Goal: Information Seeking & Learning: Compare options

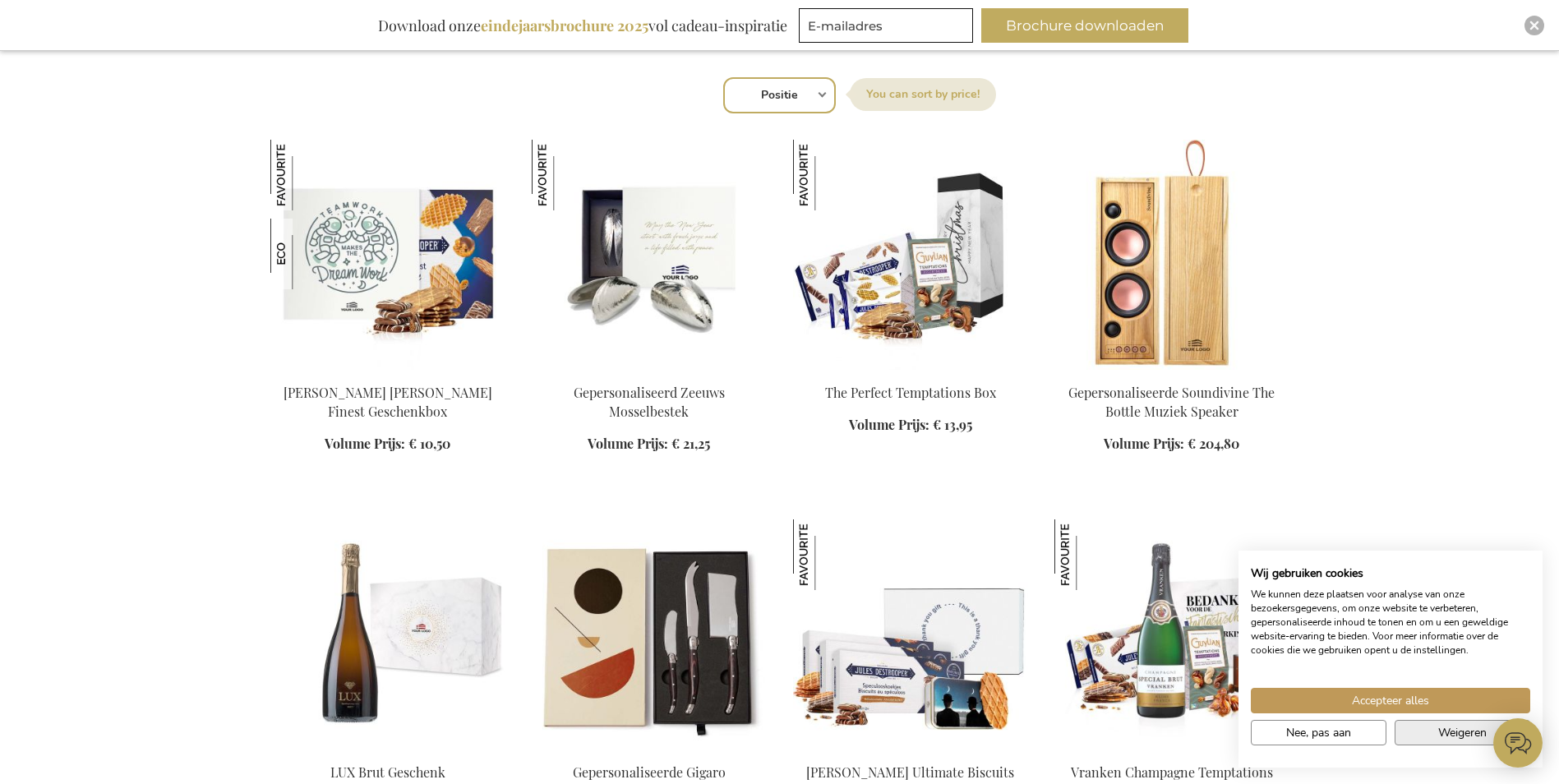
scroll to position [1068, 0]
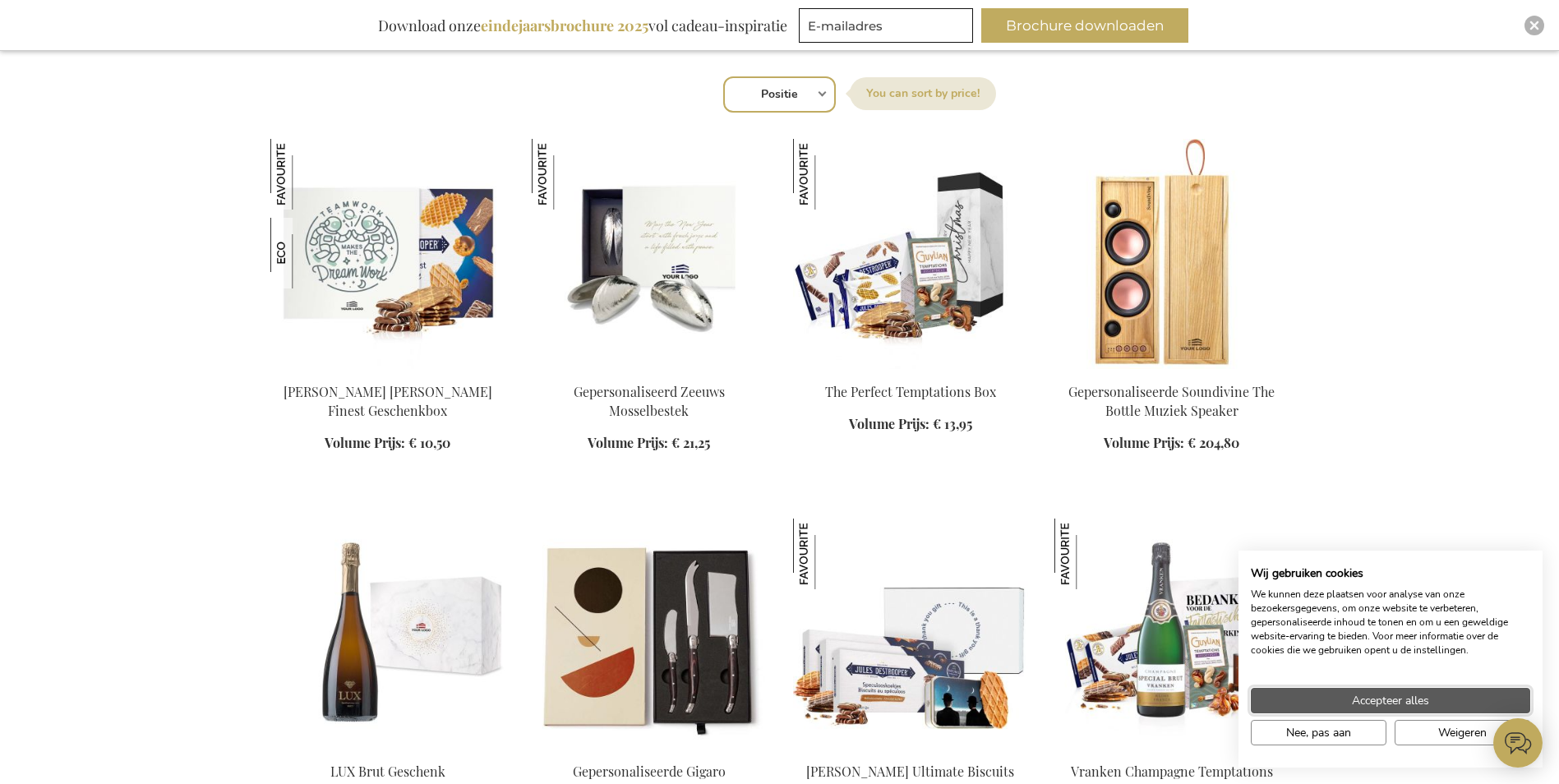
click at [1431, 695] on button "Accepteer alles" at bounding box center [1390, 700] width 280 height 25
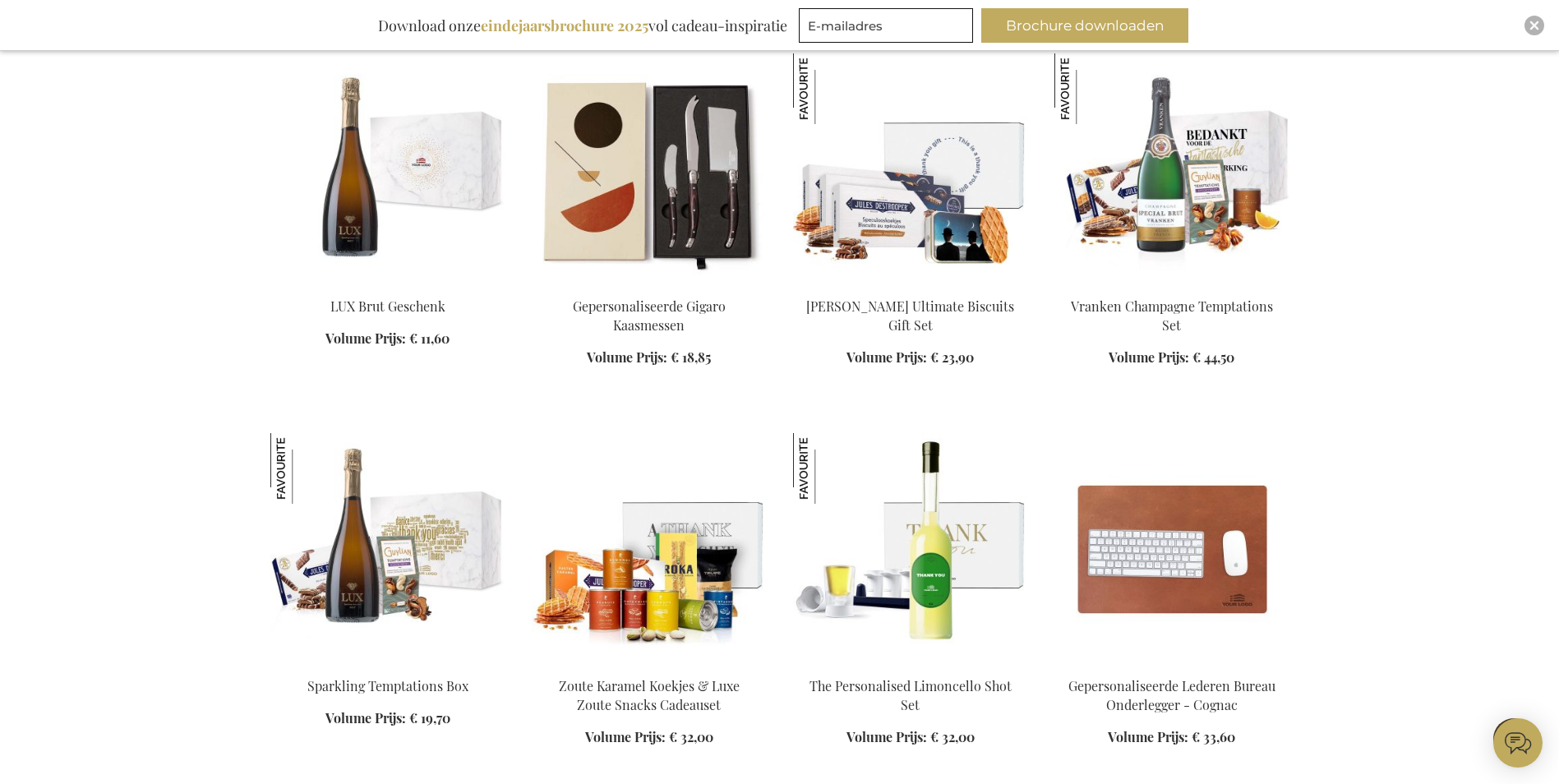
scroll to position [1561, 0]
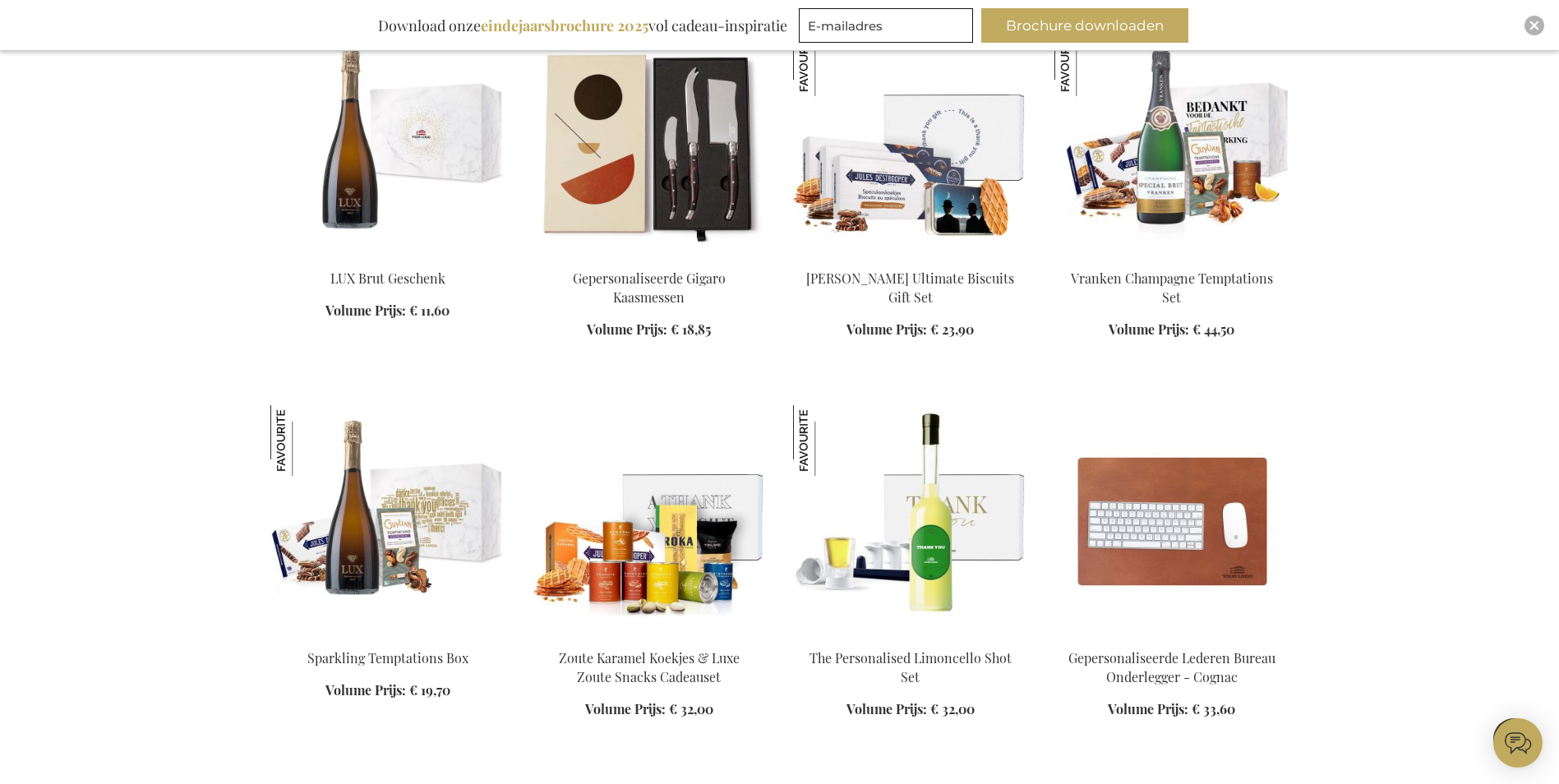
scroll to position [2054, 0]
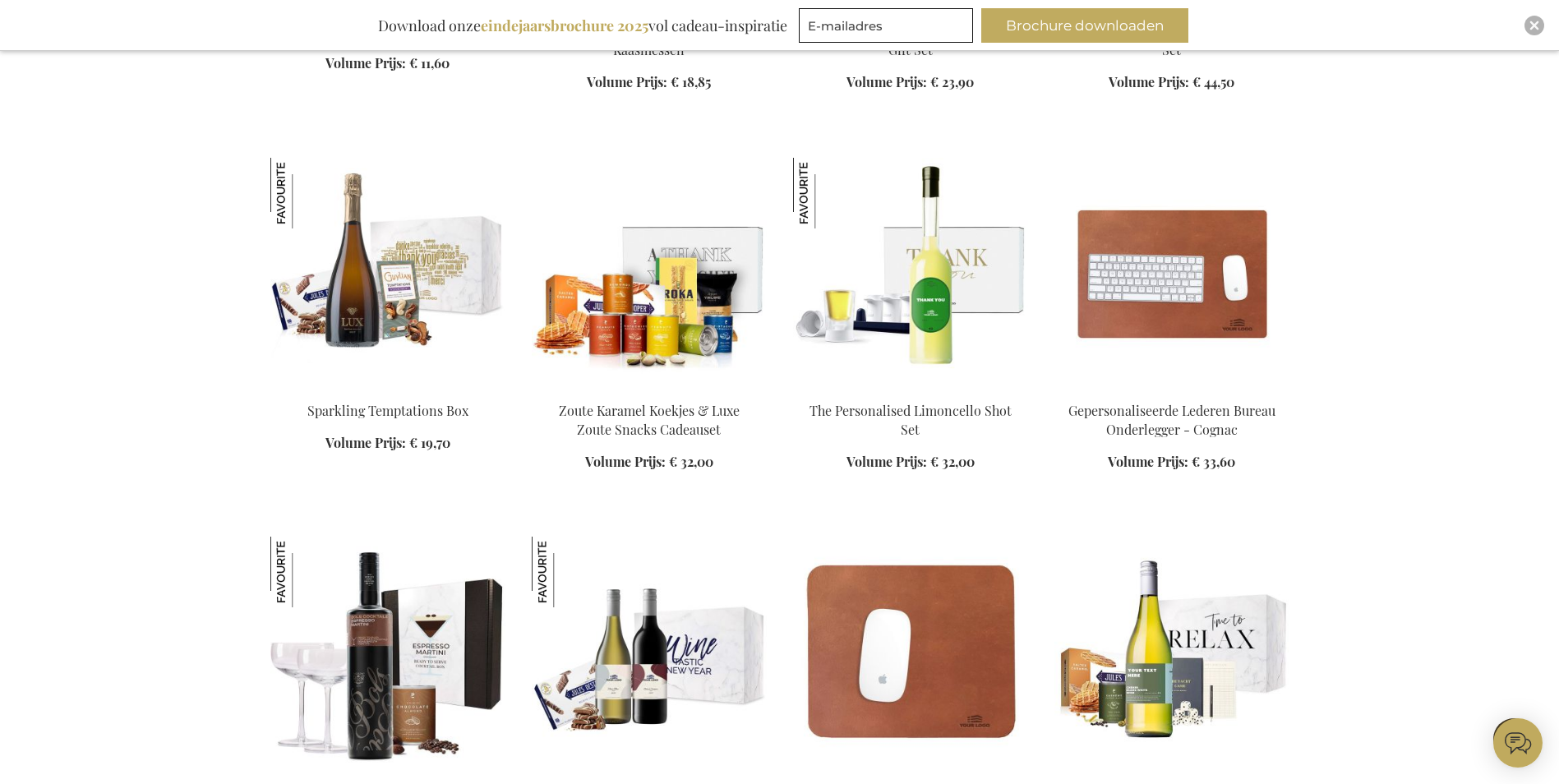
scroll to position [1807, 0]
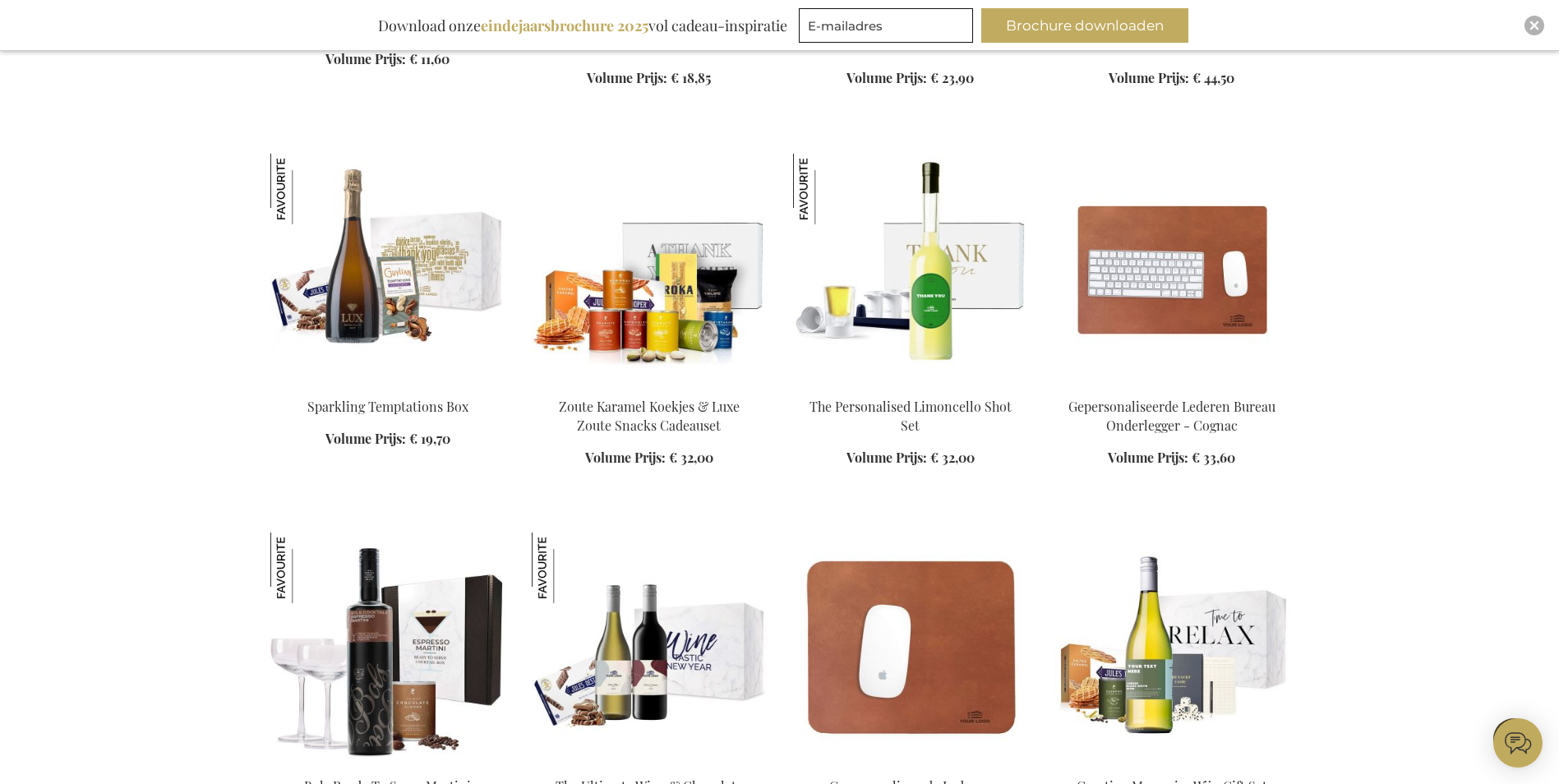
scroll to position [1561, 0]
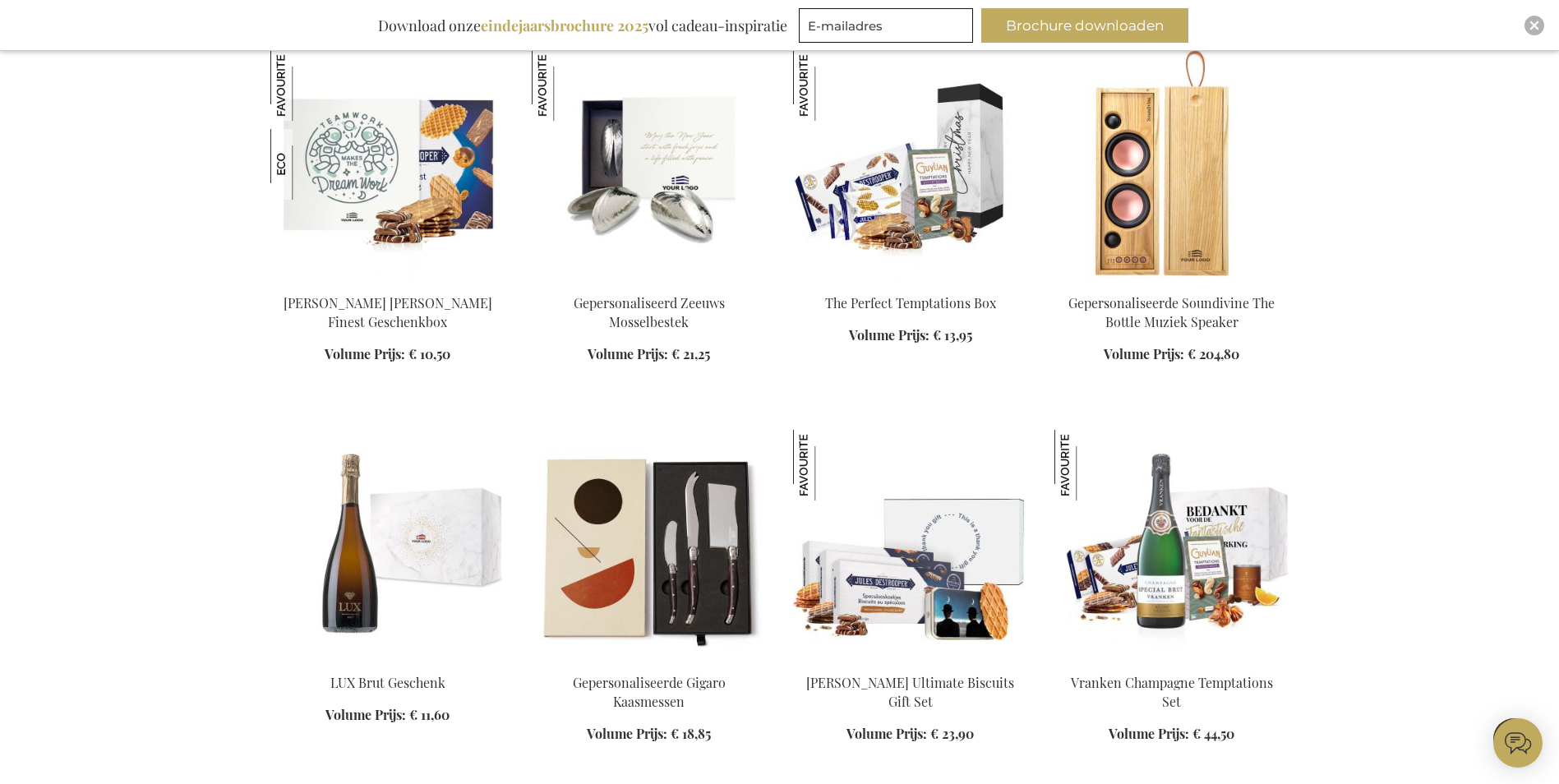
scroll to position [1068, 0]
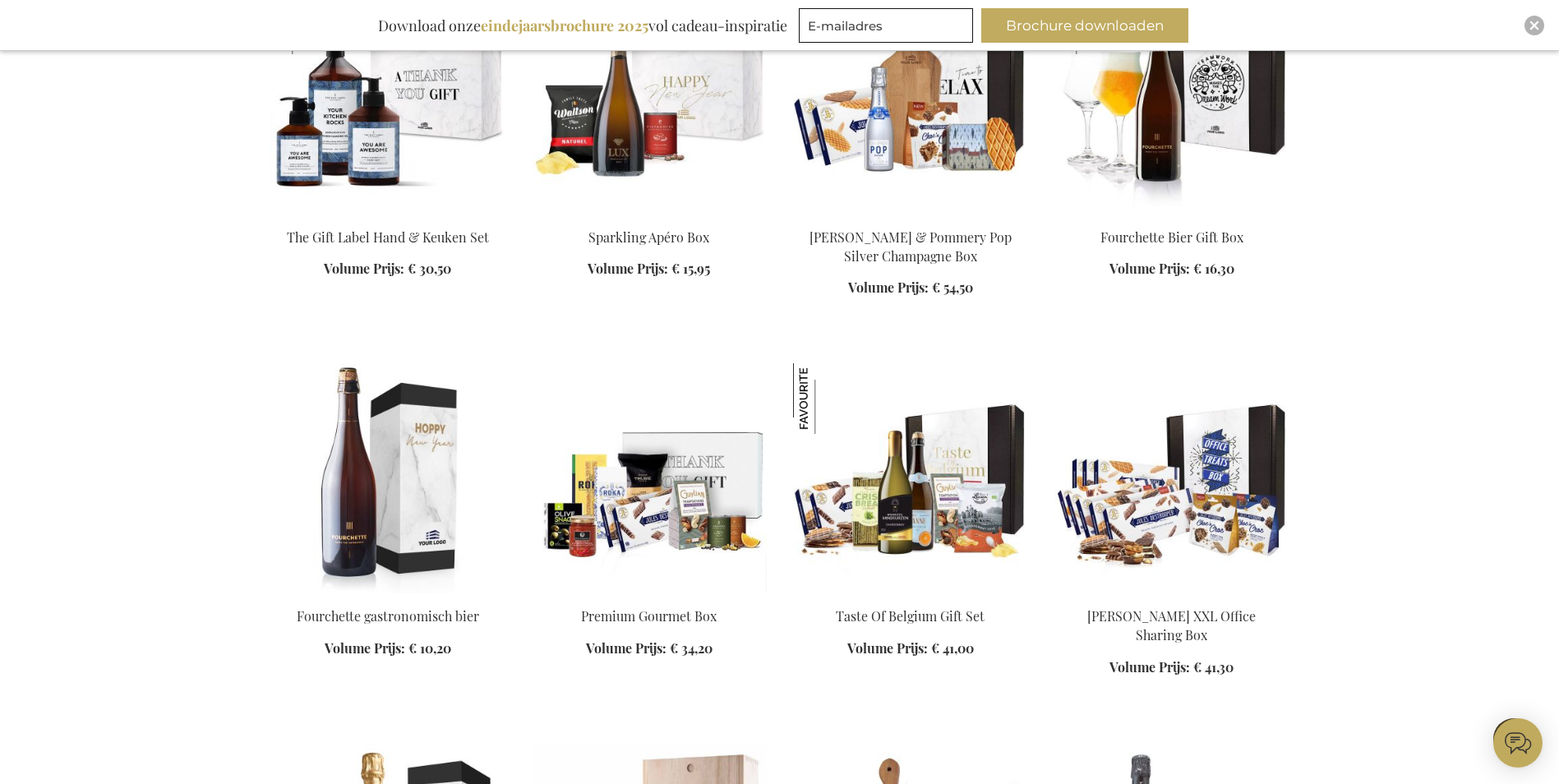
scroll to position [3122, 0]
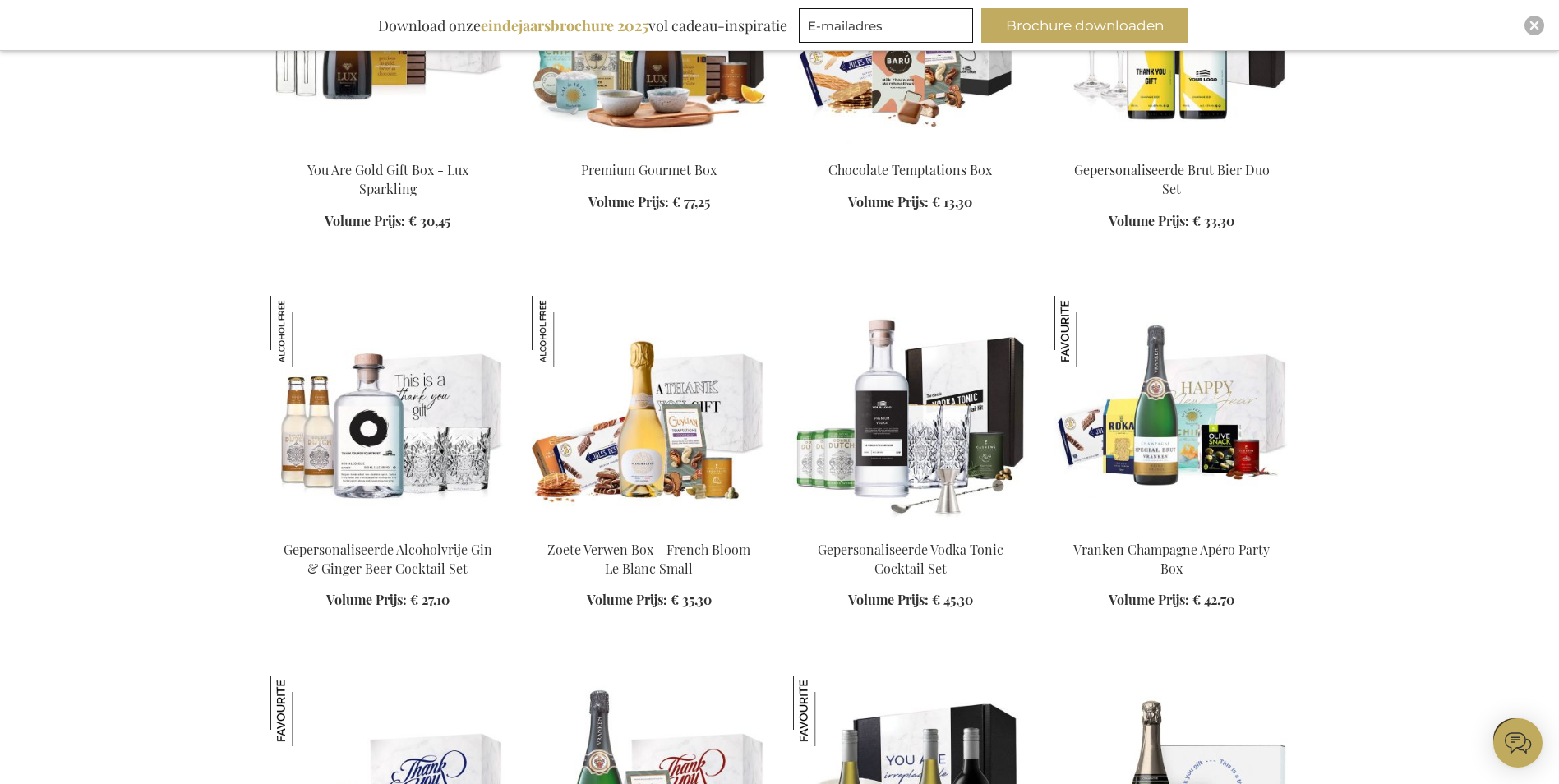
scroll to position [4354, 0]
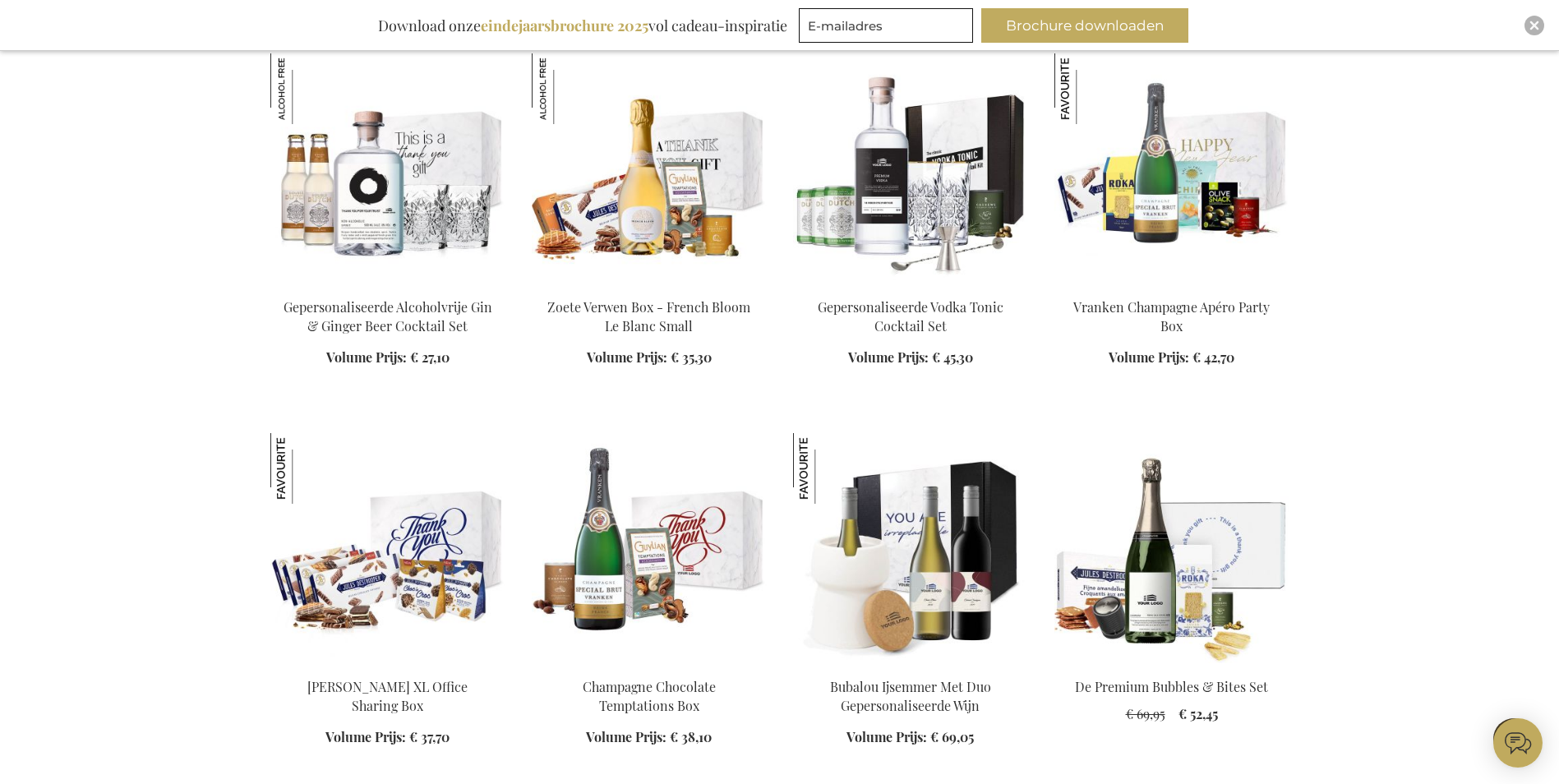
scroll to position [4929, 0]
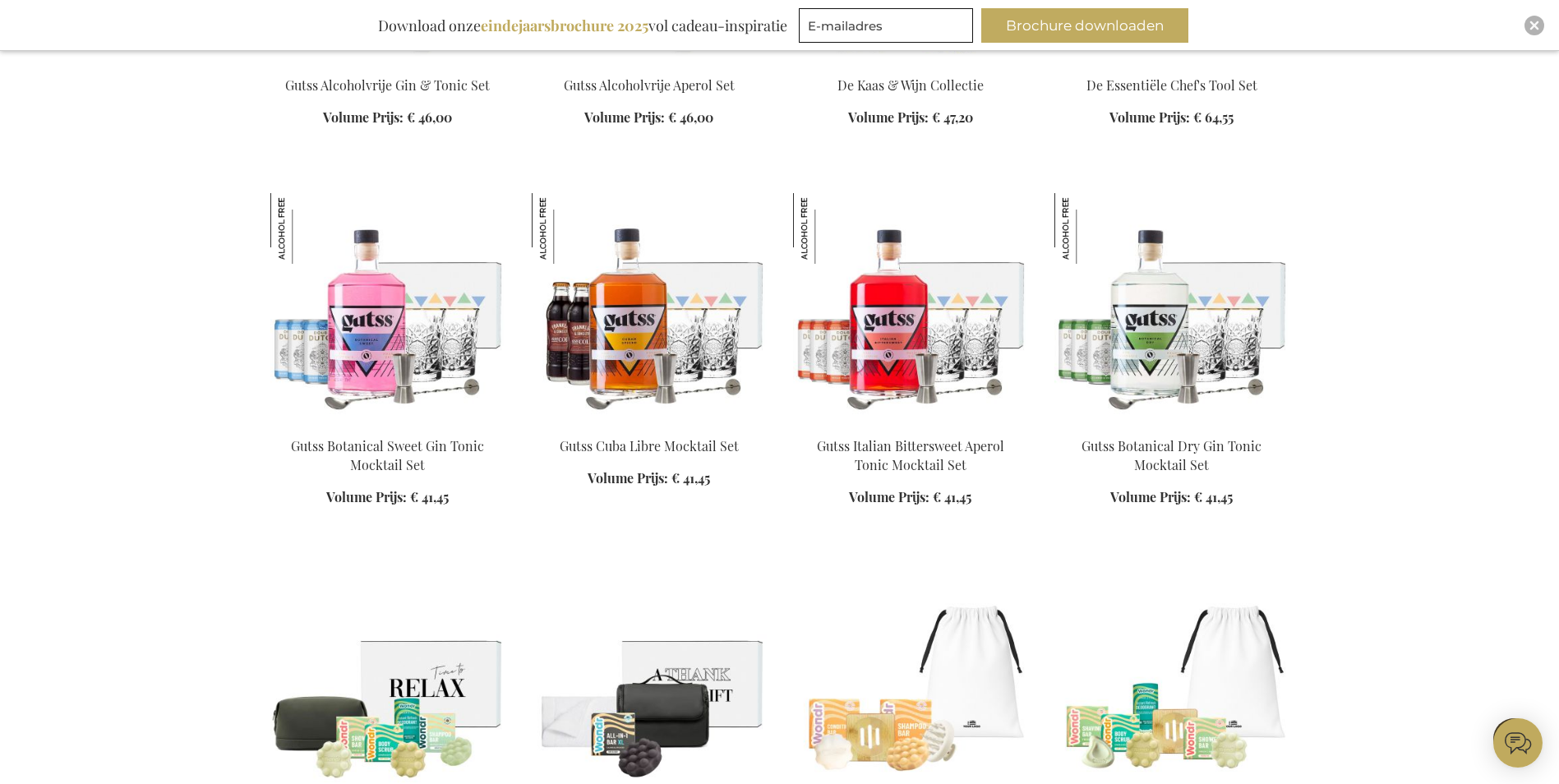
scroll to position [6490, 0]
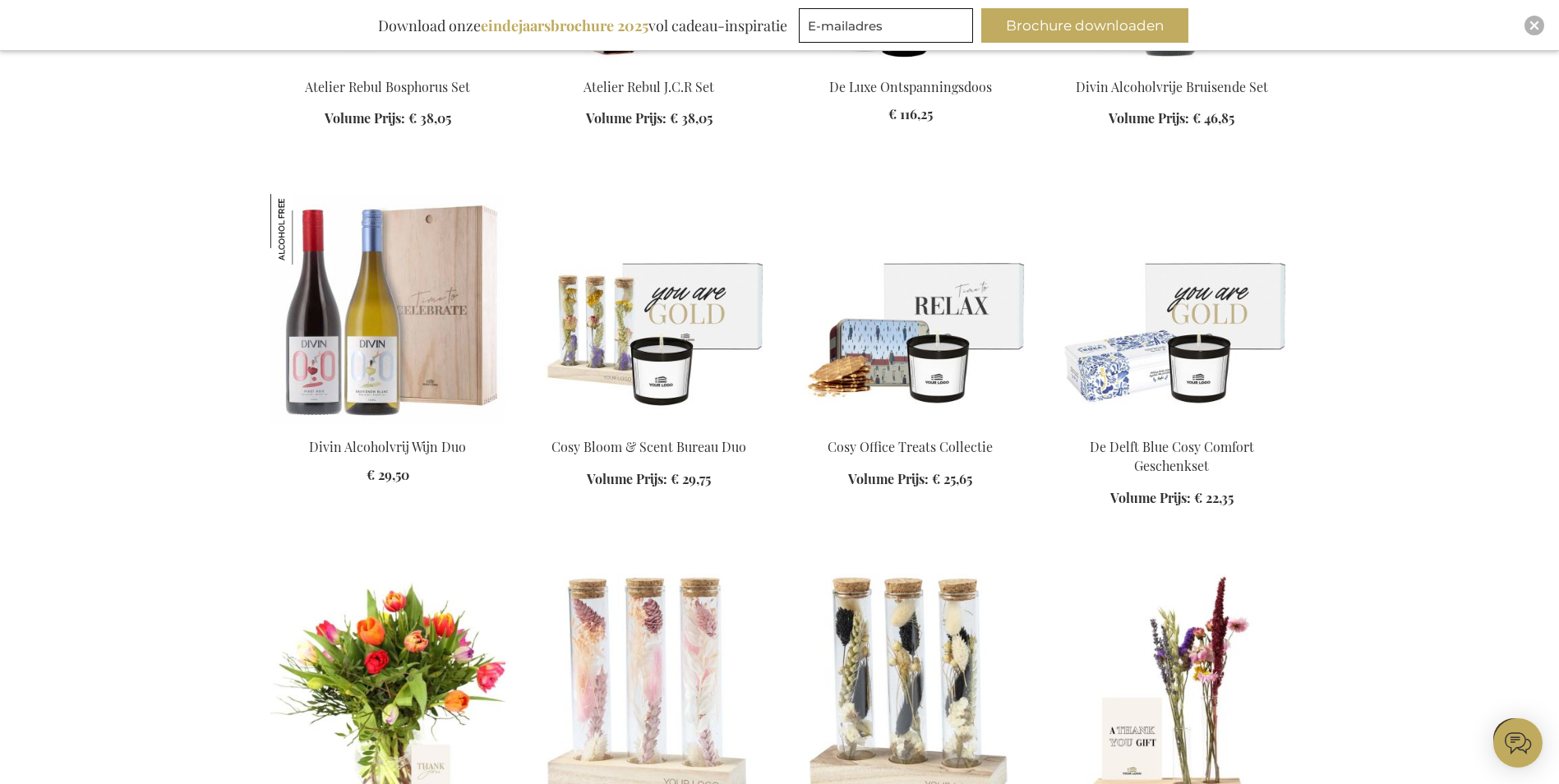
scroll to position [8051, 0]
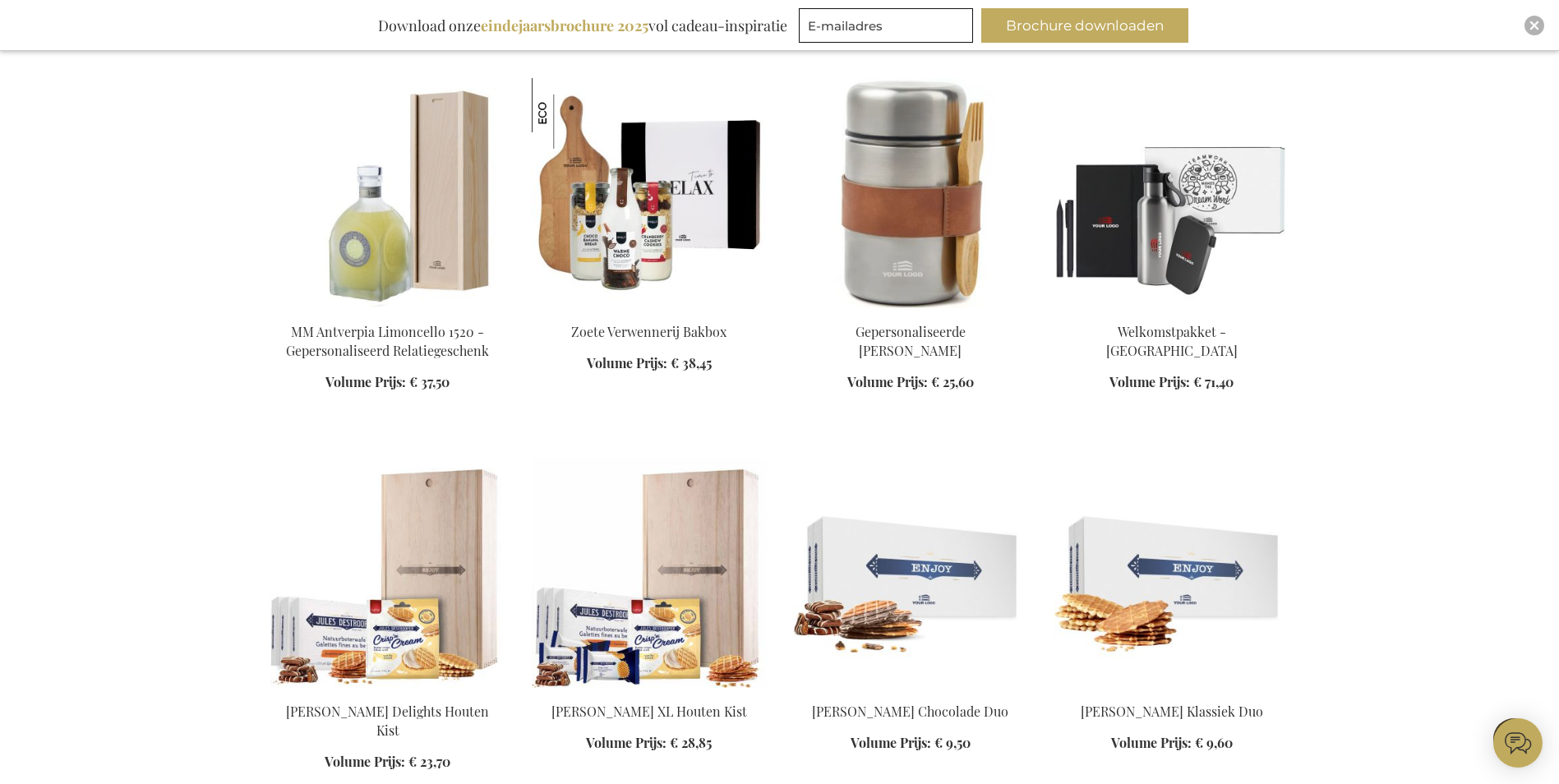
scroll to position [9448, 0]
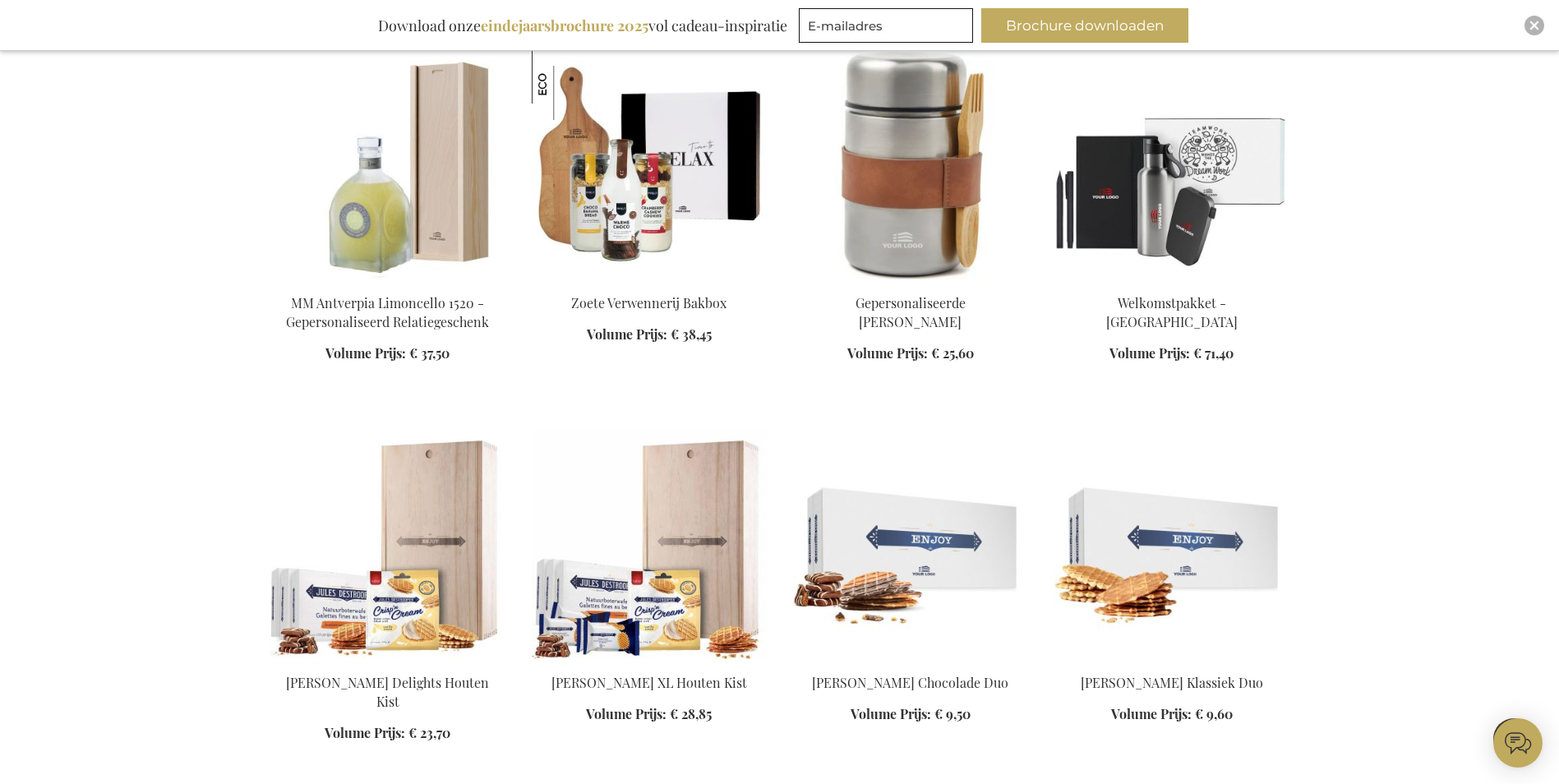
click at [1123, 167] on img at bounding box center [1172, 164] width 235 height 230
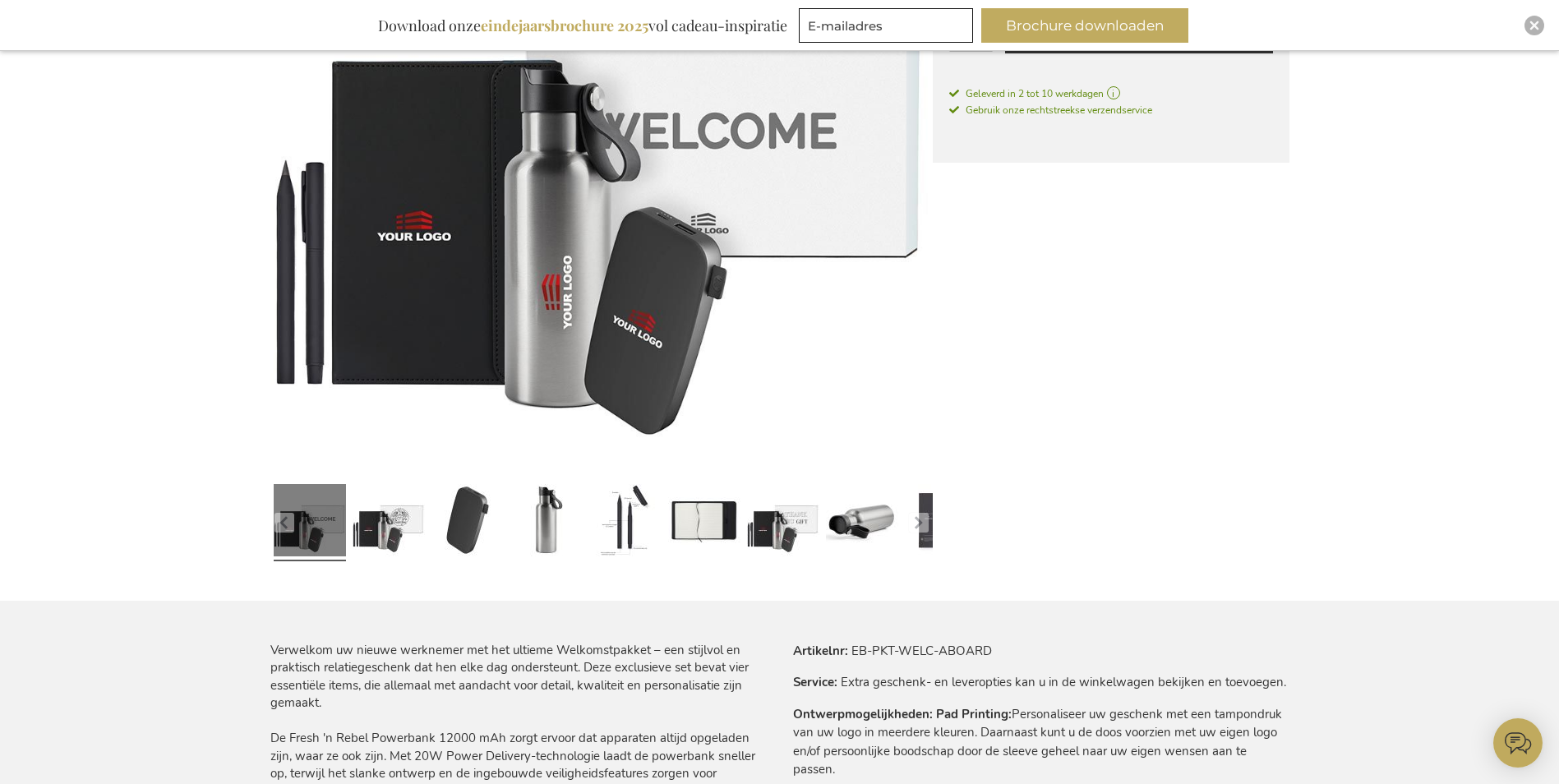
scroll to position [445, 0]
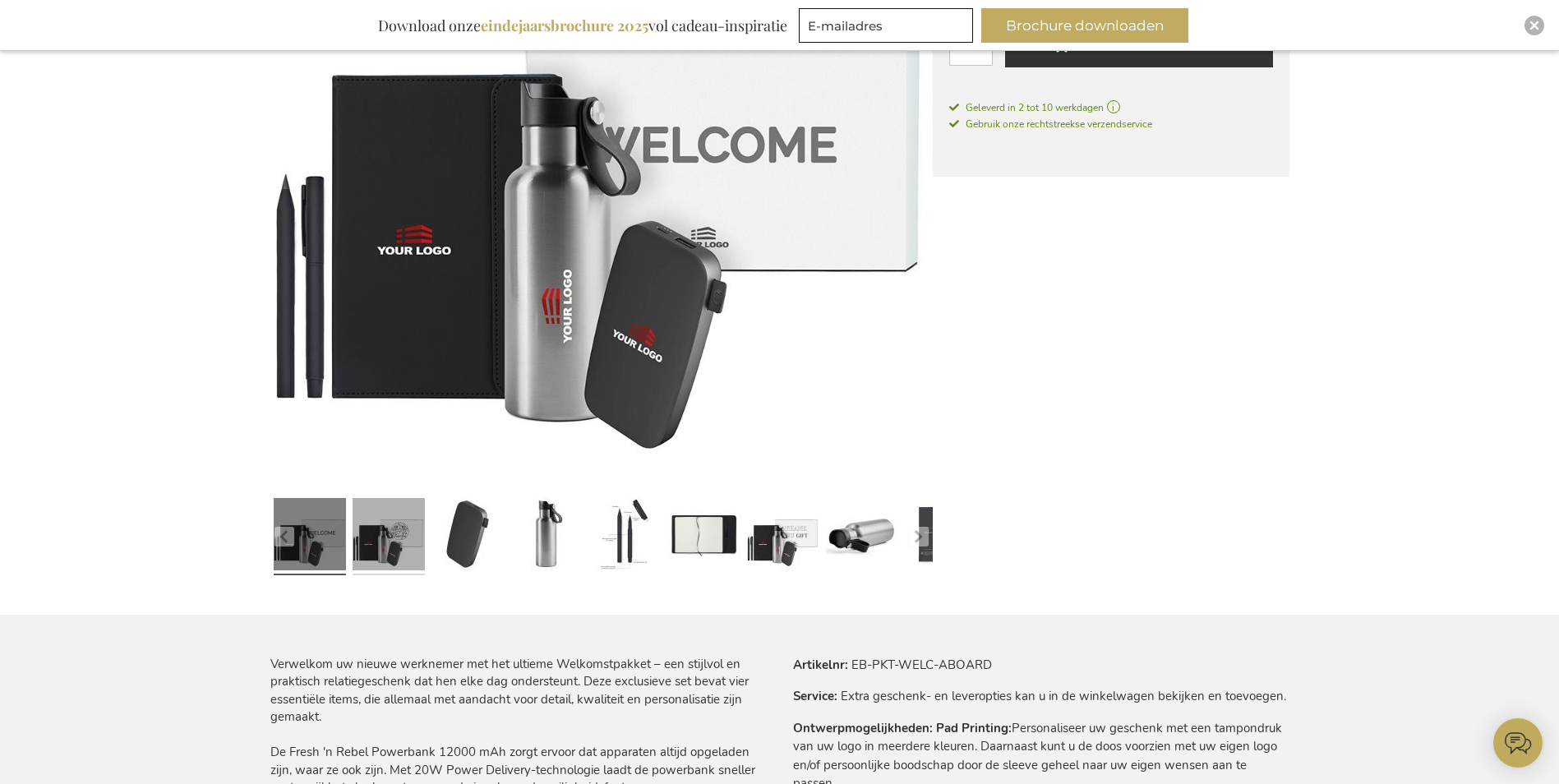
click at [405, 526] on link at bounding box center [388, 536] width 73 height 90
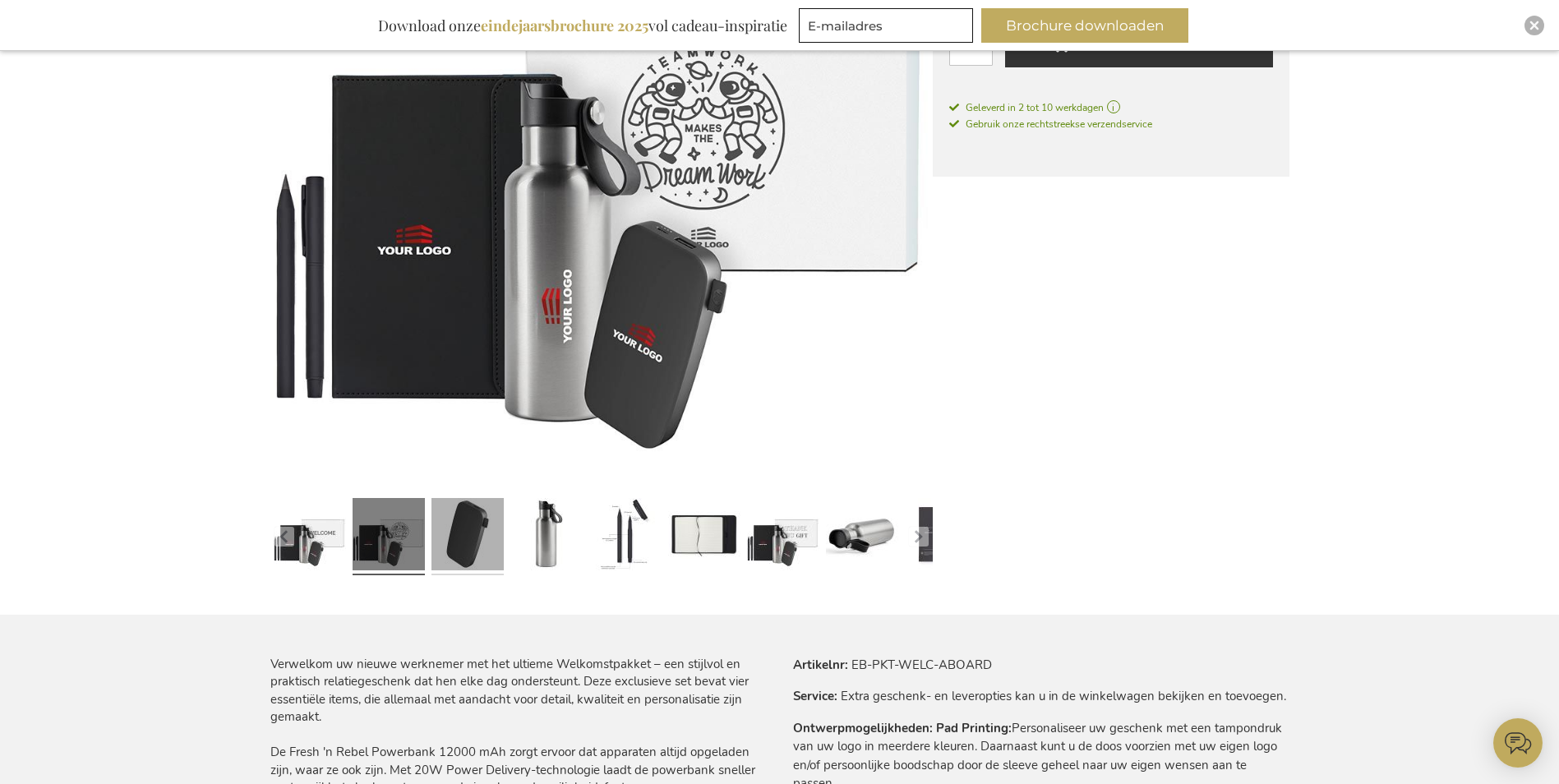
click at [482, 541] on link at bounding box center [467, 536] width 73 height 90
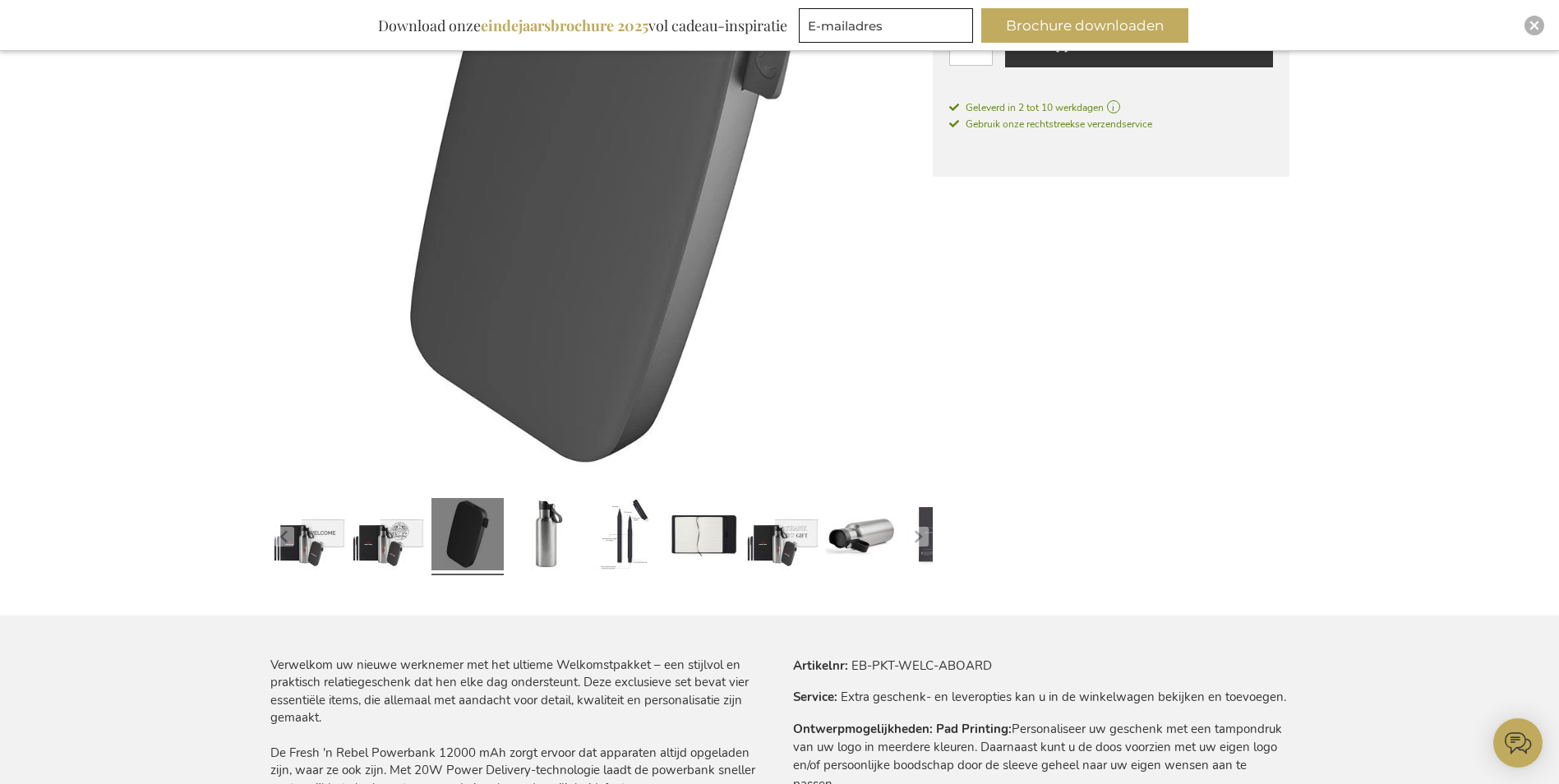
scroll to position [446, 0]
click at [586, 554] on div at bounding box center [626, 535] width 79 height 90
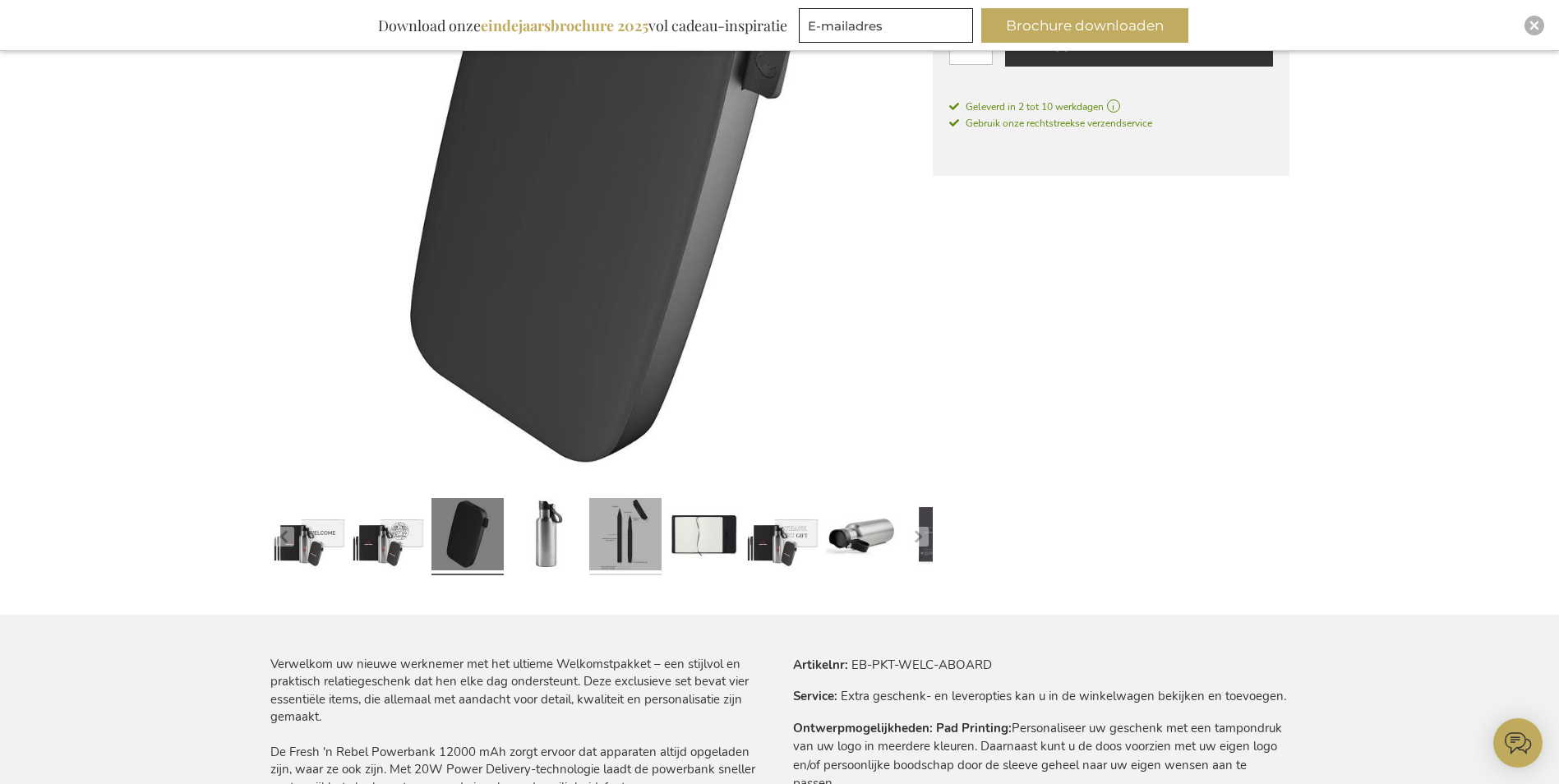
click at [638, 542] on link at bounding box center [625, 536] width 73 height 90
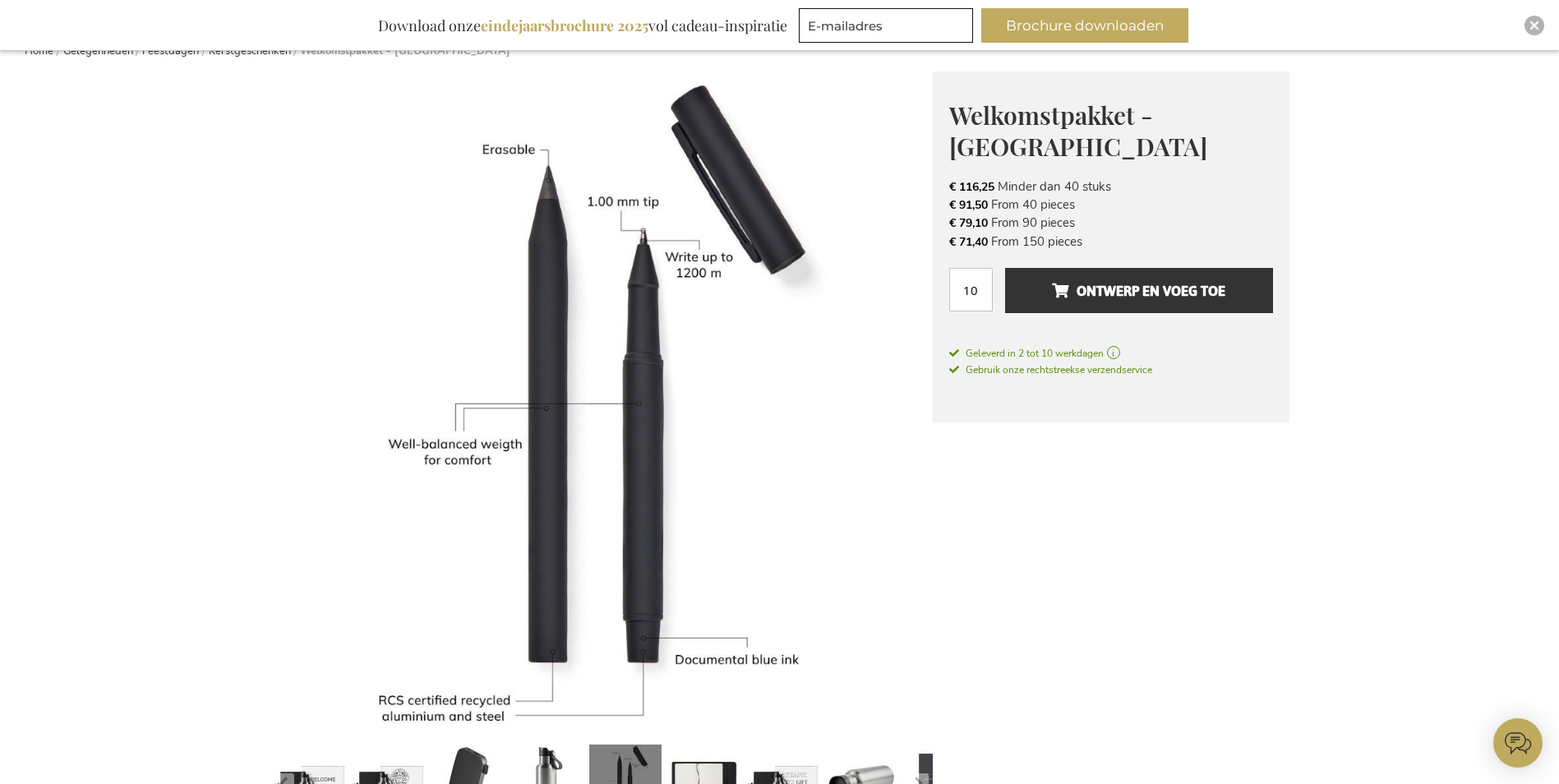
scroll to position [282, 0]
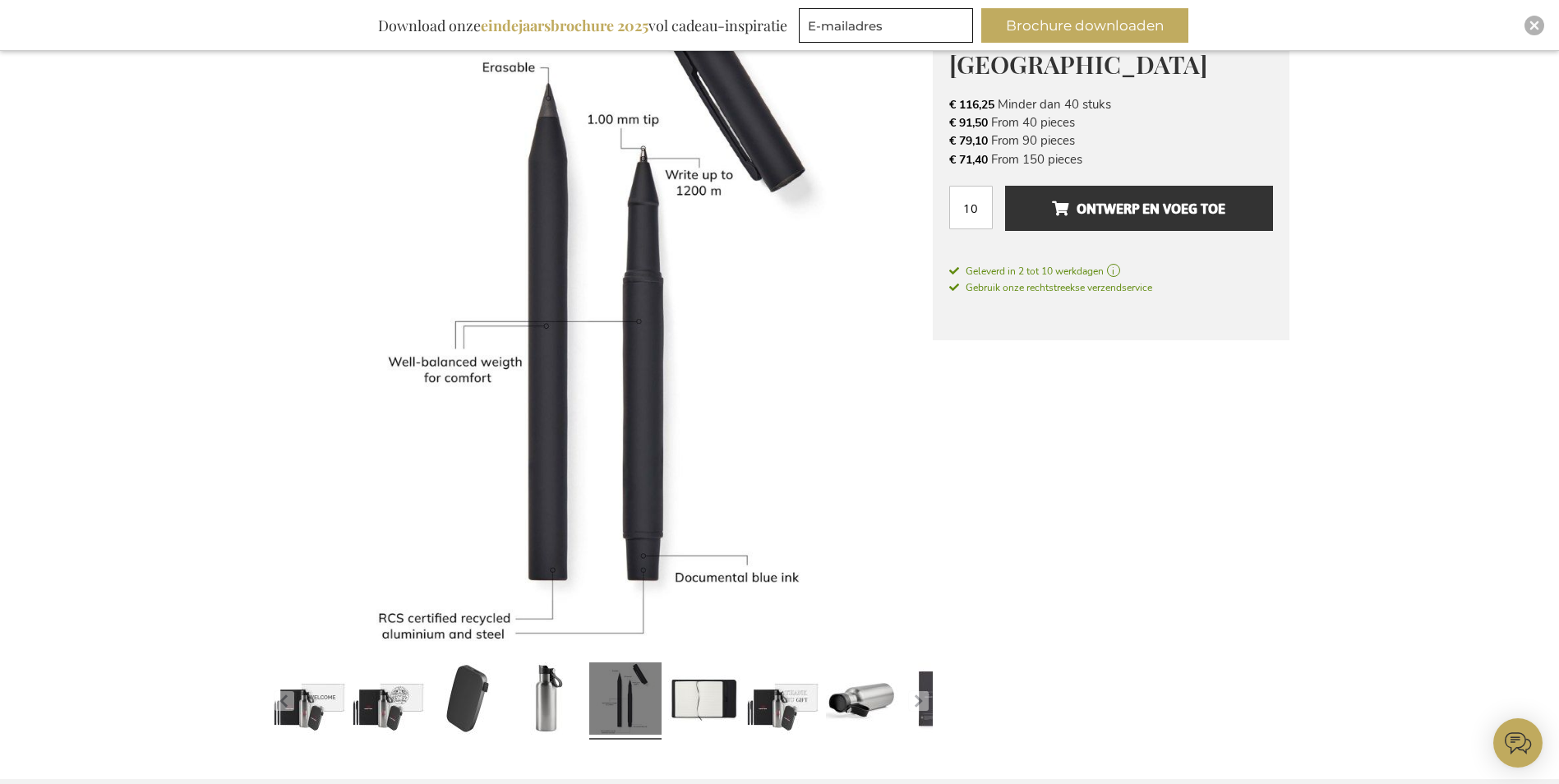
click at [745, 715] on div at bounding box center [783, 700] width 79 height 90
click at [728, 715] on link at bounding box center [704, 700] width 73 height 90
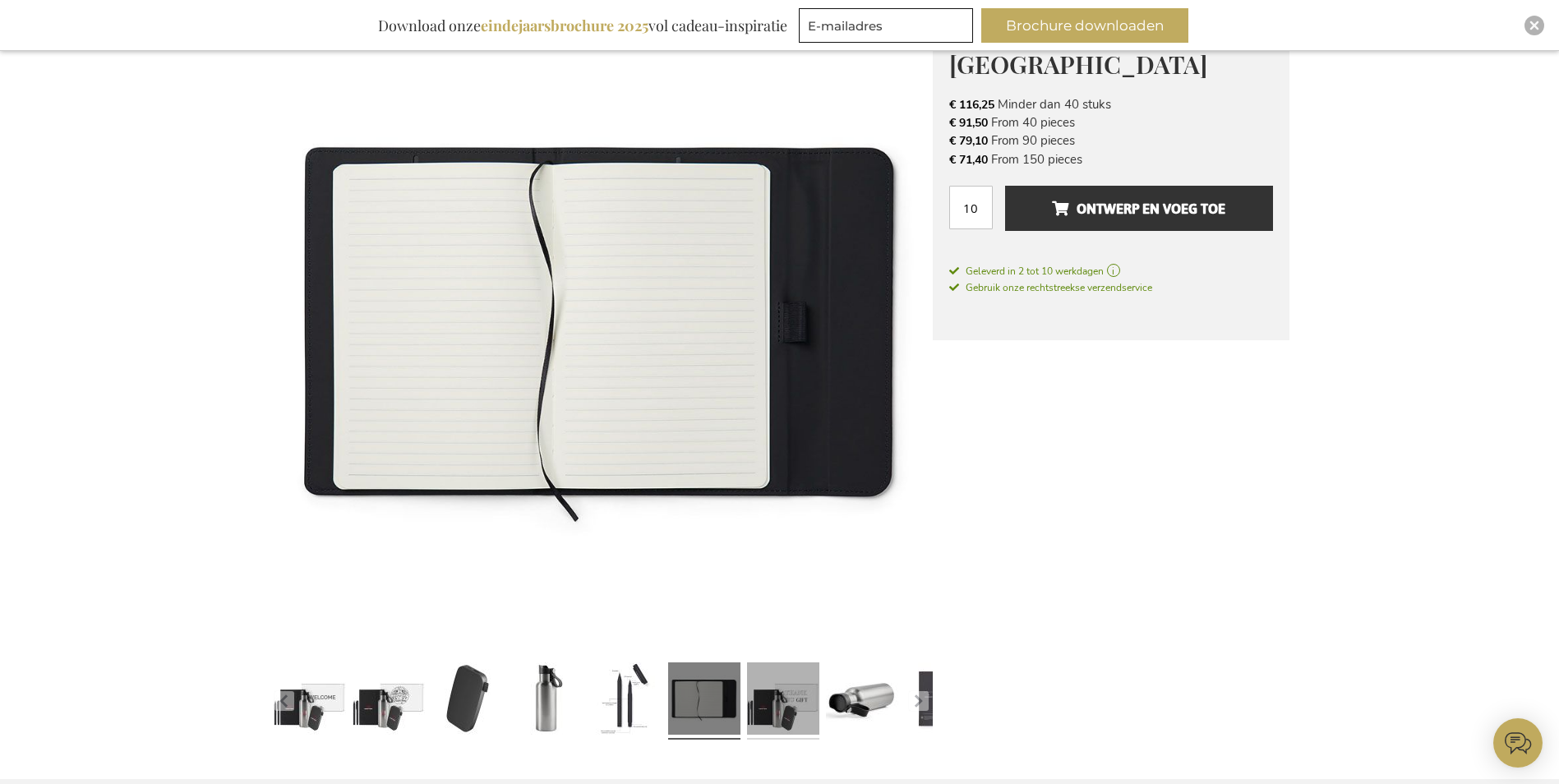
click at [778, 712] on link at bounding box center [783, 700] width 73 height 90
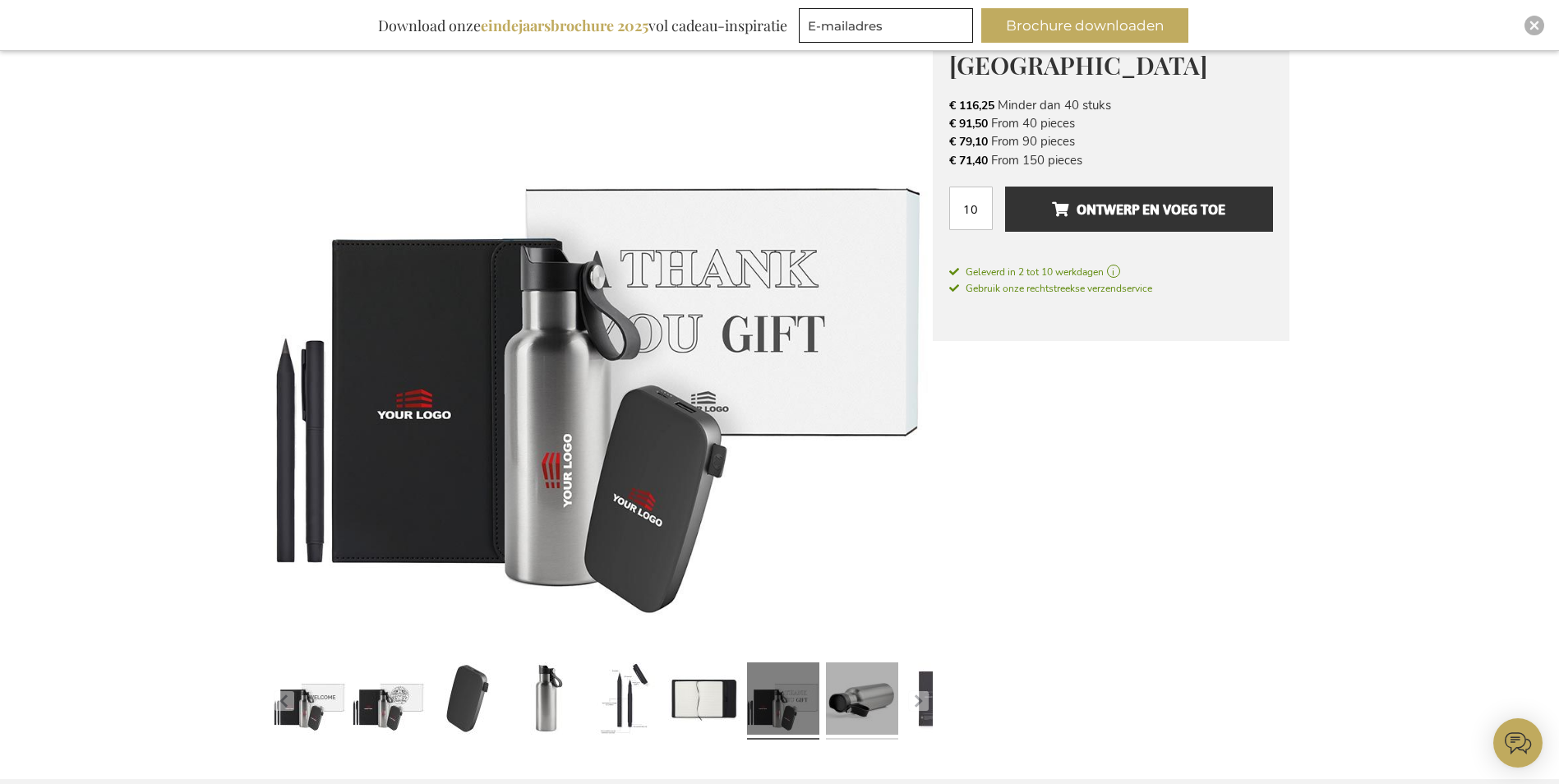
click at [880, 714] on link at bounding box center [862, 700] width 73 height 90
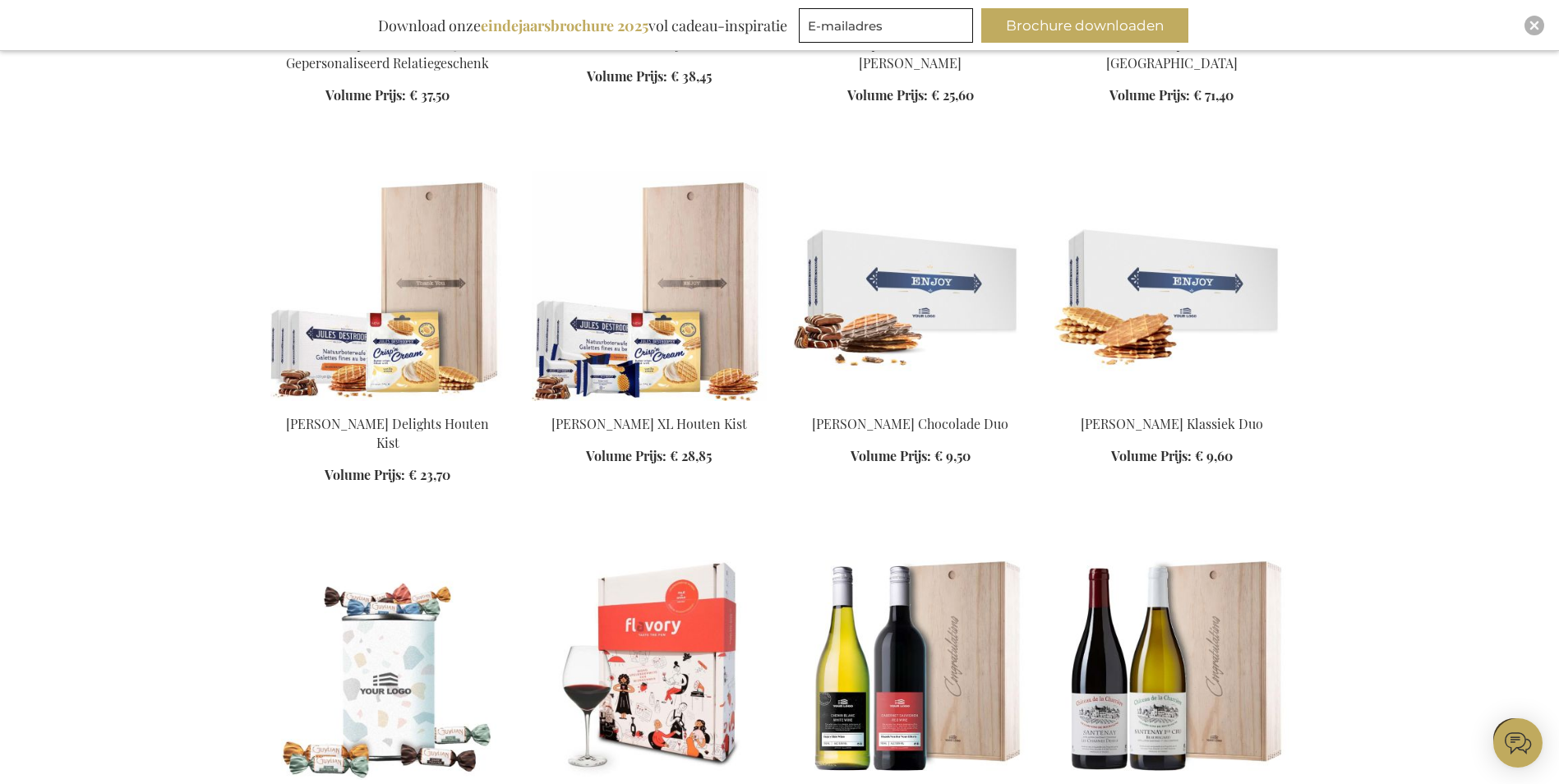
scroll to position [2243, 0]
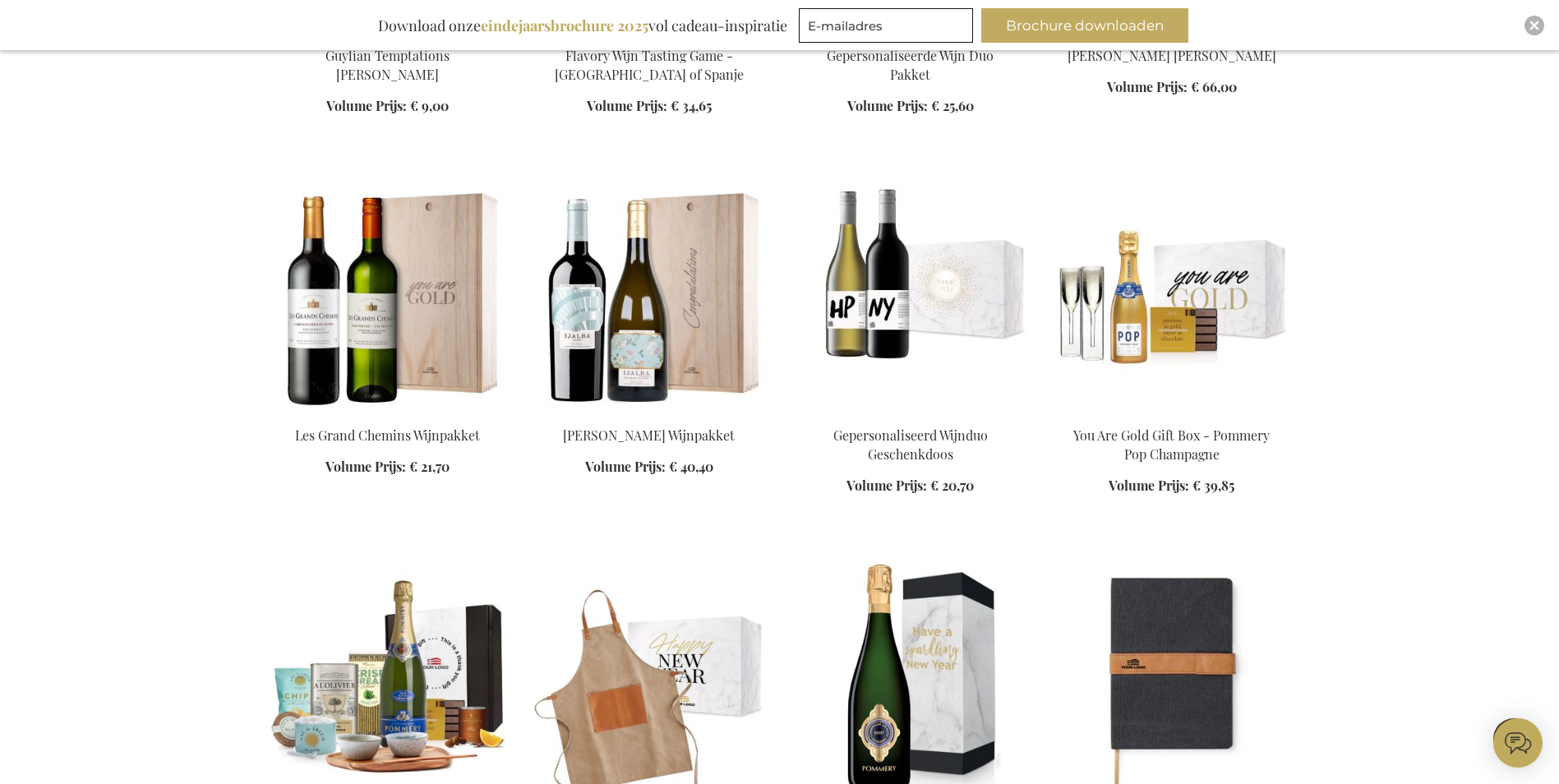
scroll to position [2901, 0]
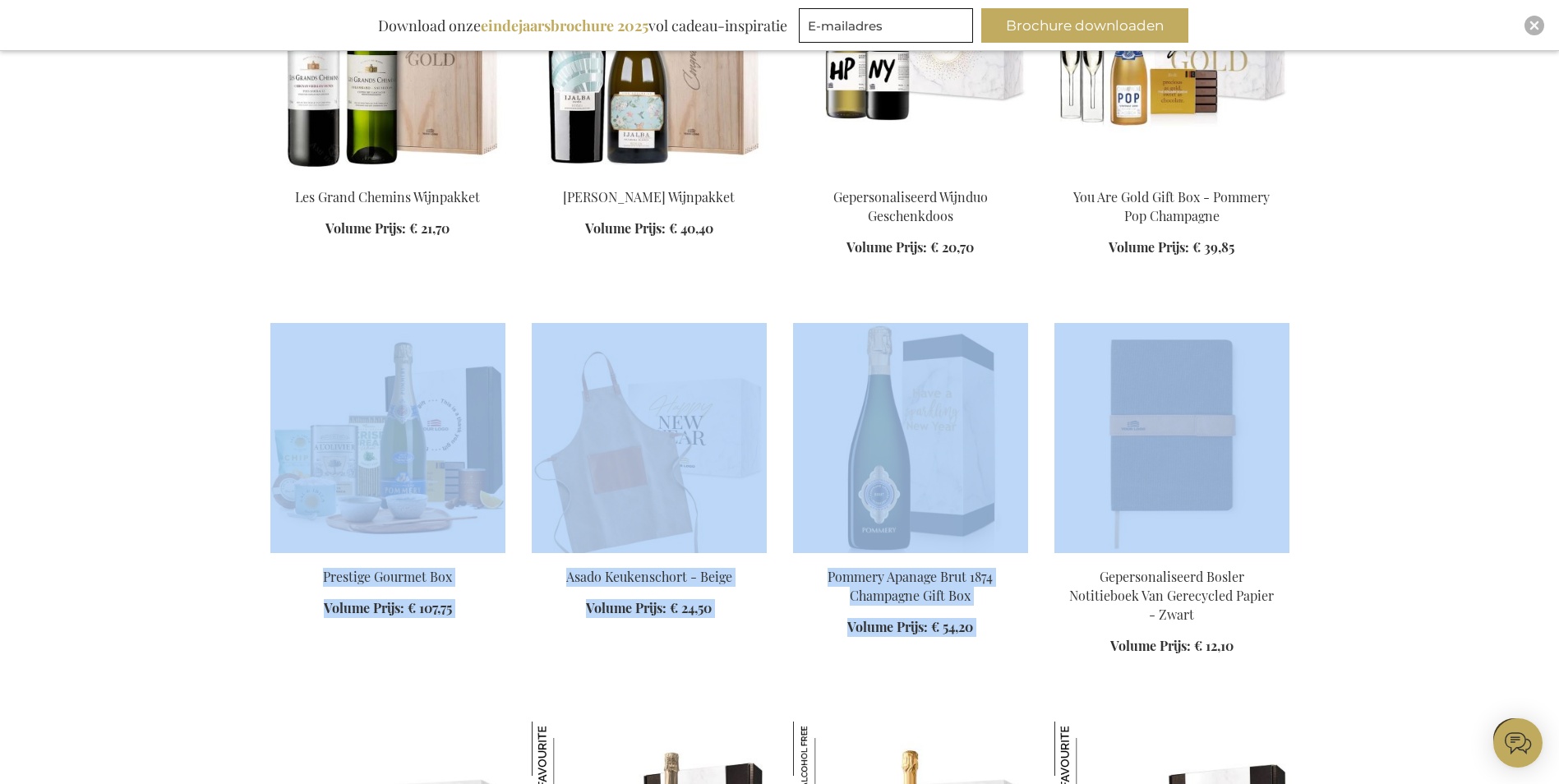
drag, startPoint x: 1273, startPoint y: 436, endPoint x: -32, endPoint y: 388, distance: 1305.9
click at [0, 388] on html "The store will not work correctly when cookies are disabled. Winkelwagen Winkel…" at bounding box center [779, 522] width 1559 height 6848
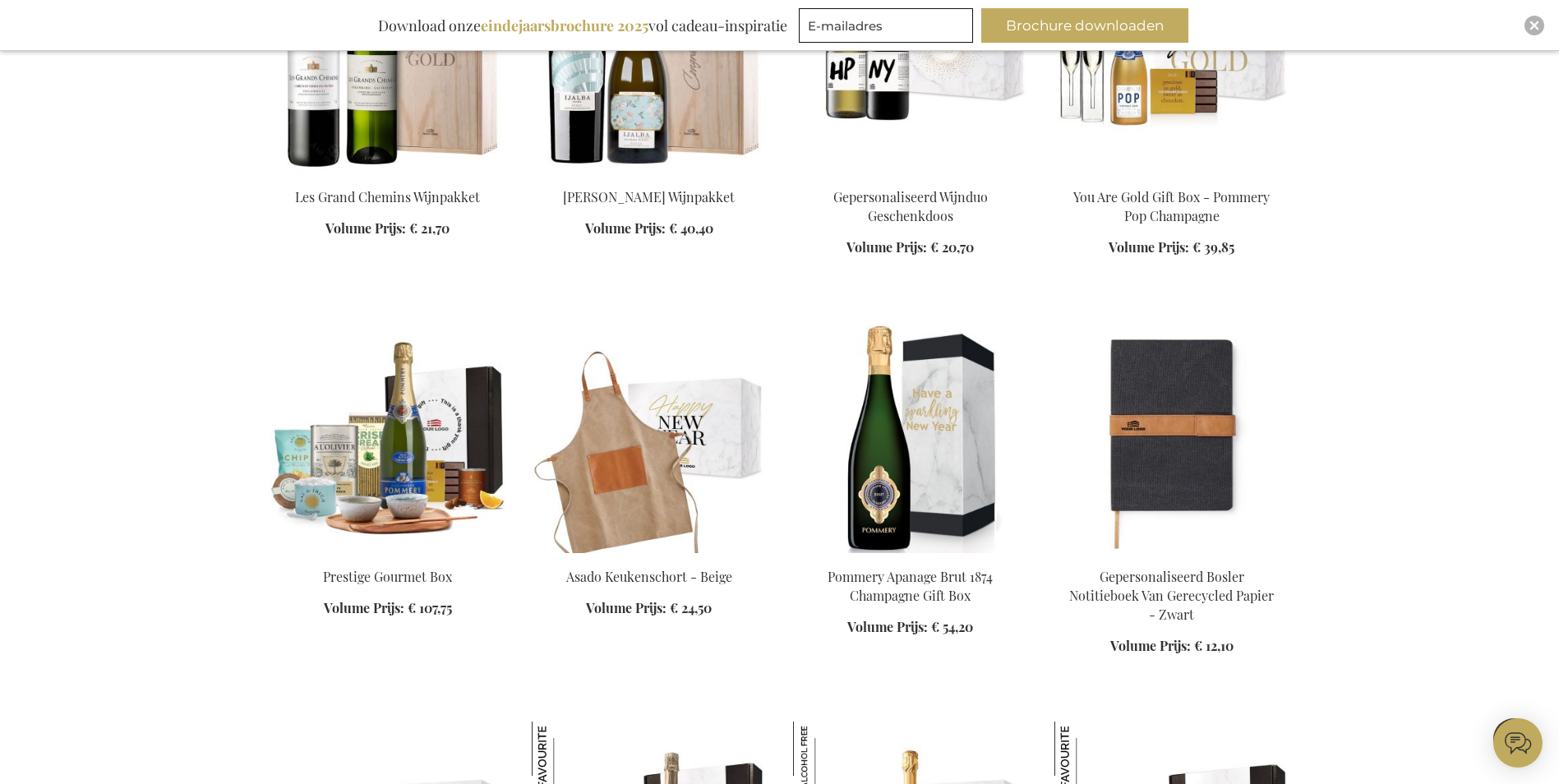
click at [1463, 220] on div "Winkelwagen Winkelwagen Sluiten U heeft geen product(en) in uw winkelwagen. Ga …" at bounding box center [779, 522] width 1559 height 6848
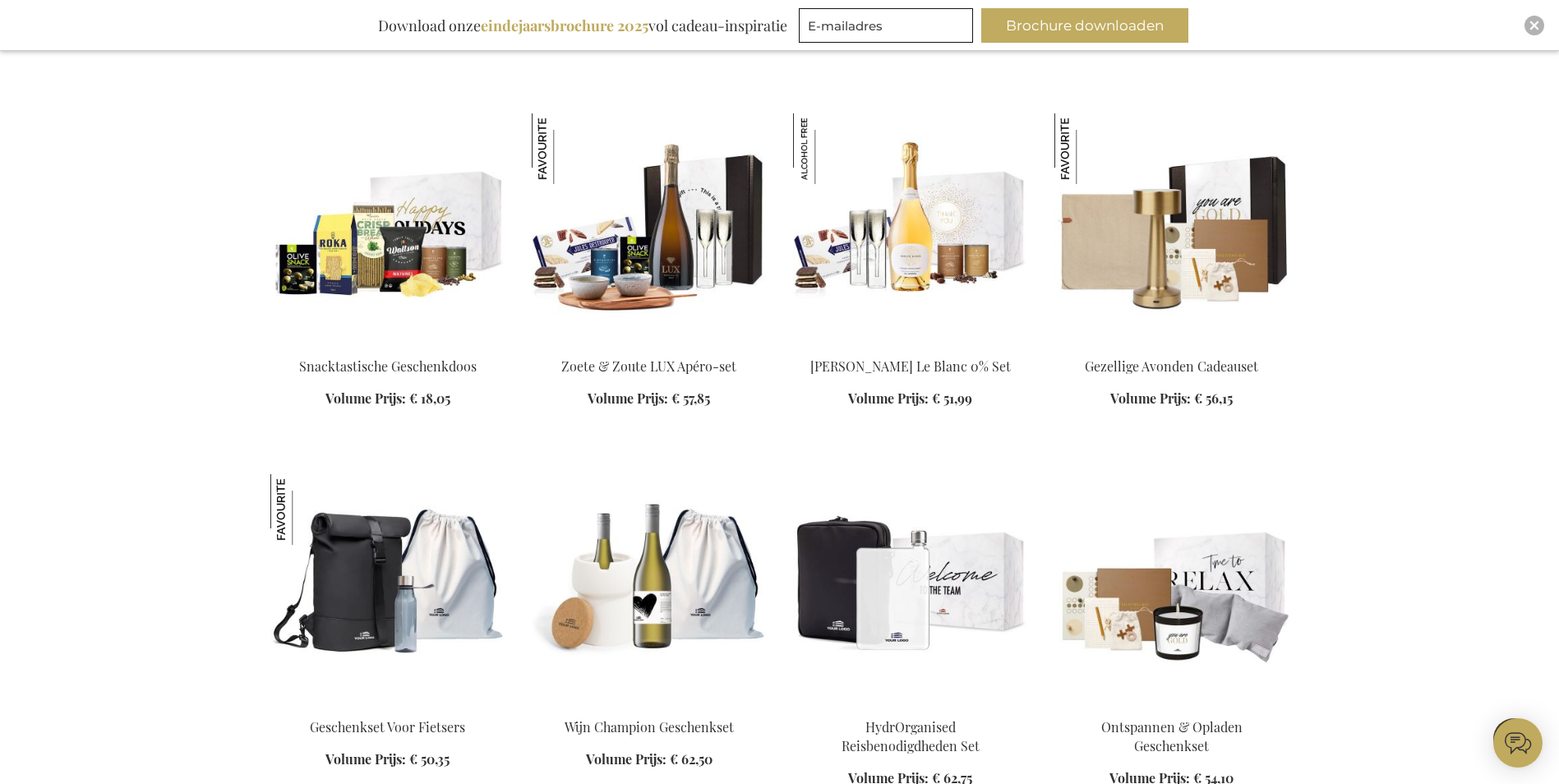
scroll to position [3558, 0]
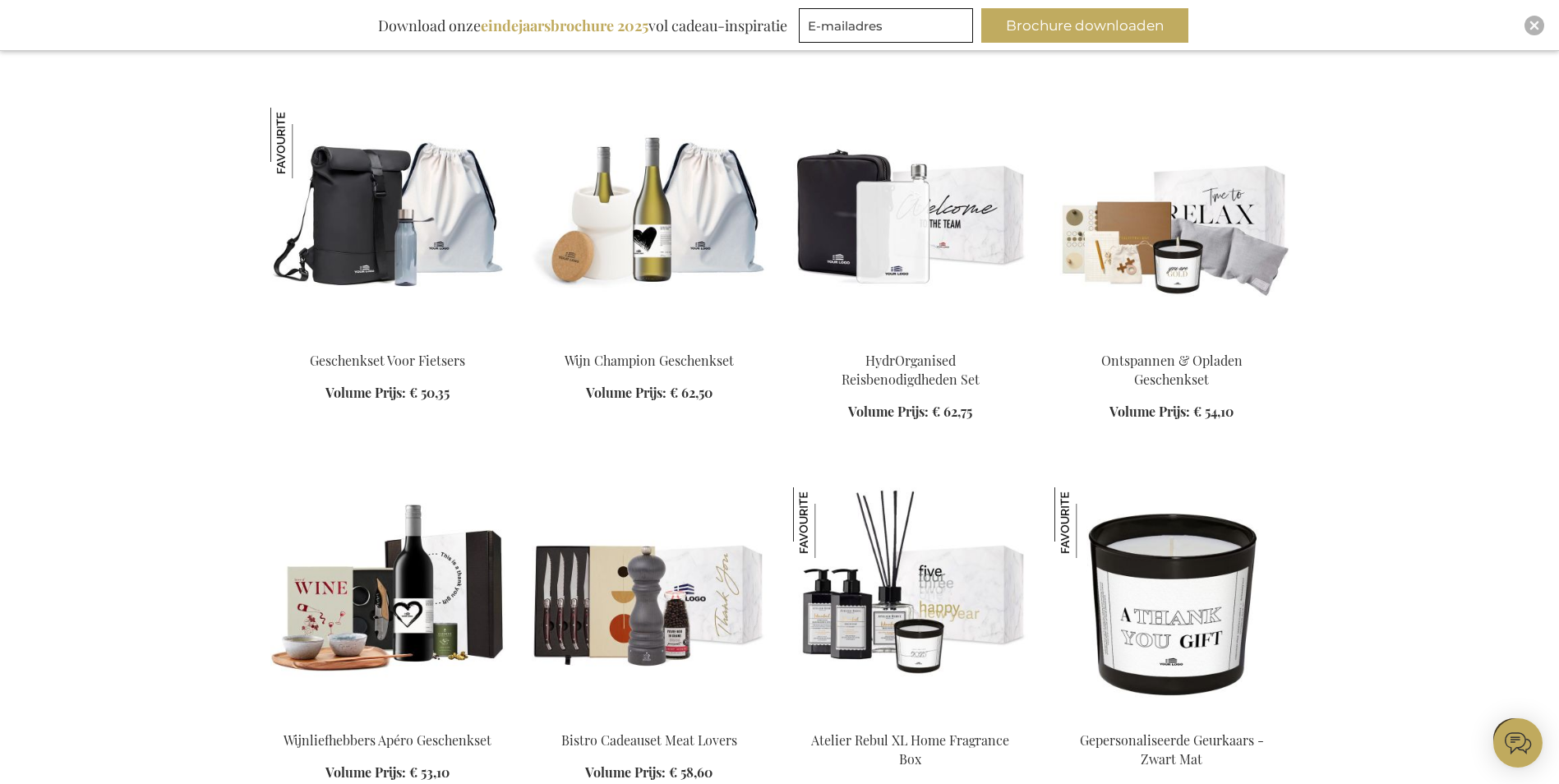
scroll to position [3887, 0]
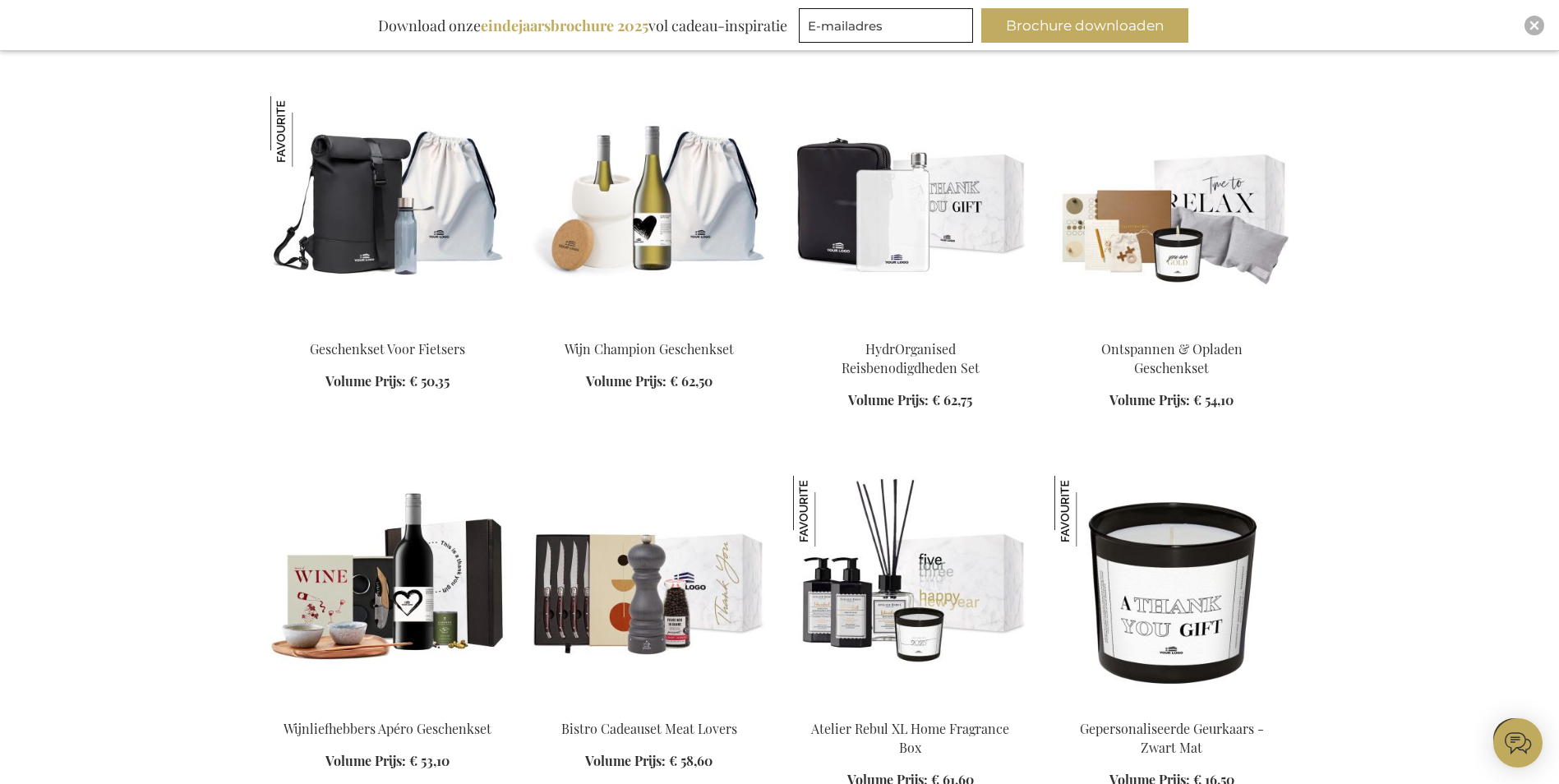
click at [867, 217] on img at bounding box center [911, 211] width 235 height 230
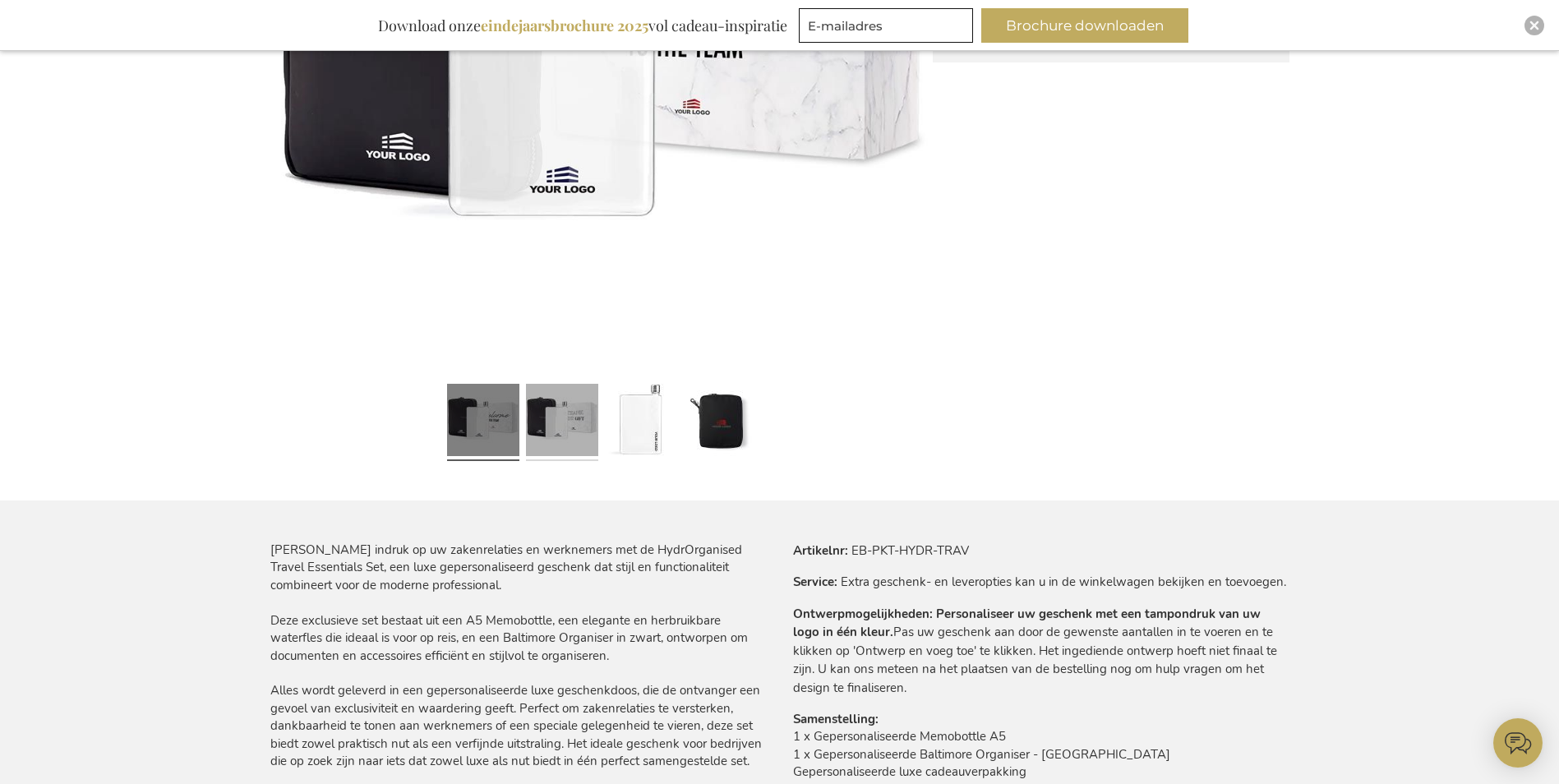
click at [590, 427] on link at bounding box center [562, 421] width 73 height 90
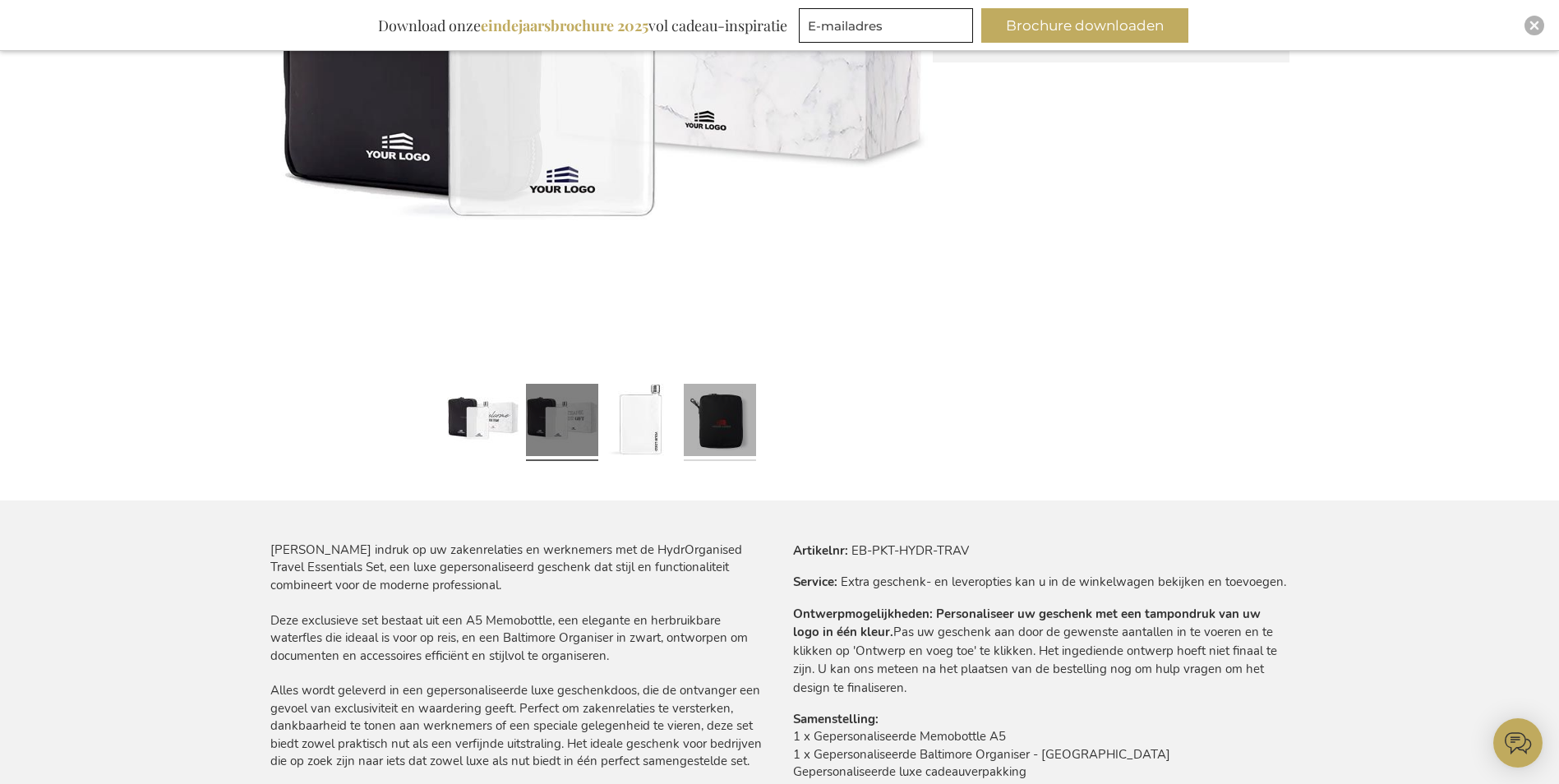
click at [685, 426] on link at bounding box center [719, 421] width 73 height 90
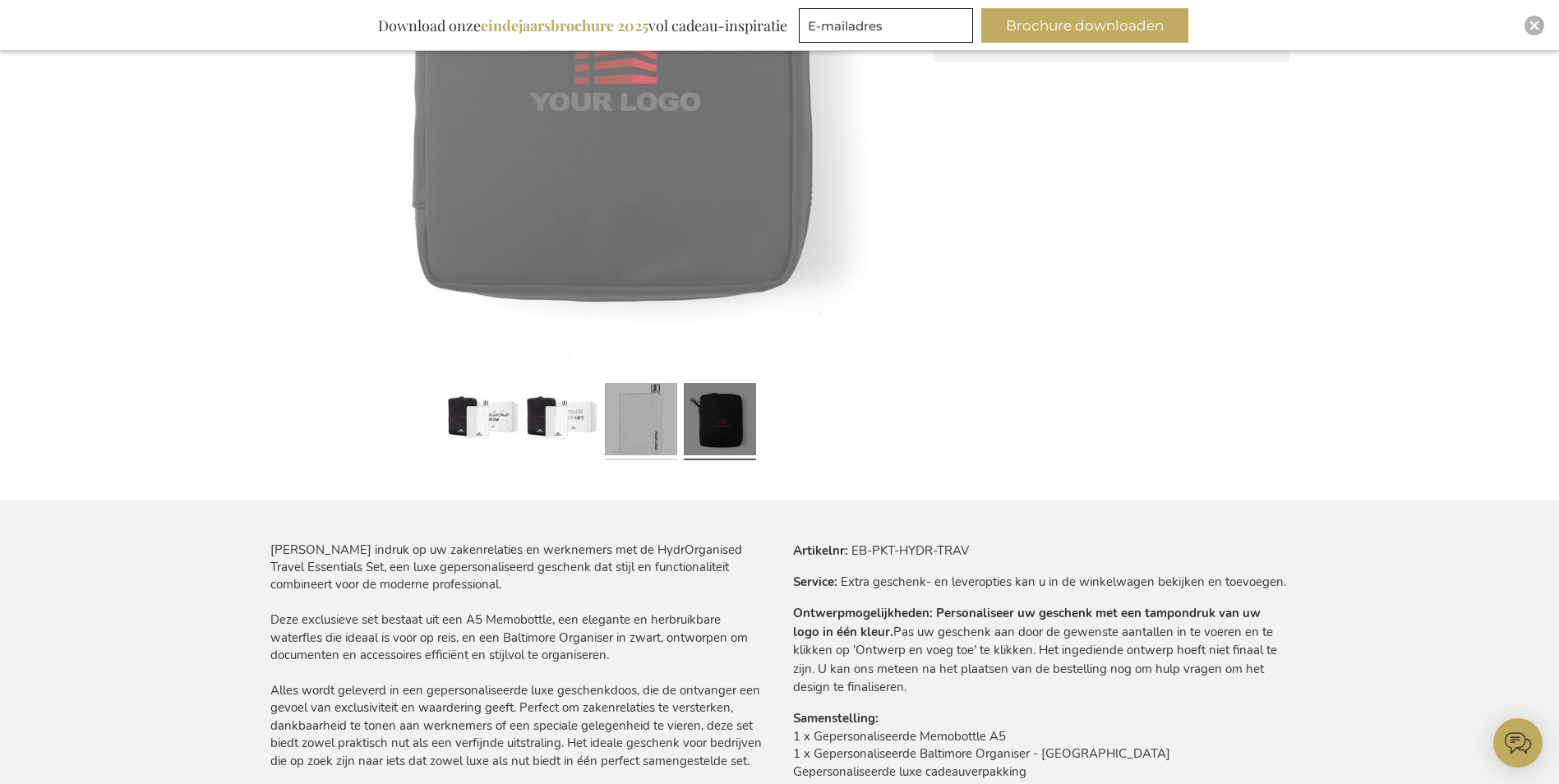
click at [663, 434] on link at bounding box center [641, 421] width 73 height 90
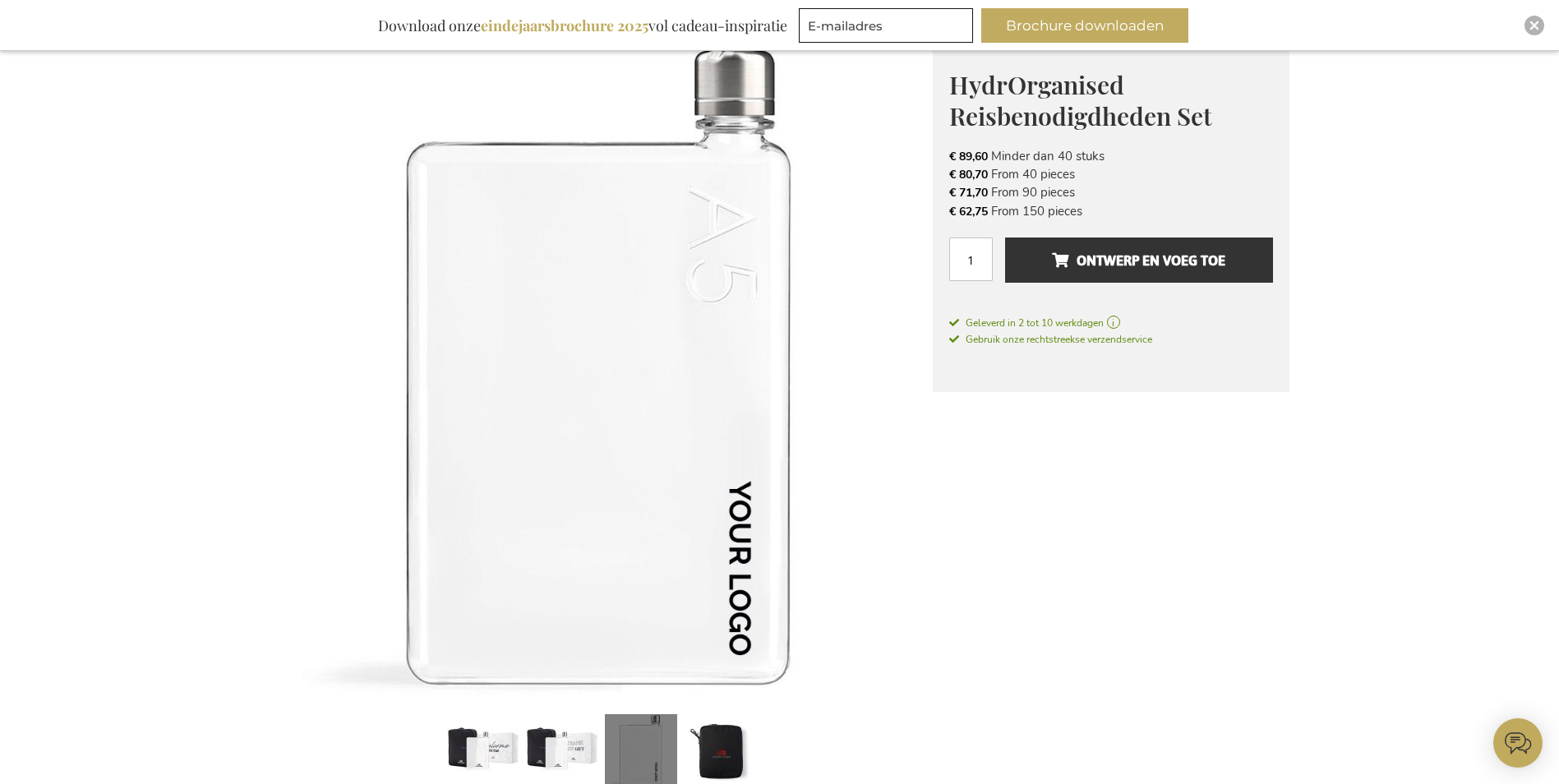
scroll to position [231, 0]
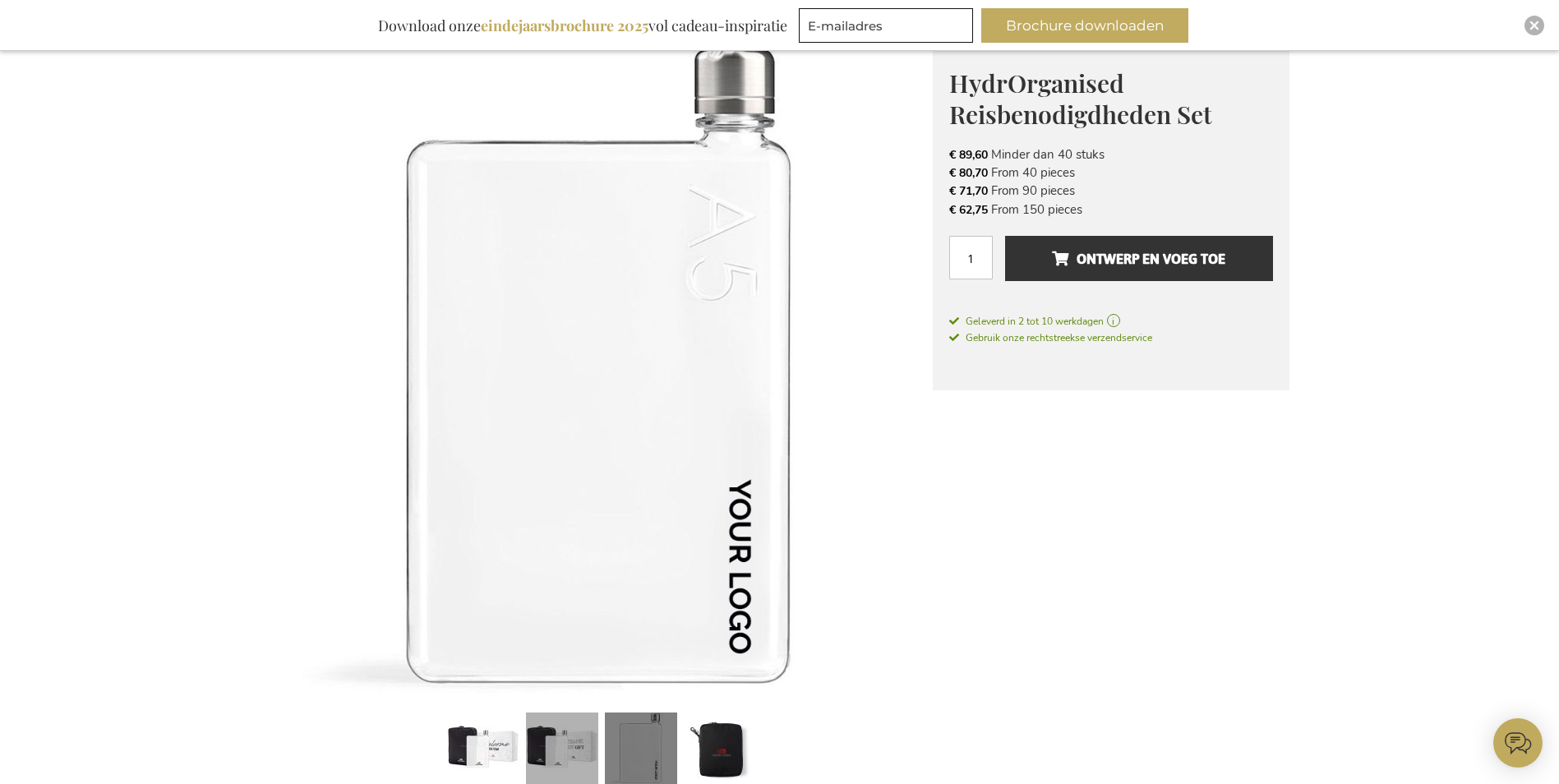
drag, startPoint x: 574, startPoint y: 752, endPoint x: 572, endPoint y: 744, distance: 8.2
click at [574, 752] on link at bounding box center [562, 751] width 73 height 90
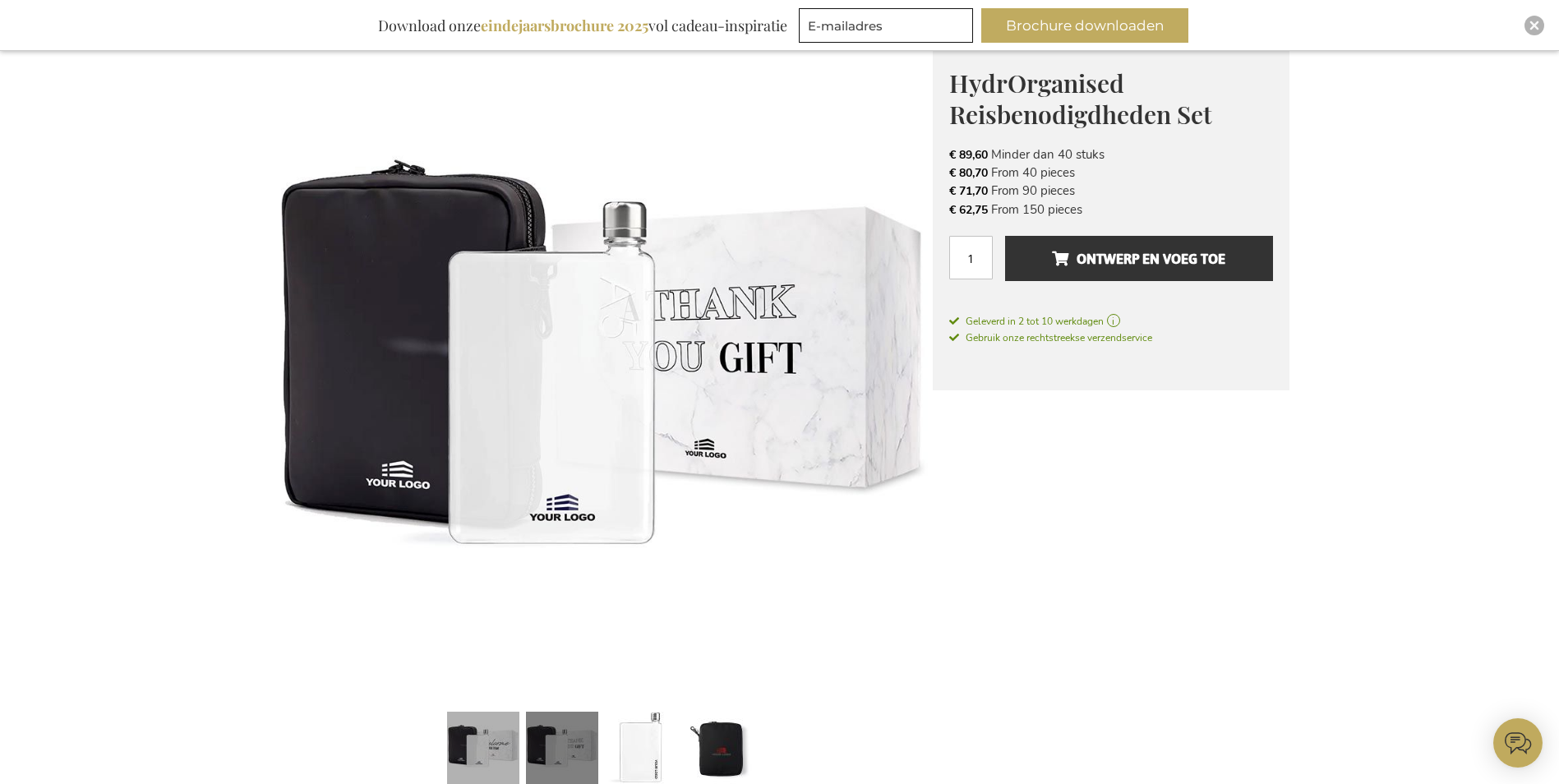
click at [505, 737] on link at bounding box center [483, 750] width 73 height 90
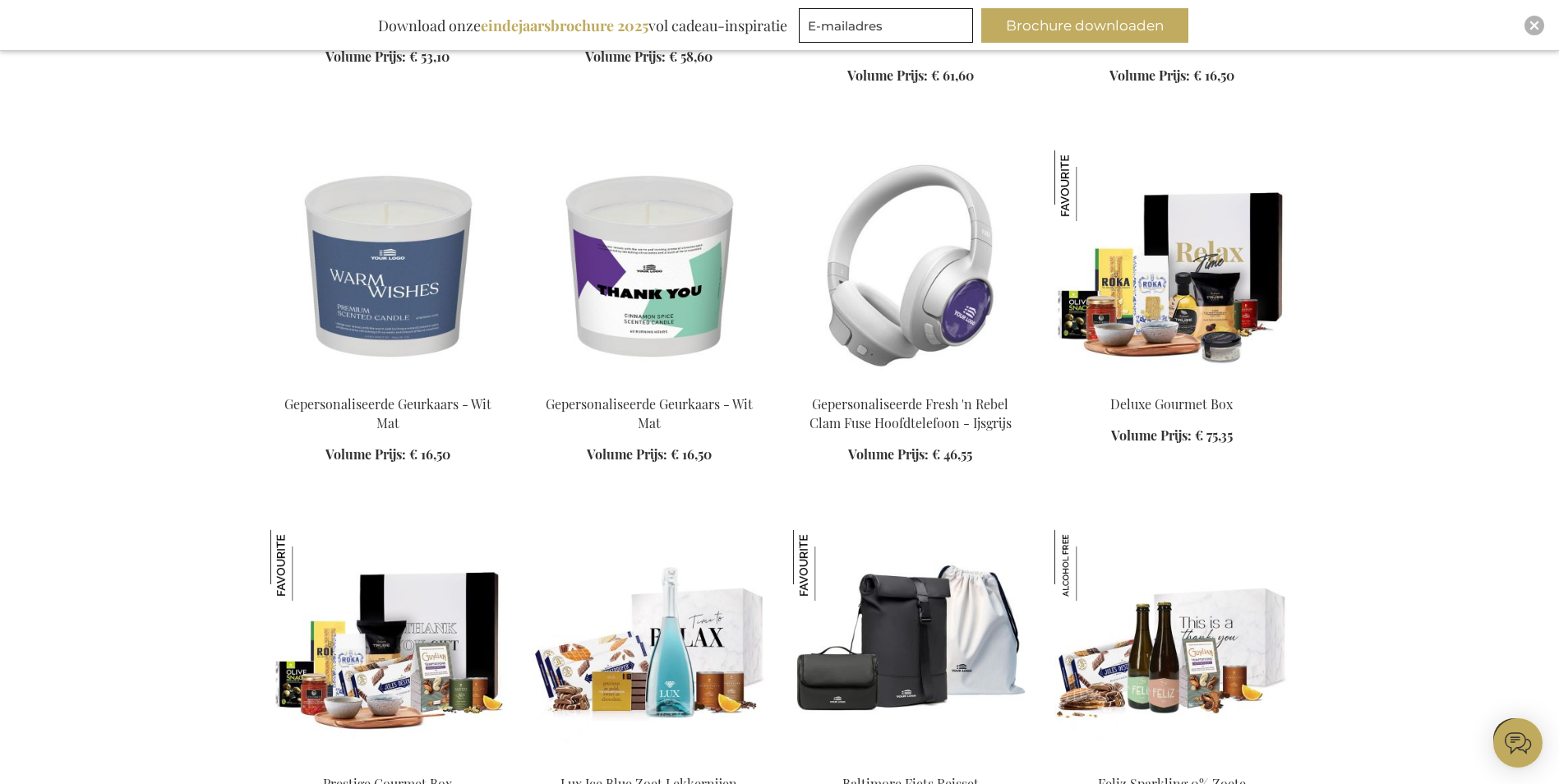
scroll to position [2307, 0]
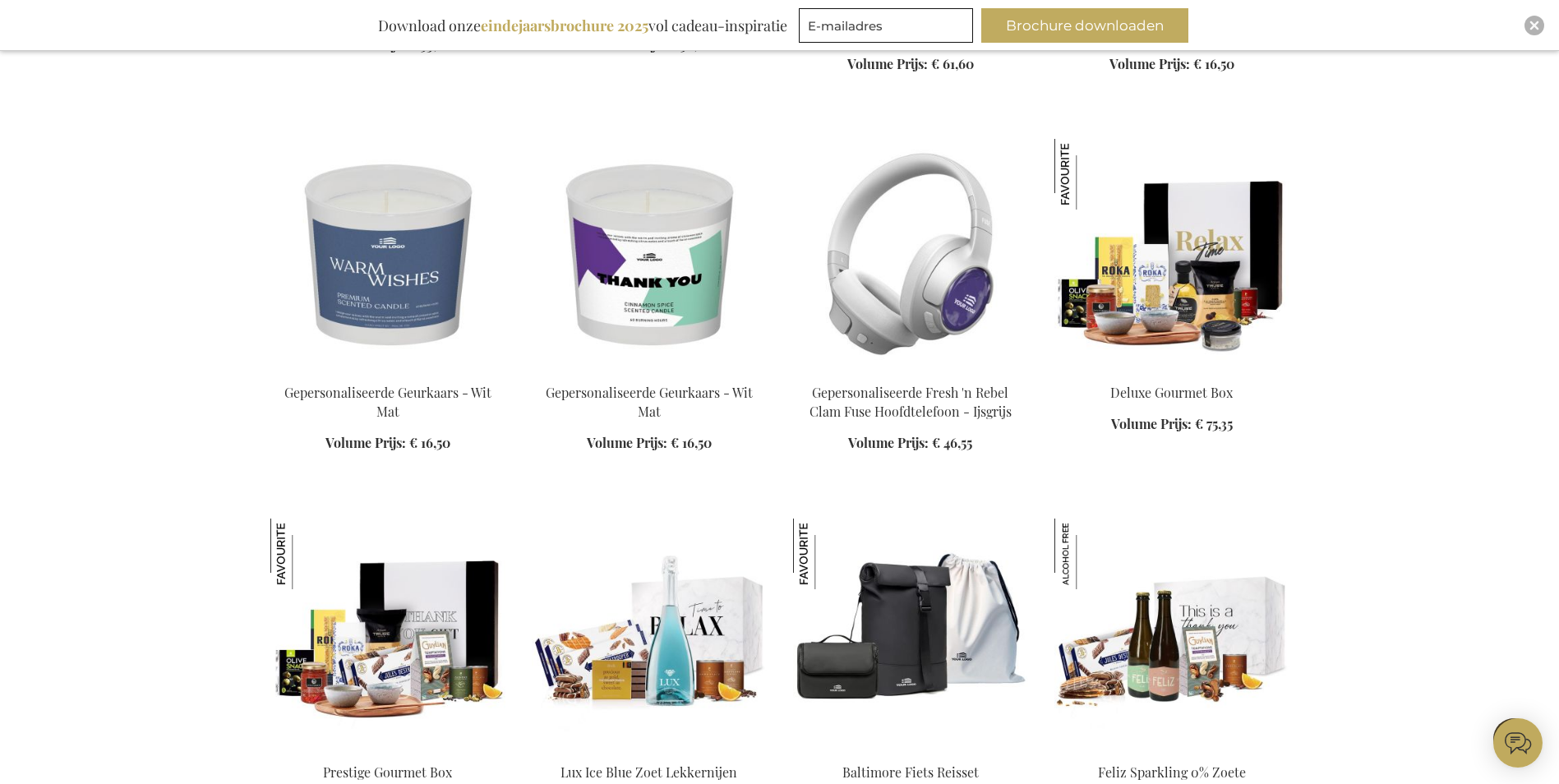
click at [958, 314] on img at bounding box center [911, 254] width 235 height 230
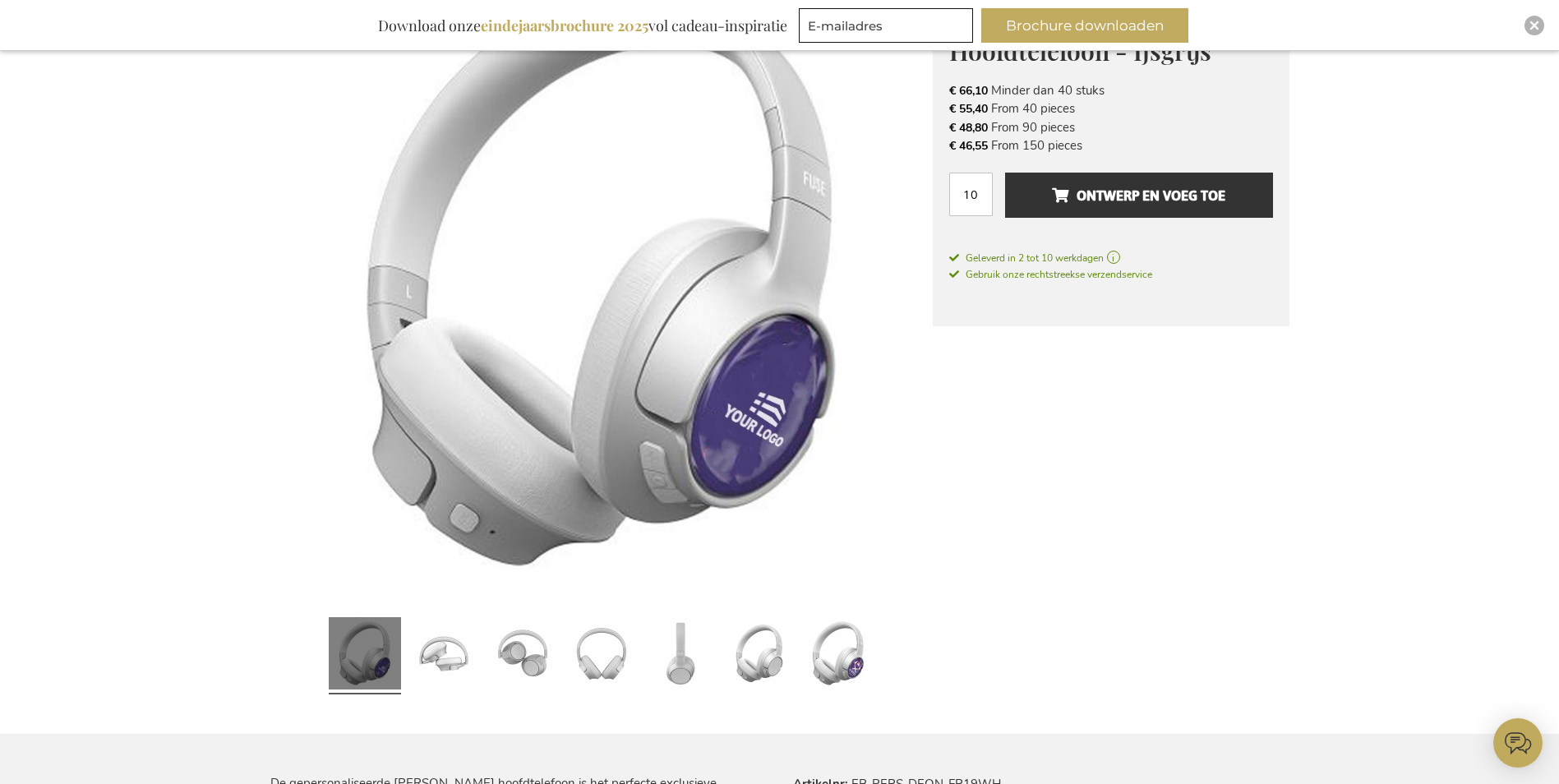
scroll to position [462, 0]
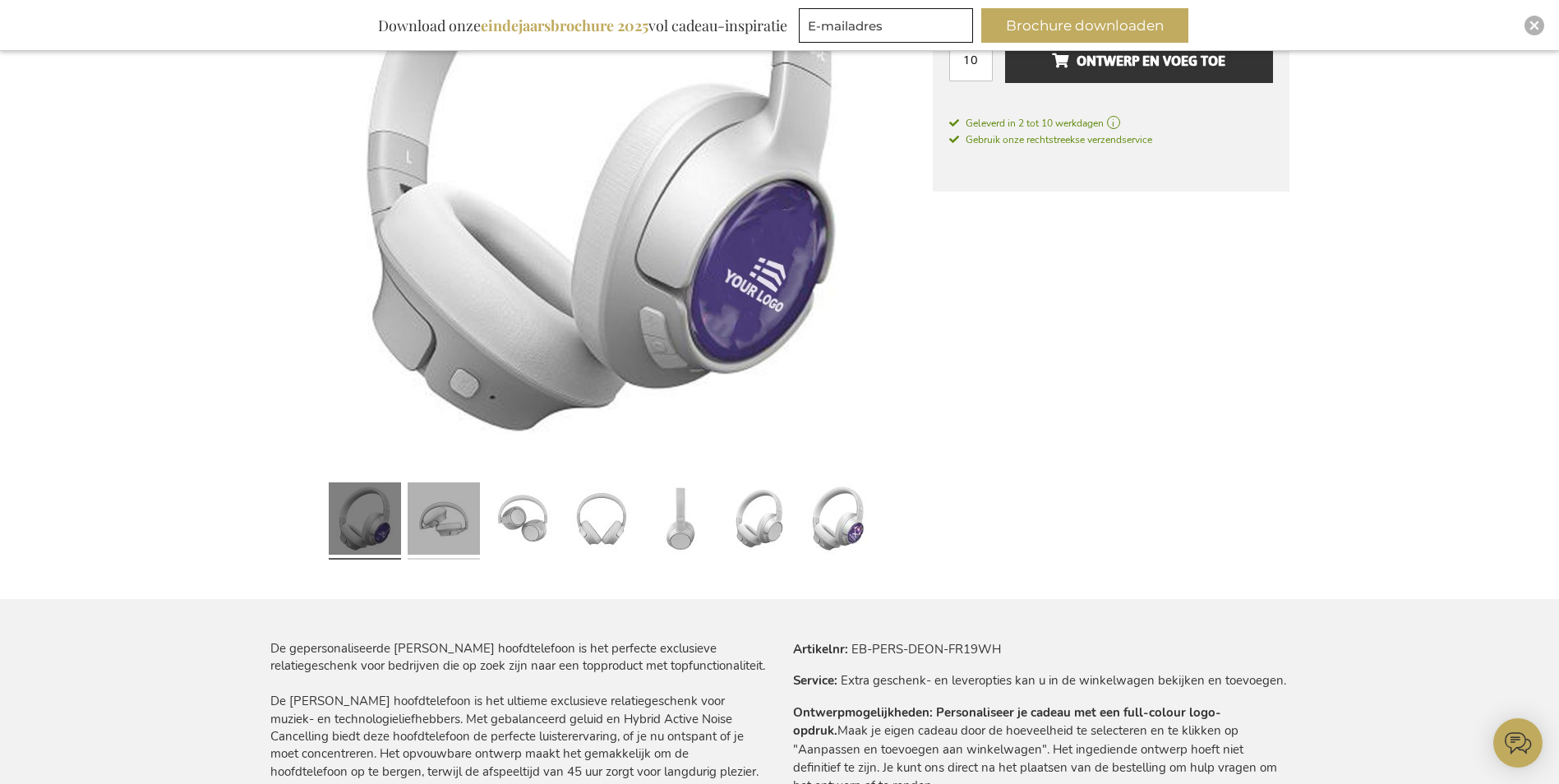
click at [458, 534] on link at bounding box center [443, 520] width 73 height 90
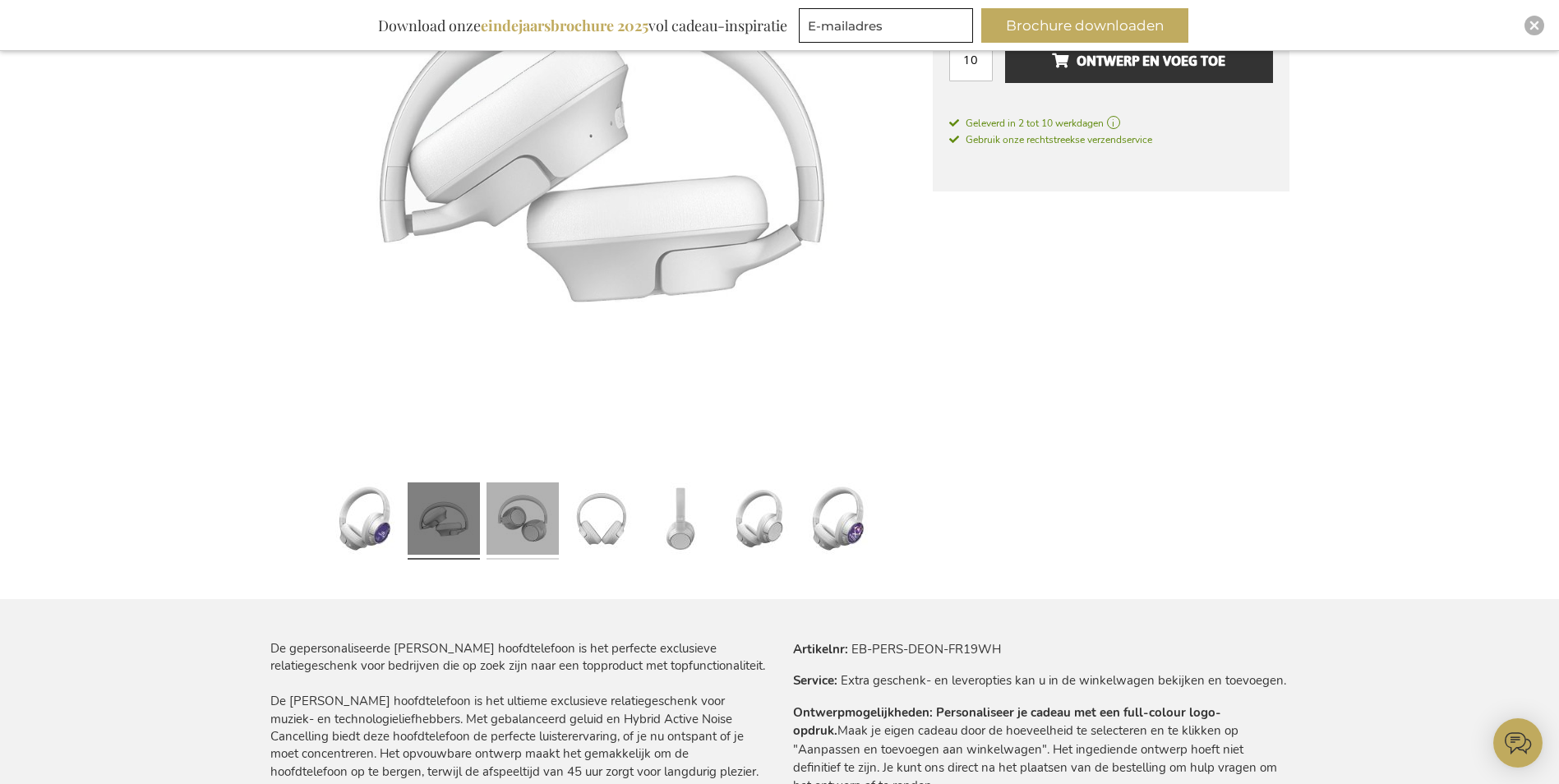
click at [524, 522] on link at bounding box center [522, 520] width 73 height 90
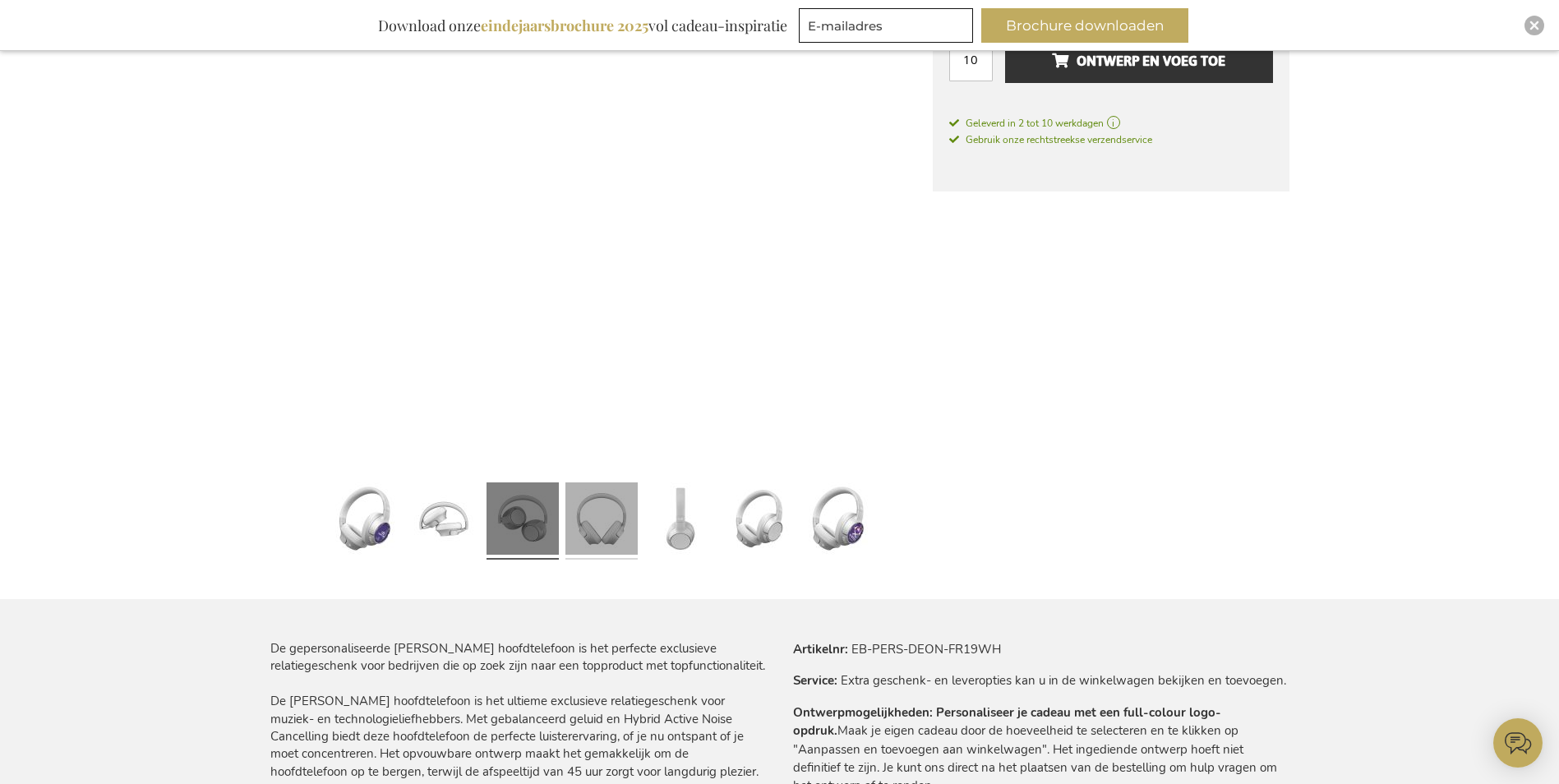
click at [592, 522] on link at bounding box center [601, 520] width 73 height 90
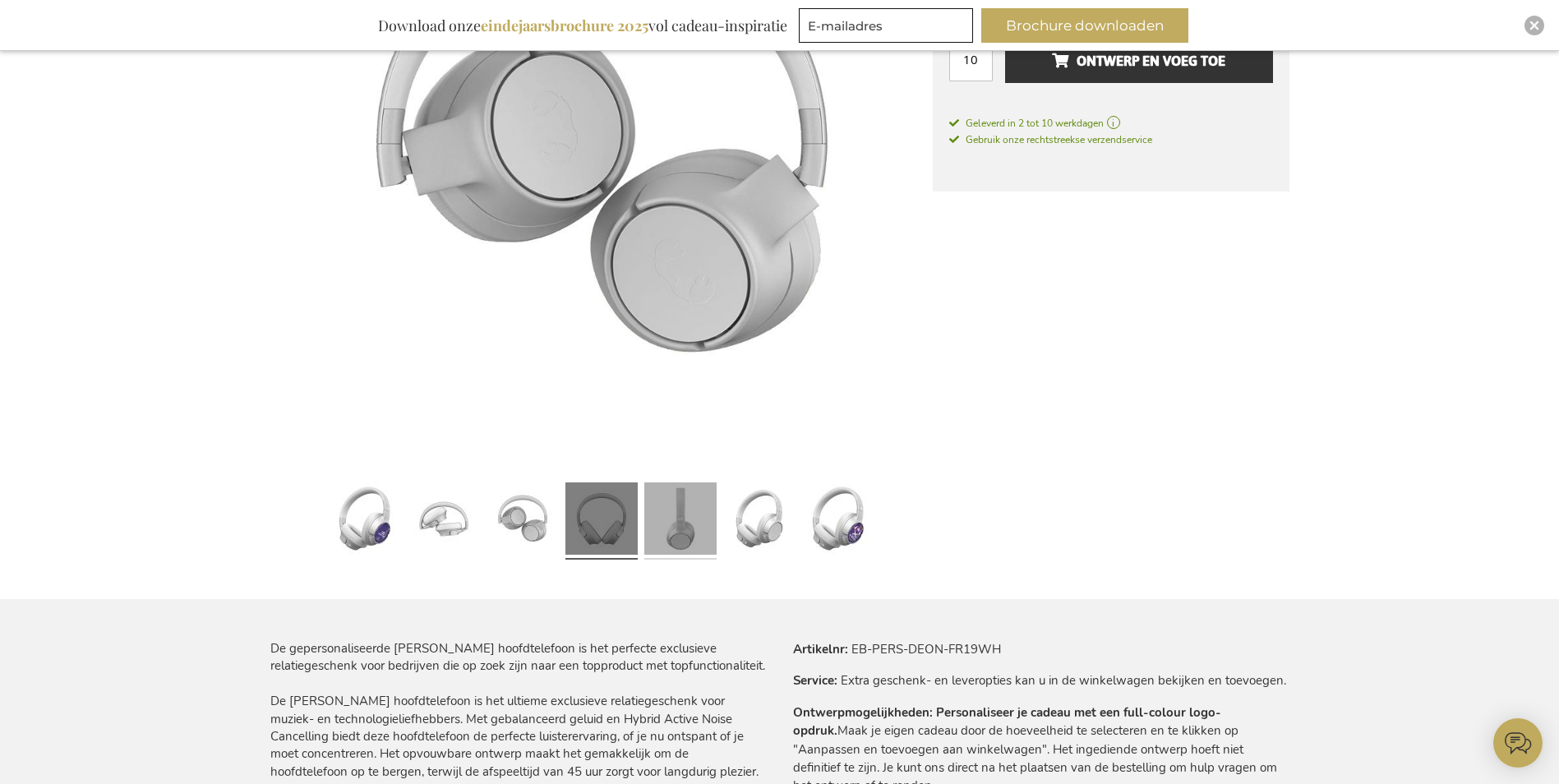
click at [682, 522] on link at bounding box center [680, 520] width 73 height 90
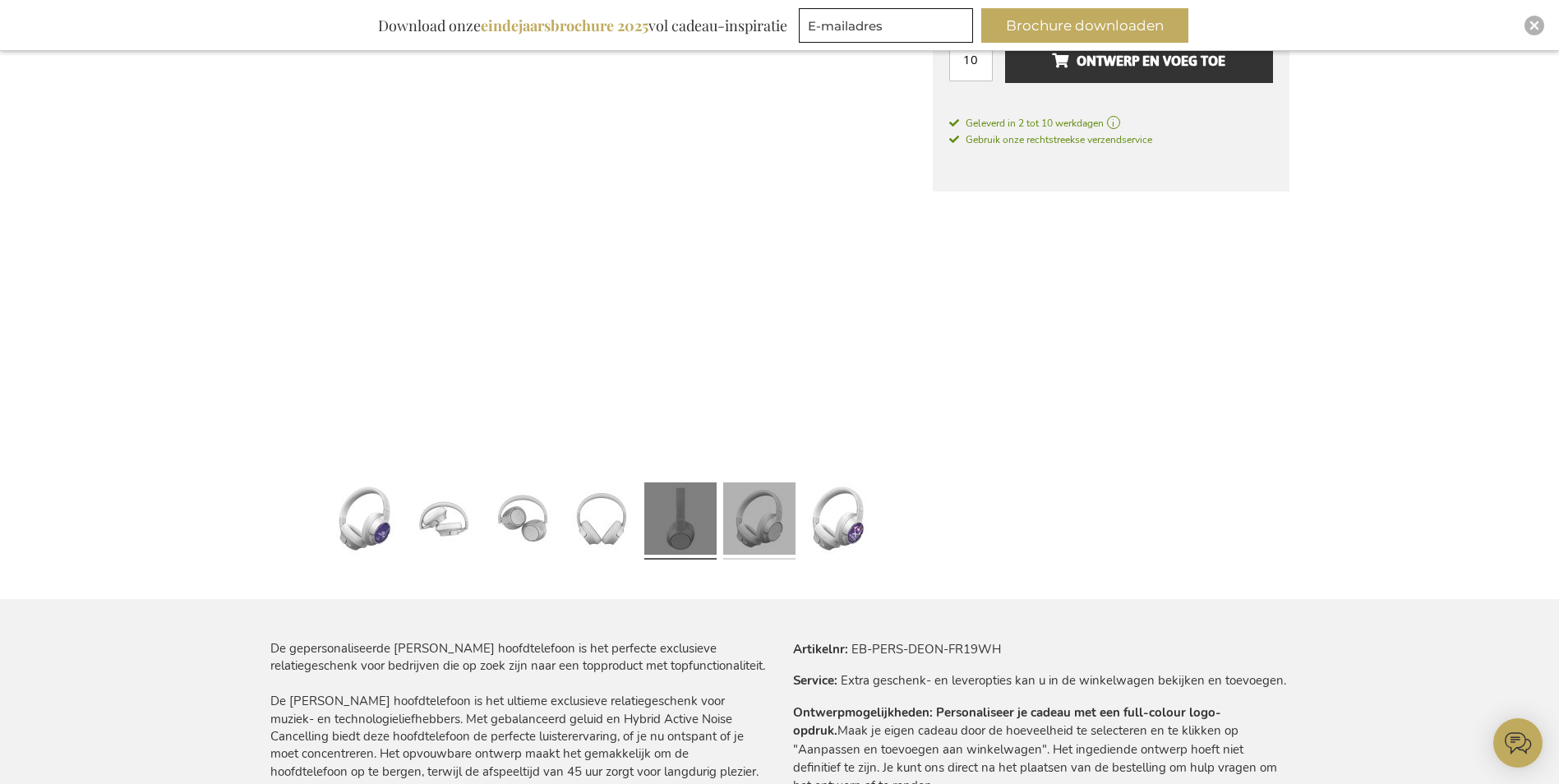
click at [785, 514] on link at bounding box center [759, 520] width 73 height 90
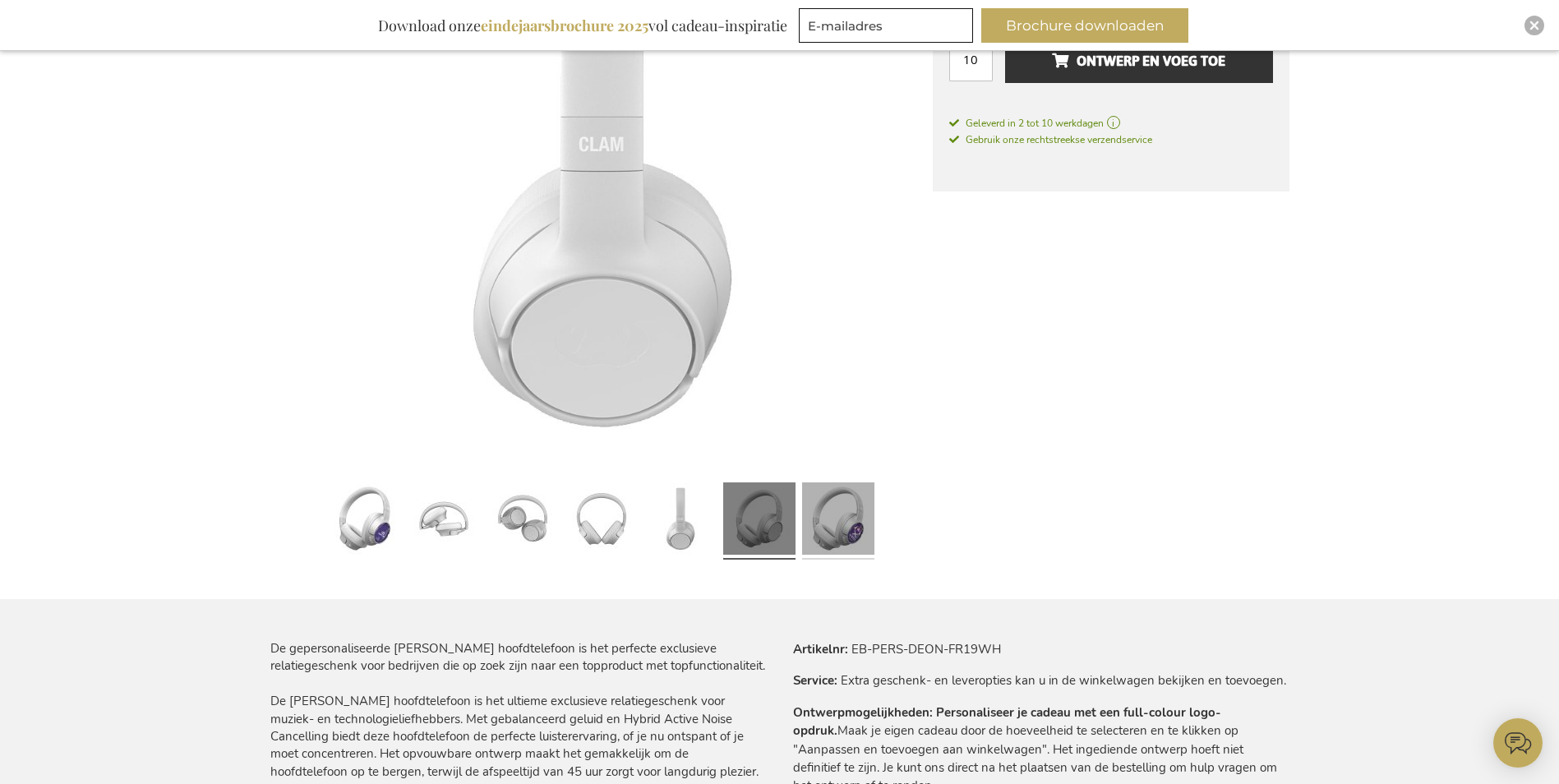
click at [838, 512] on link at bounding box center [838, 520] width 73 height 90
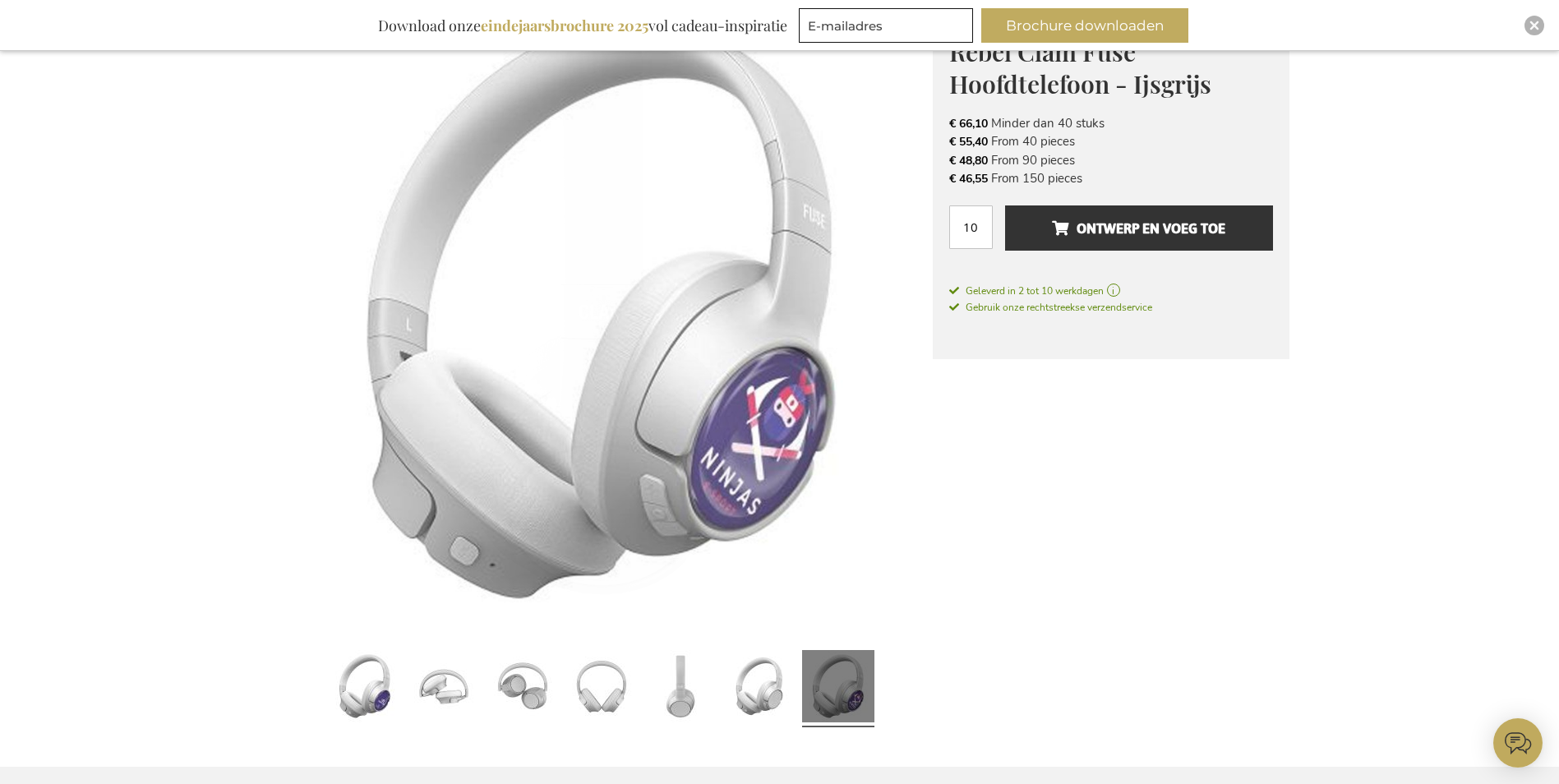
scroll to position [51, 0]
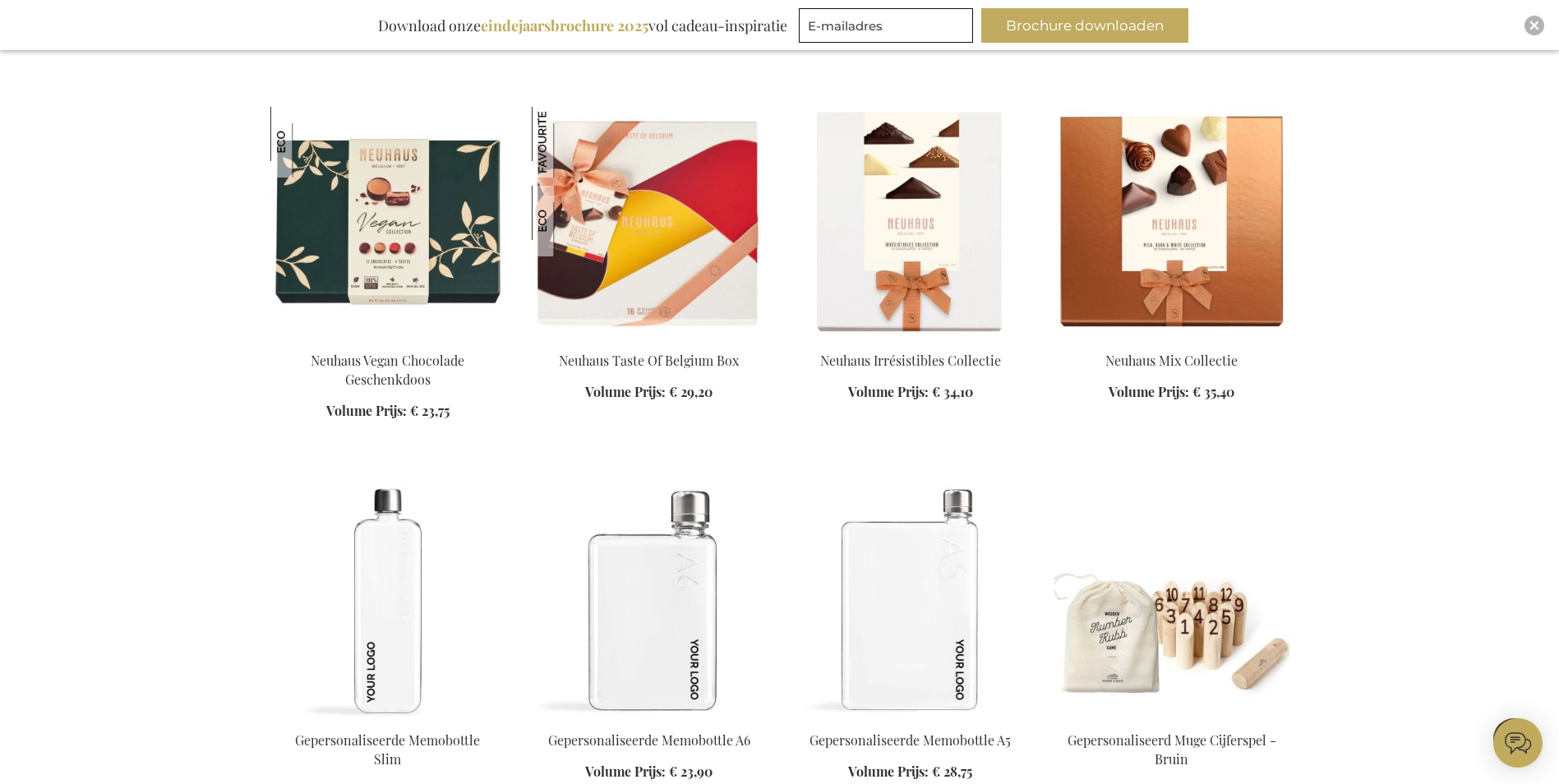
scroll to position [2603, 0]
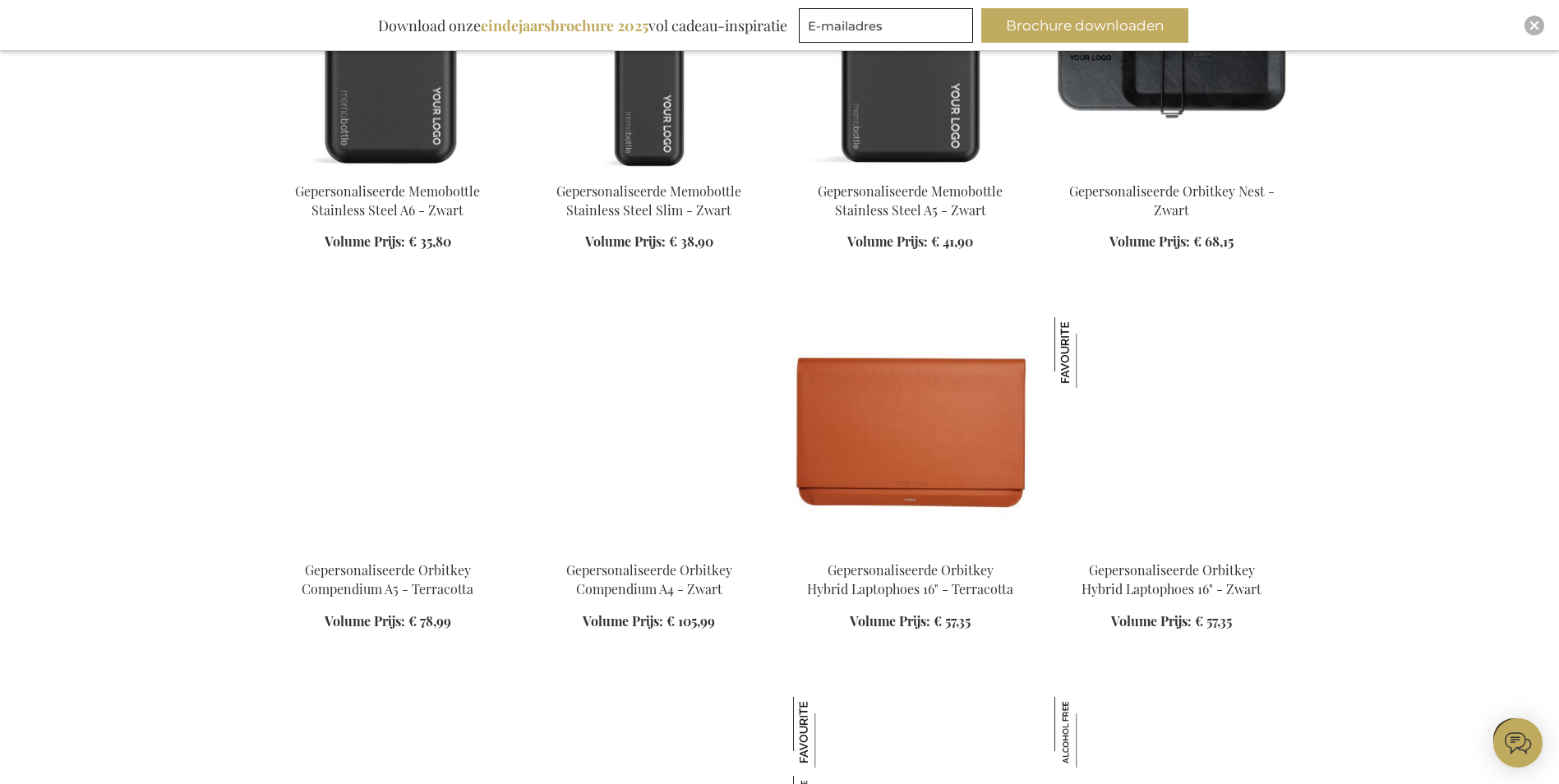
scroll to position [3343, 0]
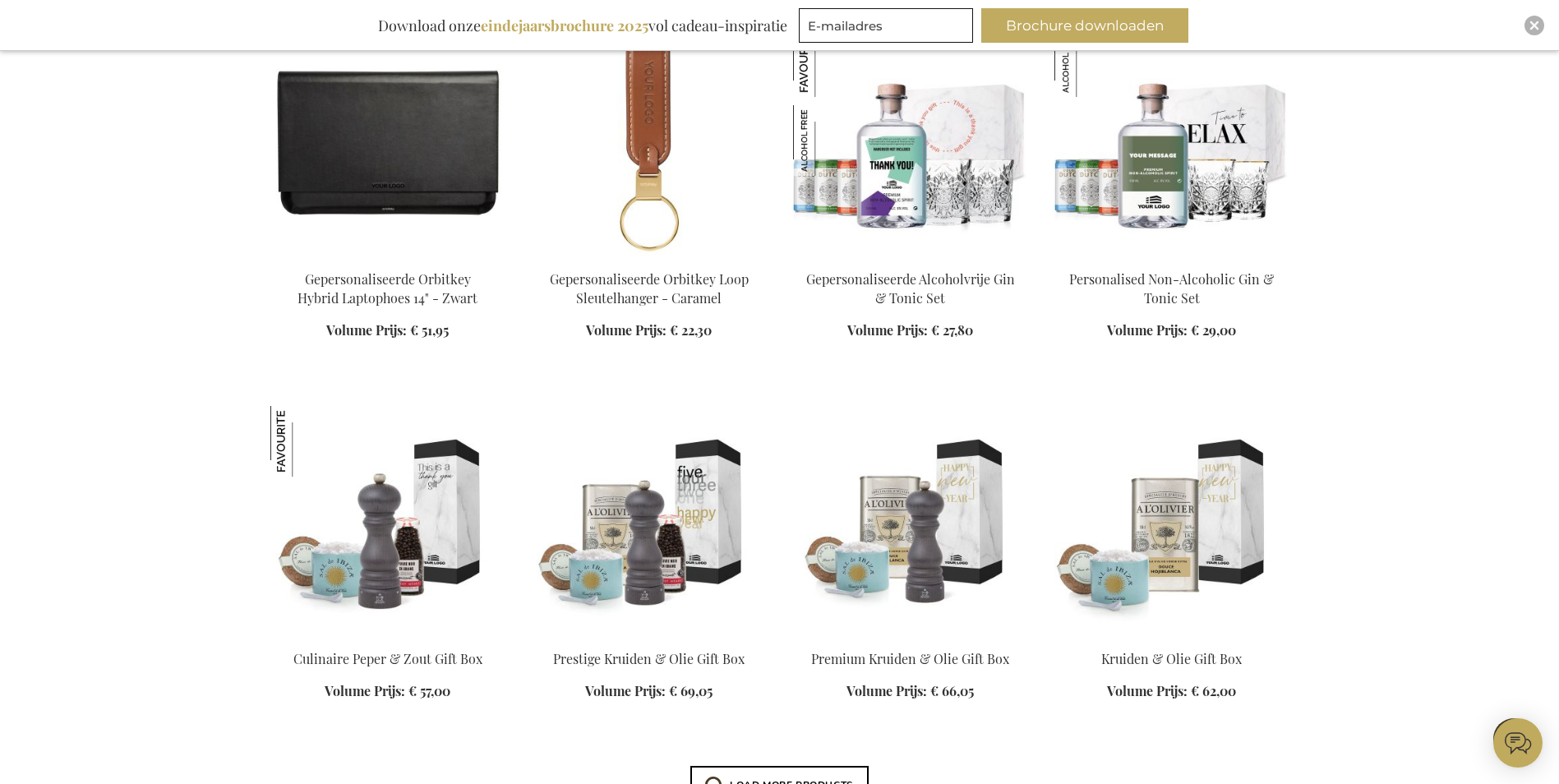
scroll to position [4001, 0]
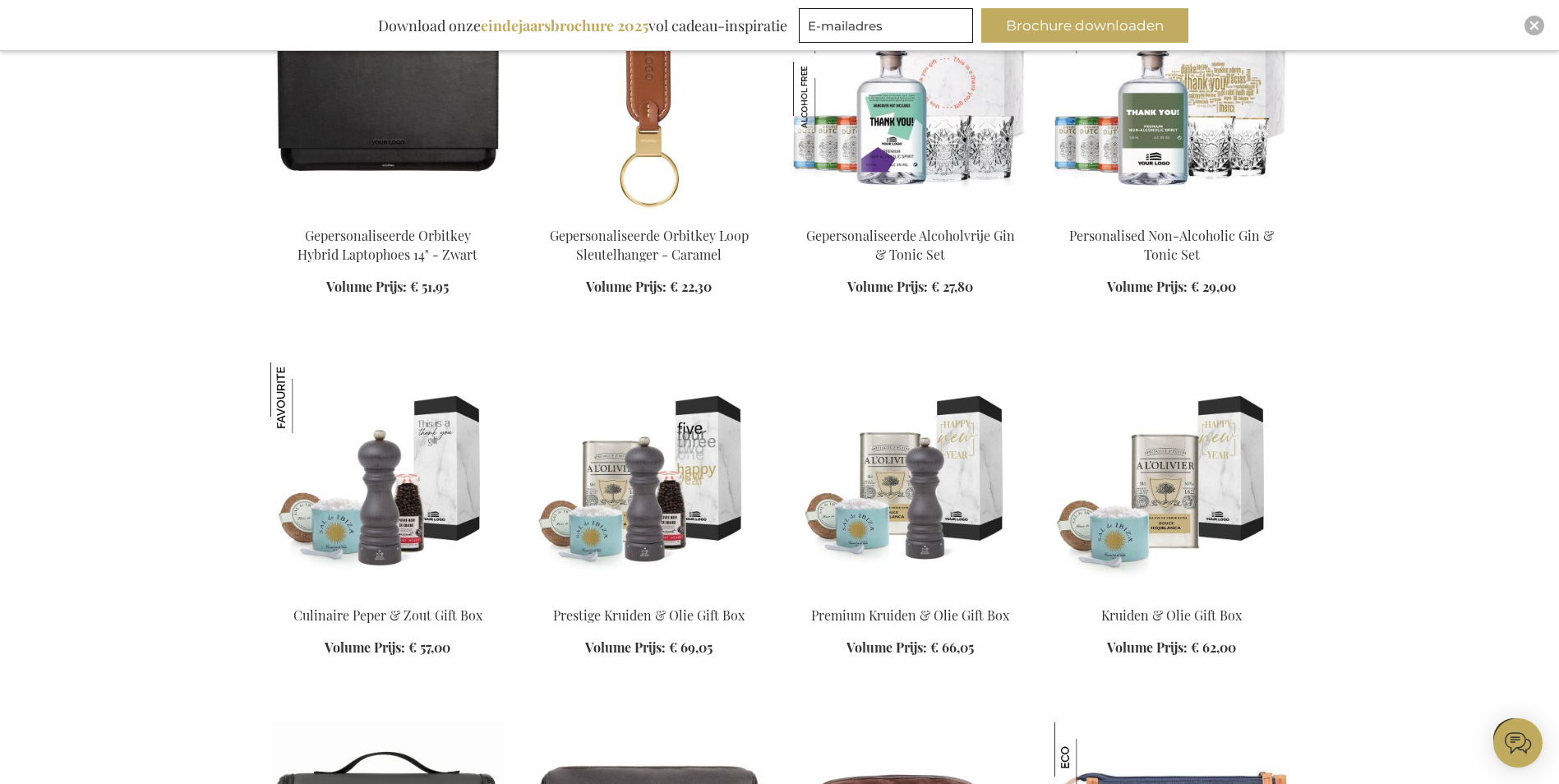
click at [1180, 121] on img at bounding box center [1172, 97] width 235 height 230
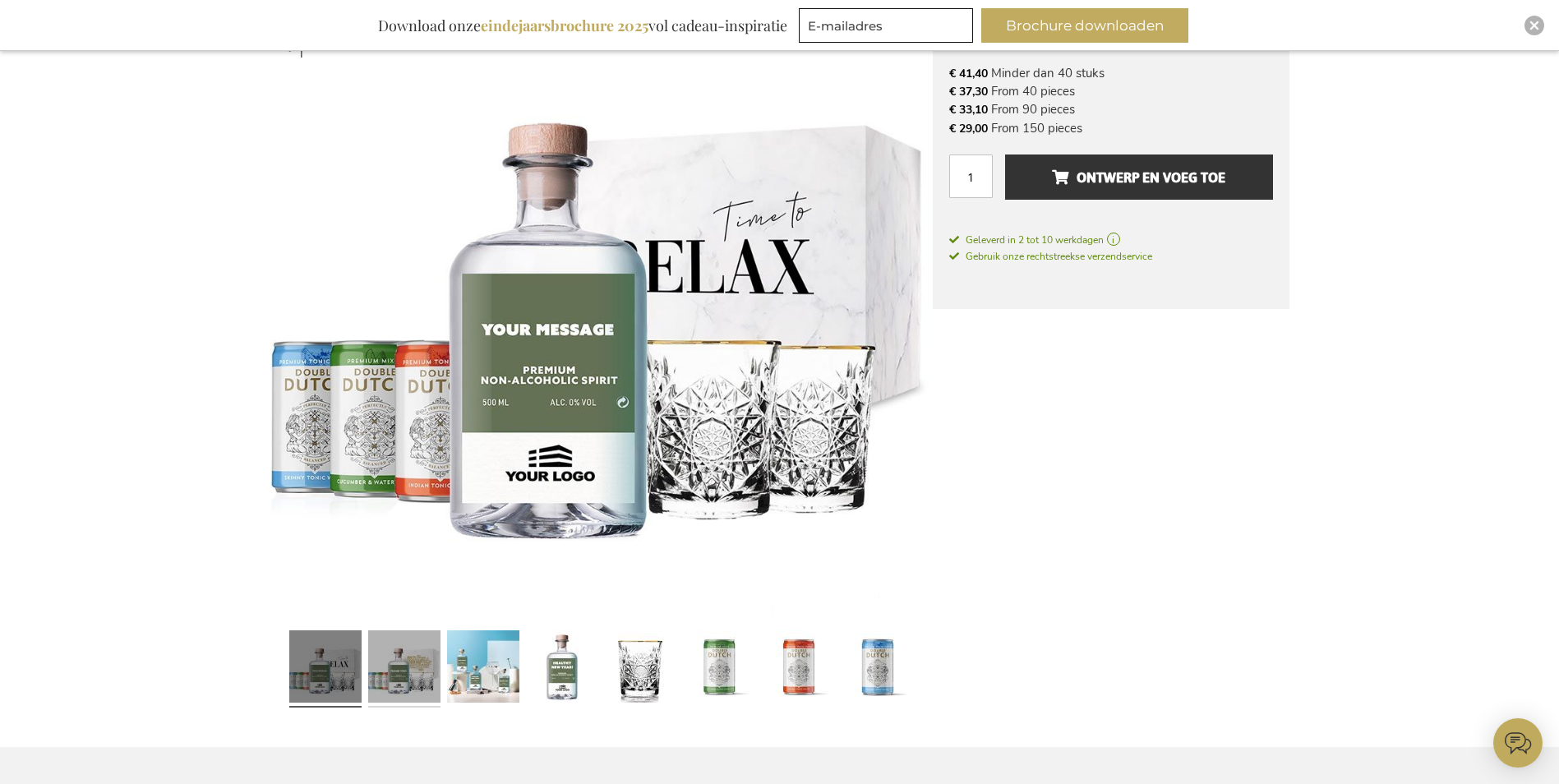
click at [418, 659] on link at bounding box center [404, 668] width 73 height 90
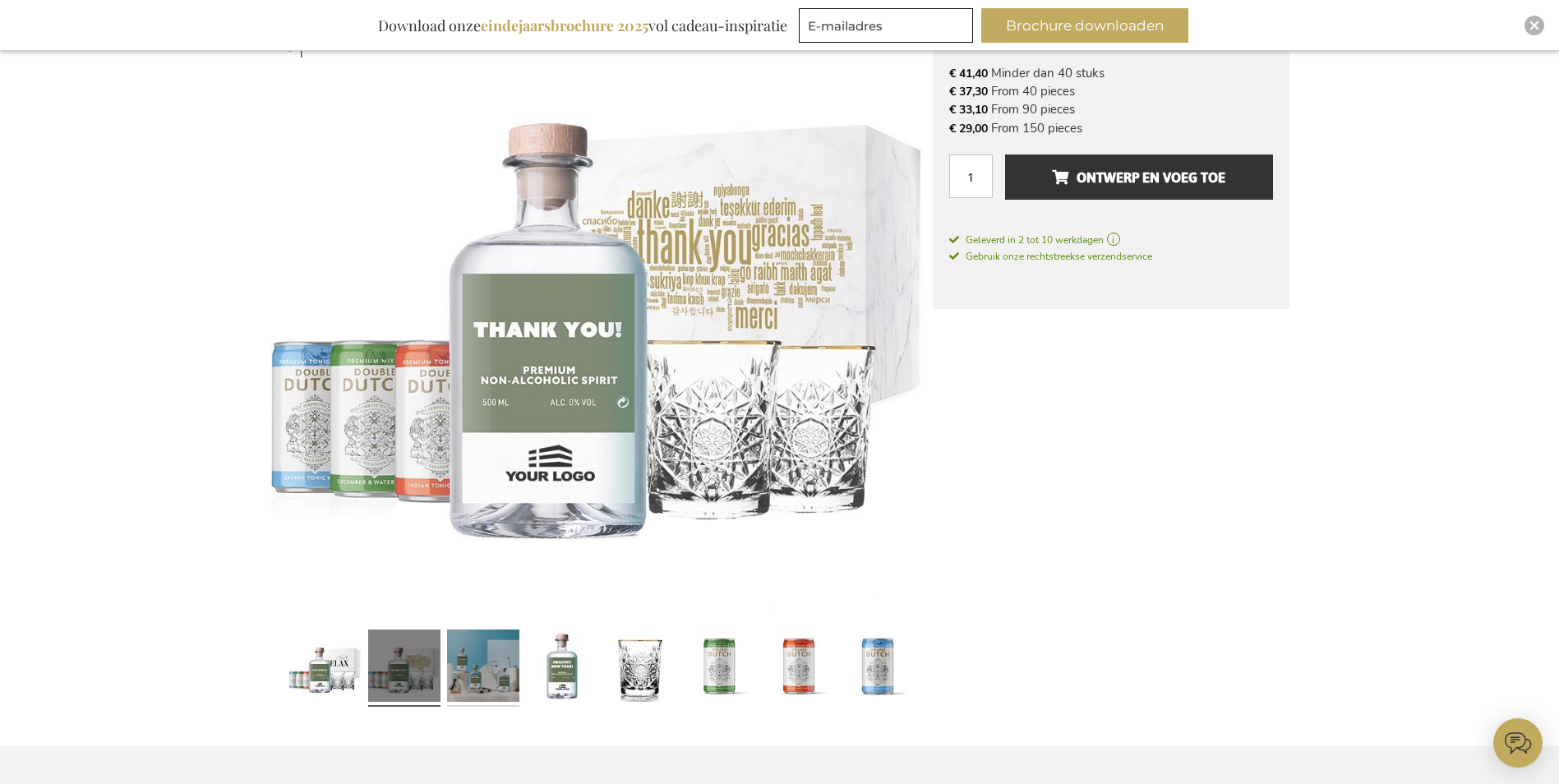
click at [493, 667] on link at bounding box center [483, 667] width 73 height 90
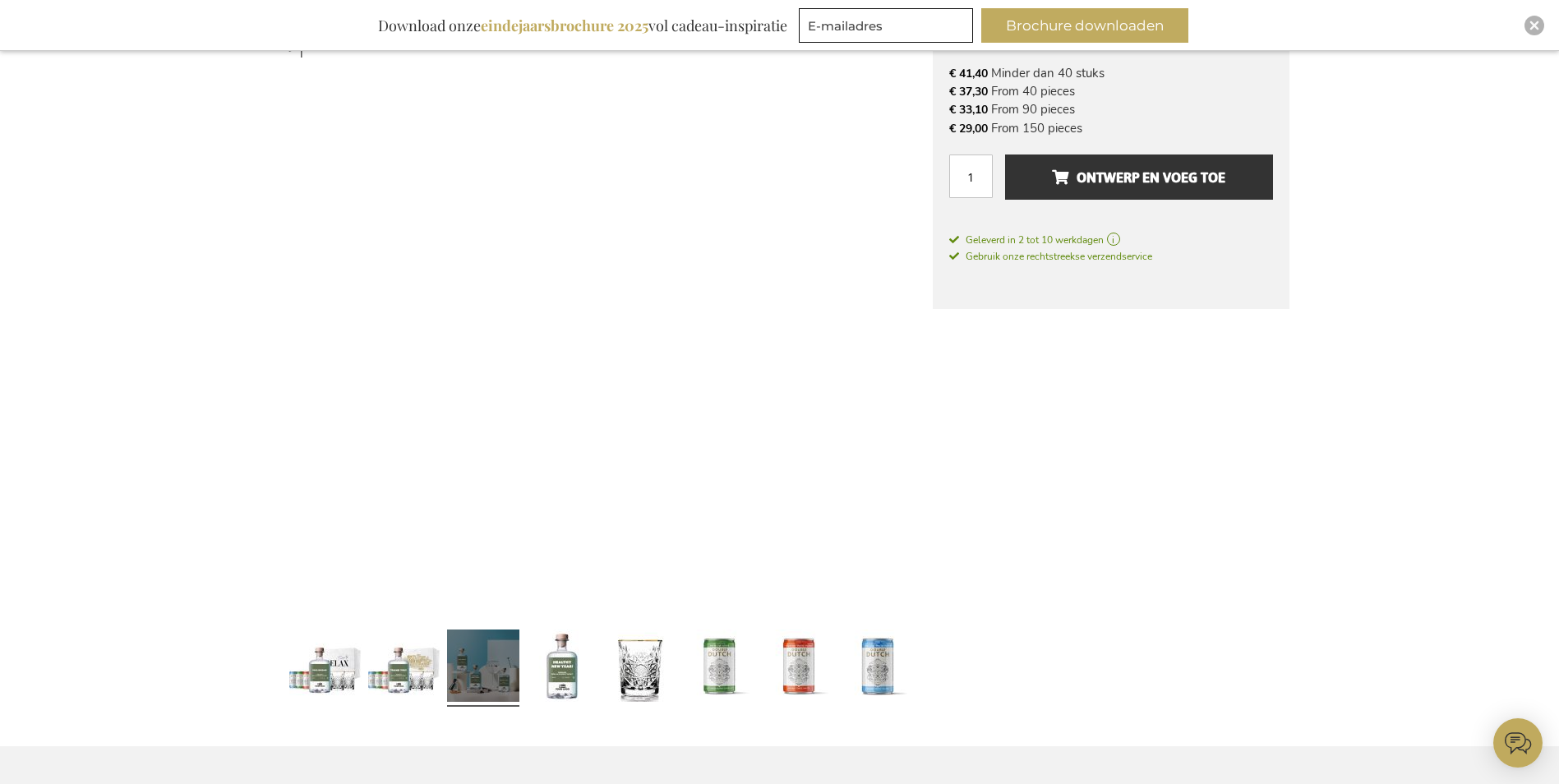
click at [602, 673] on div at bounding box center [641, 667] width 79 height 90
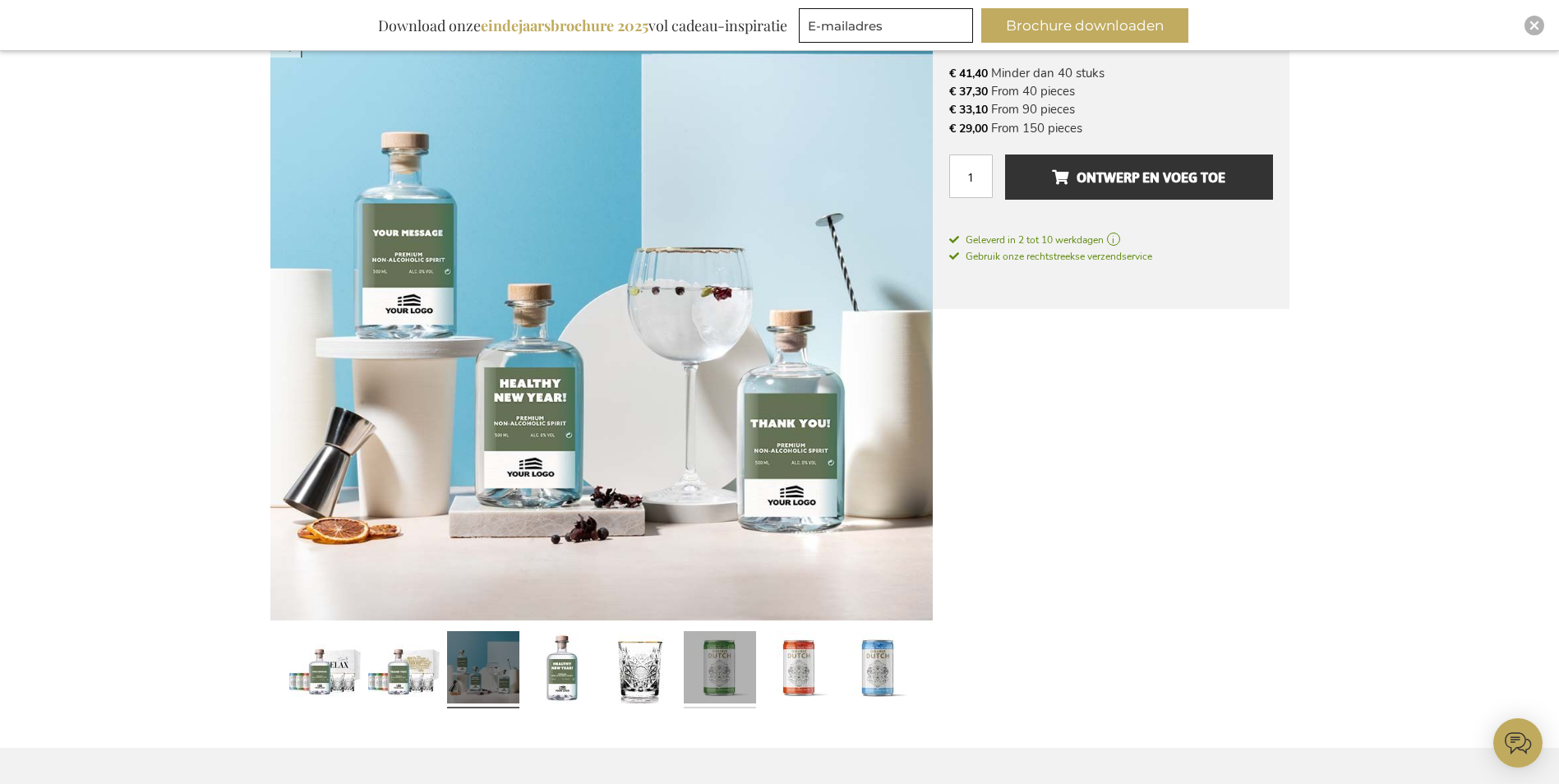
click at [702, 661] on link at bounding box center [719, 669] width 73 height 90
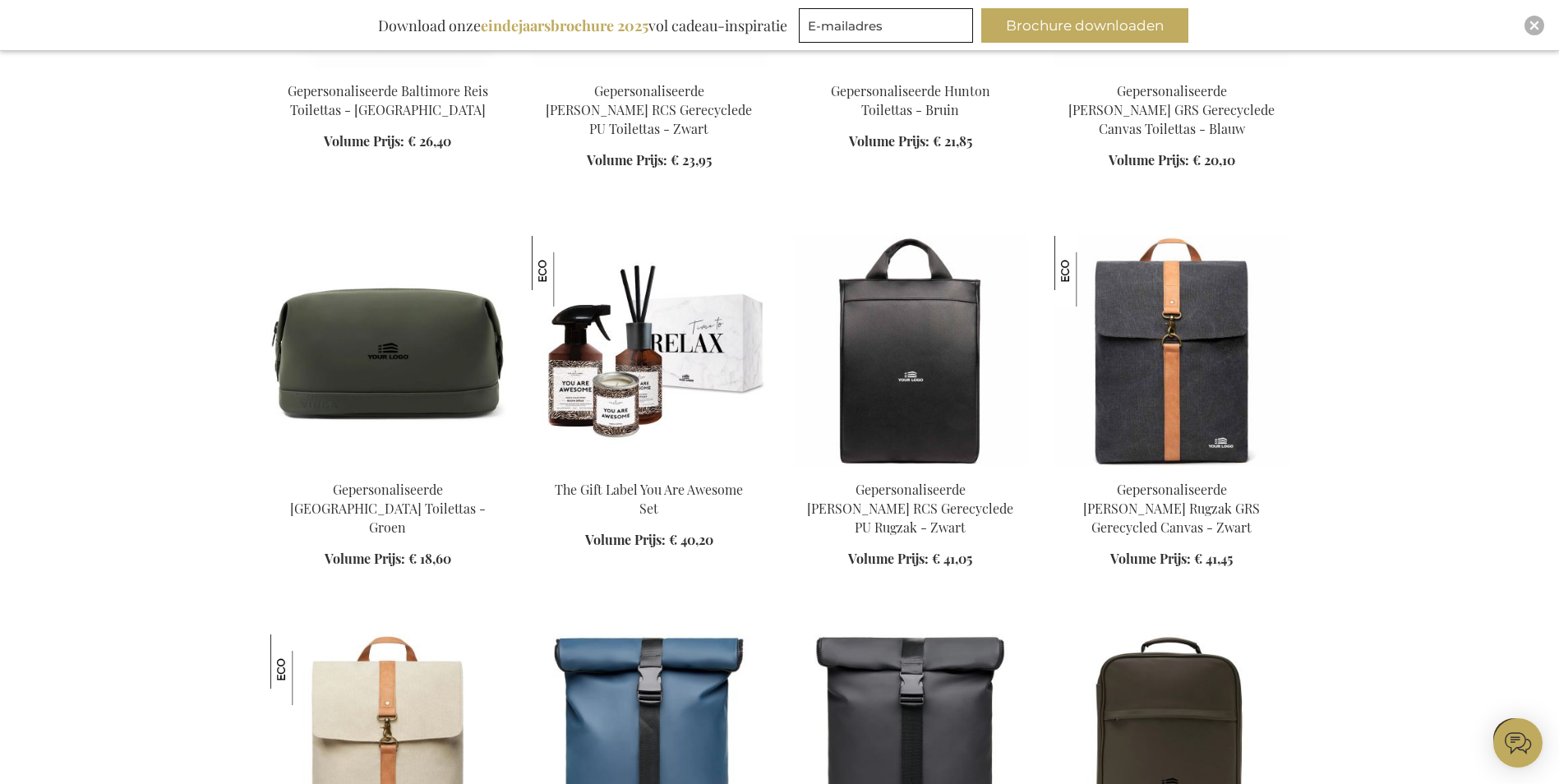
scroll to position [2654, 0]
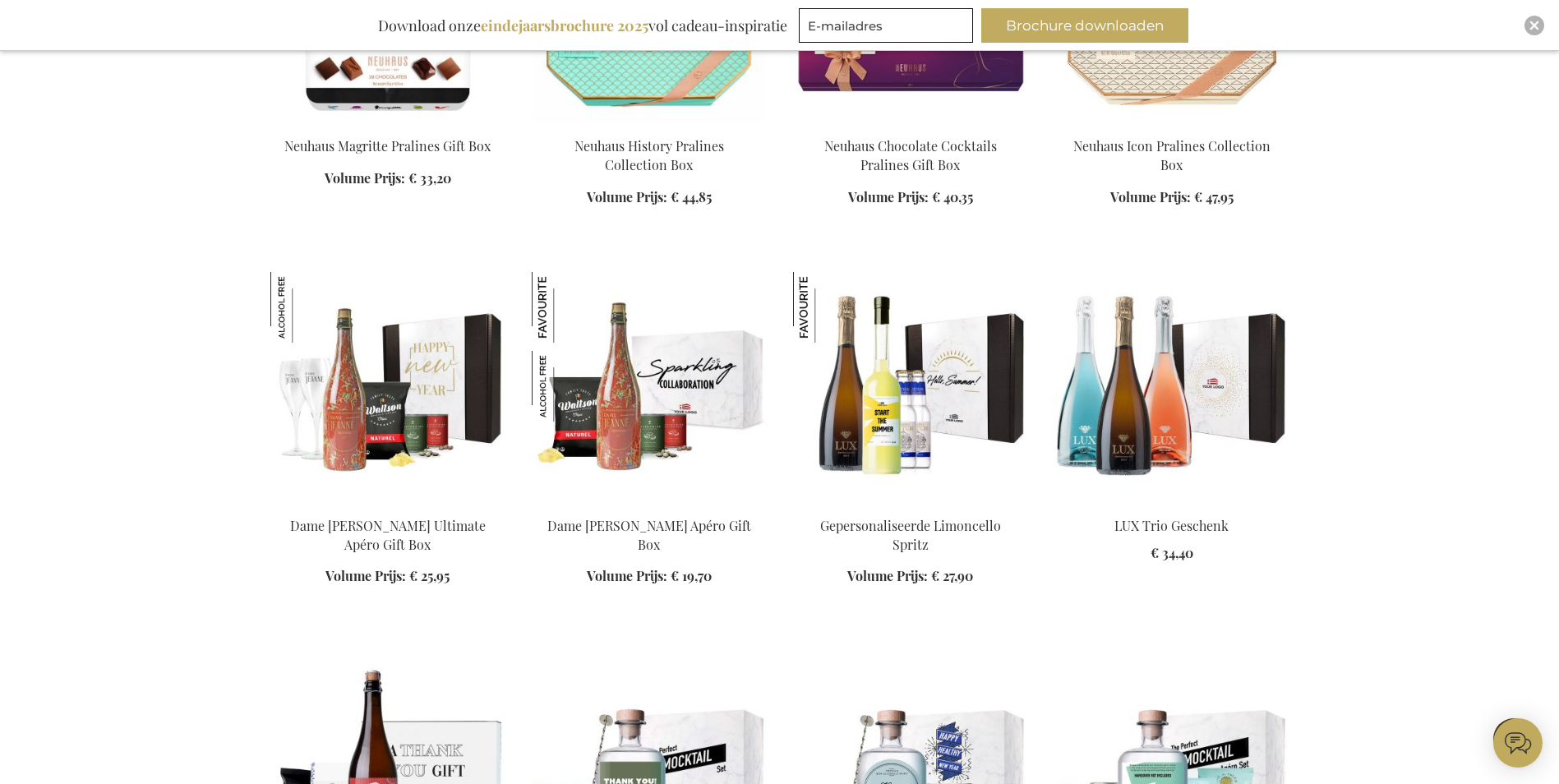
scroll to position [4791, 0]
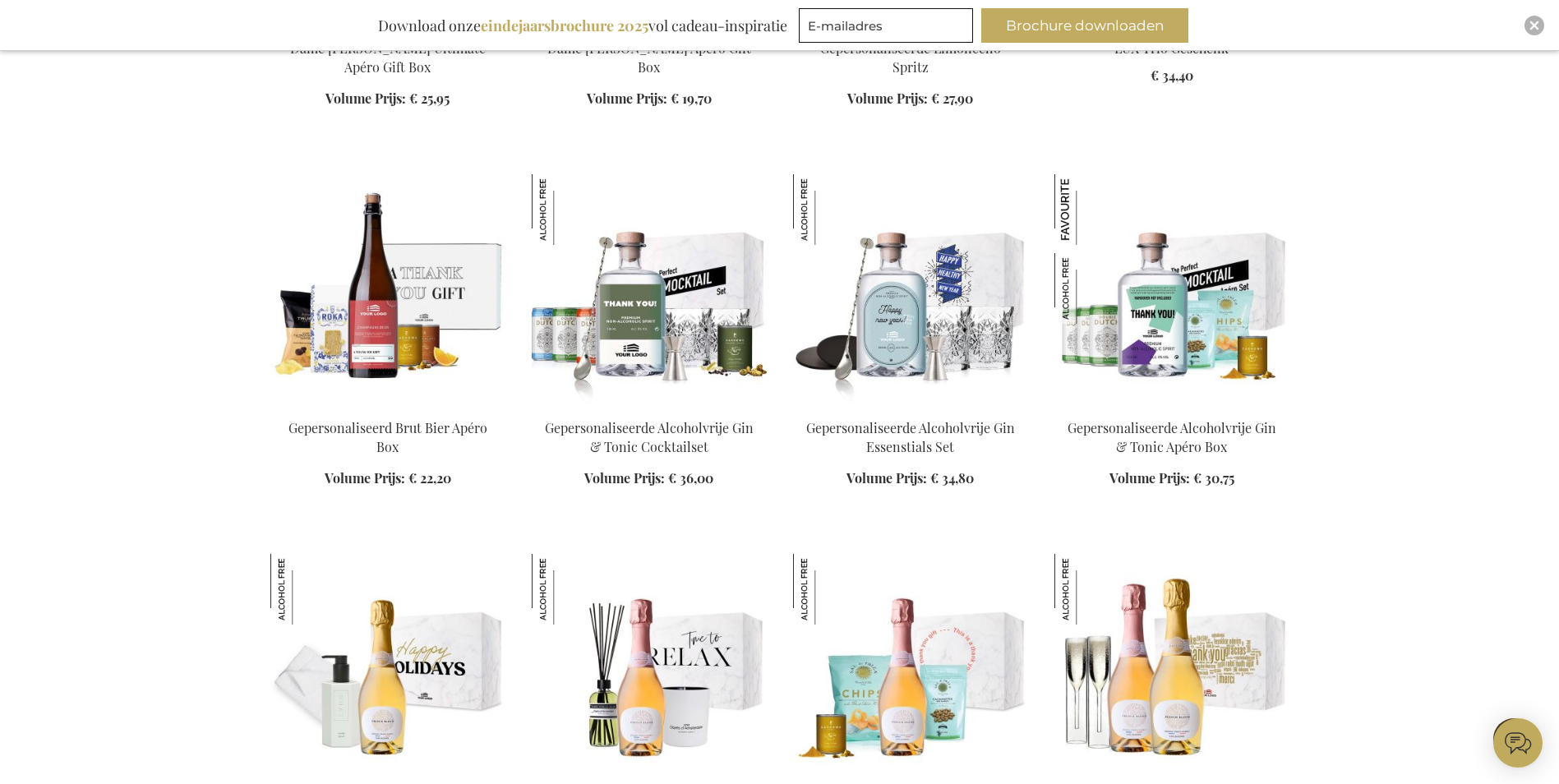
scroll to position [5202, 0]
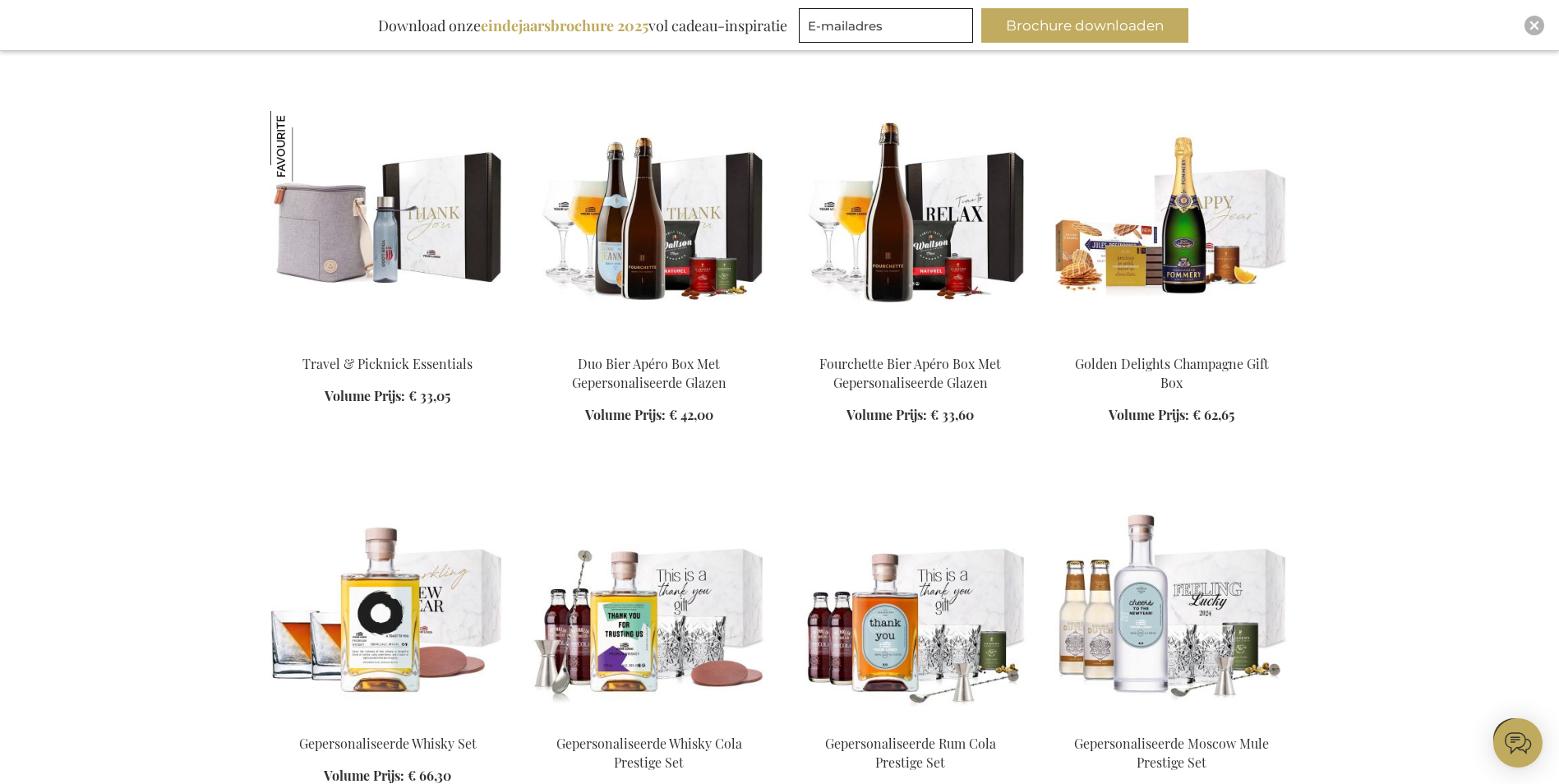
scroll to position [6187, 0]
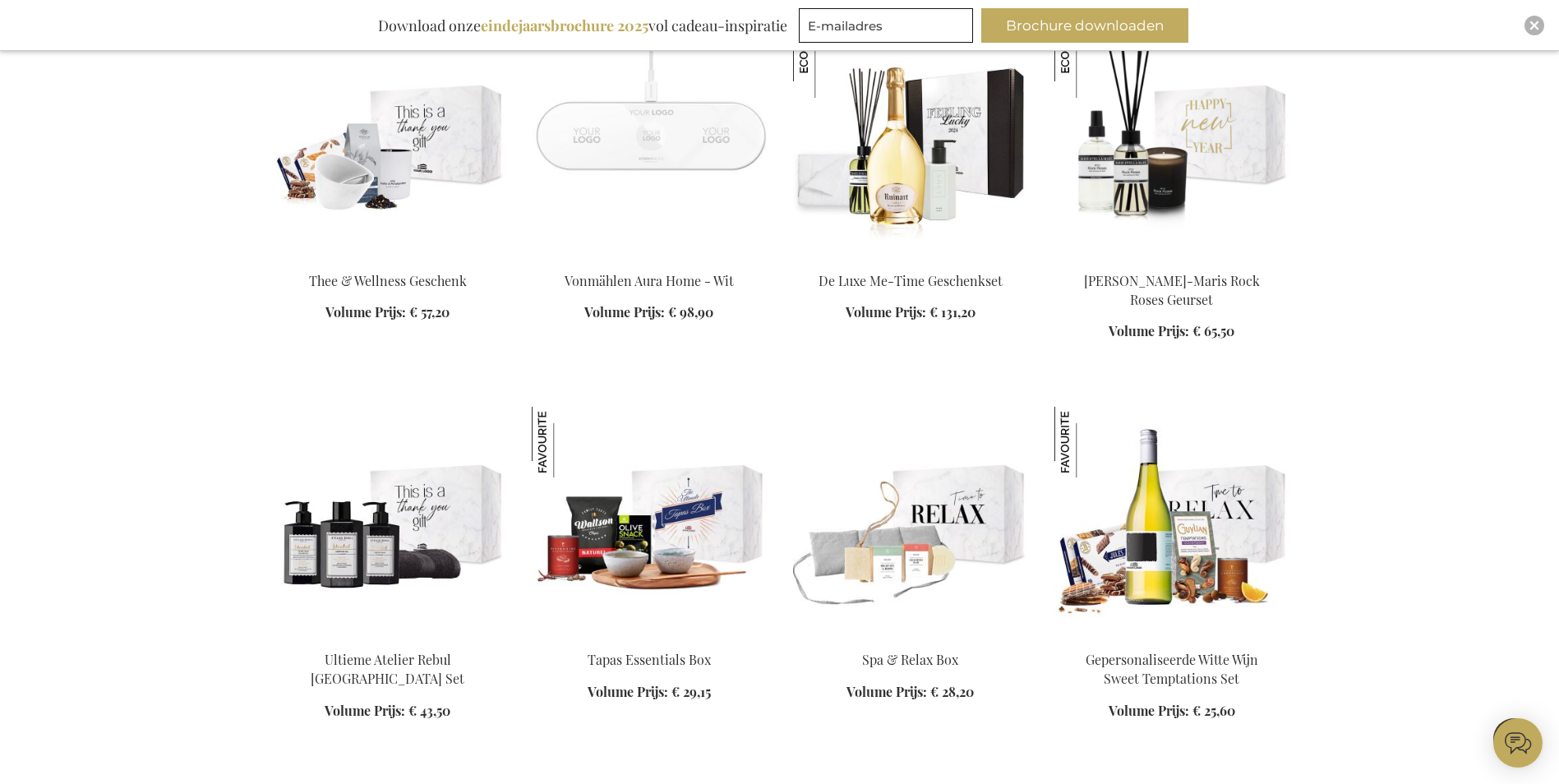
scroll to position [8077, 0]
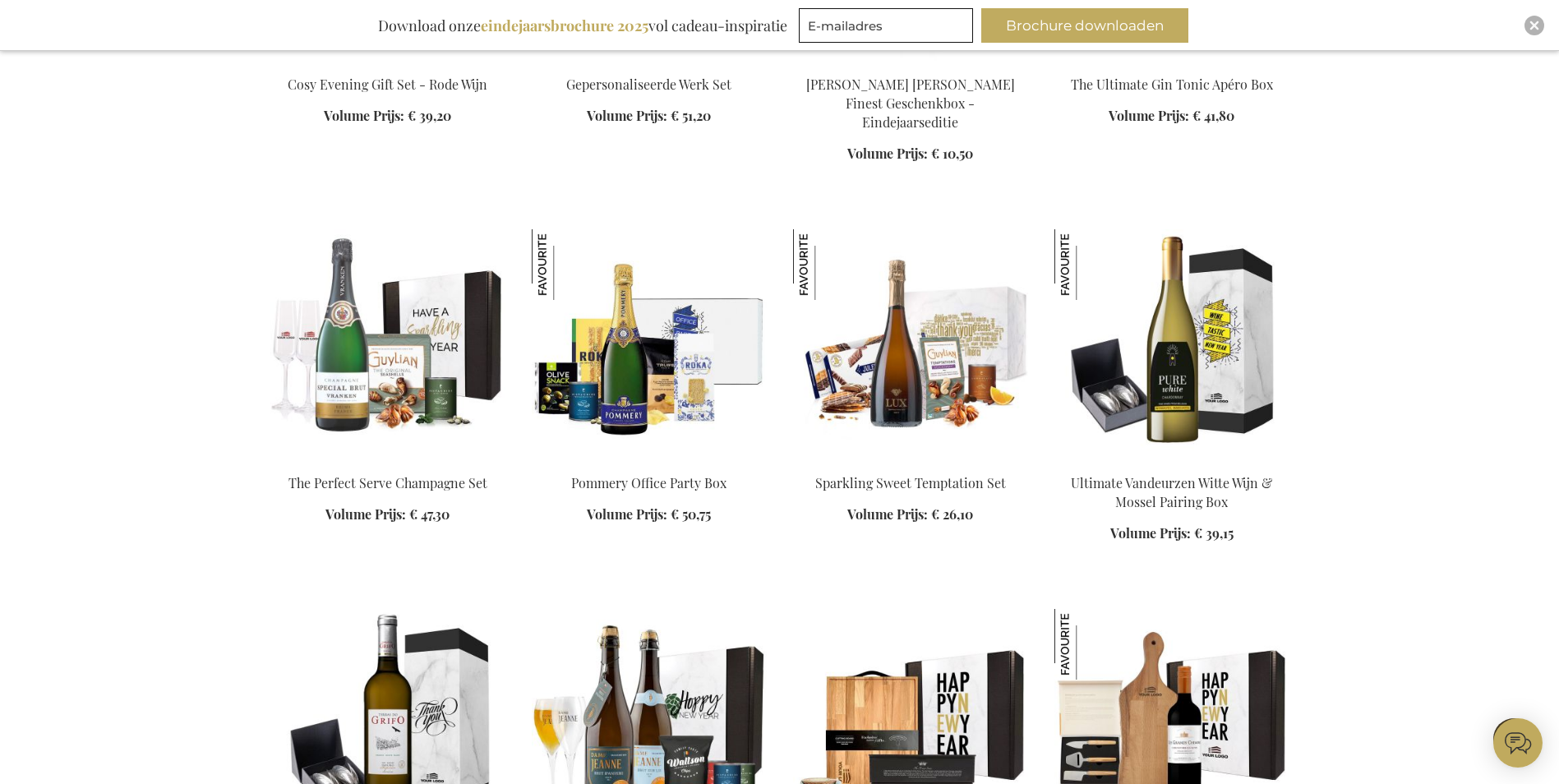
scroll to position [9885, 0]
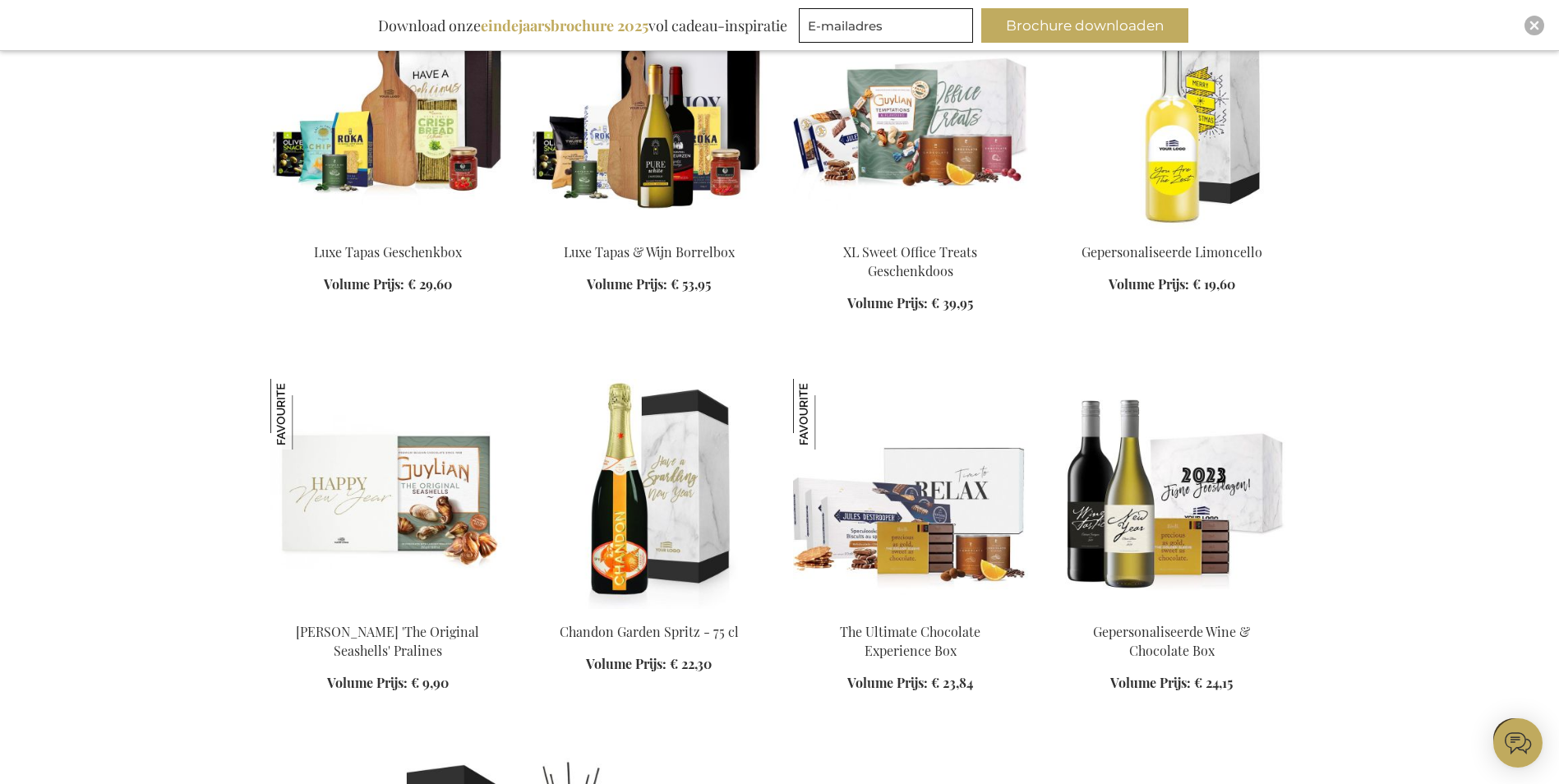
scroll to position [11446, 0]
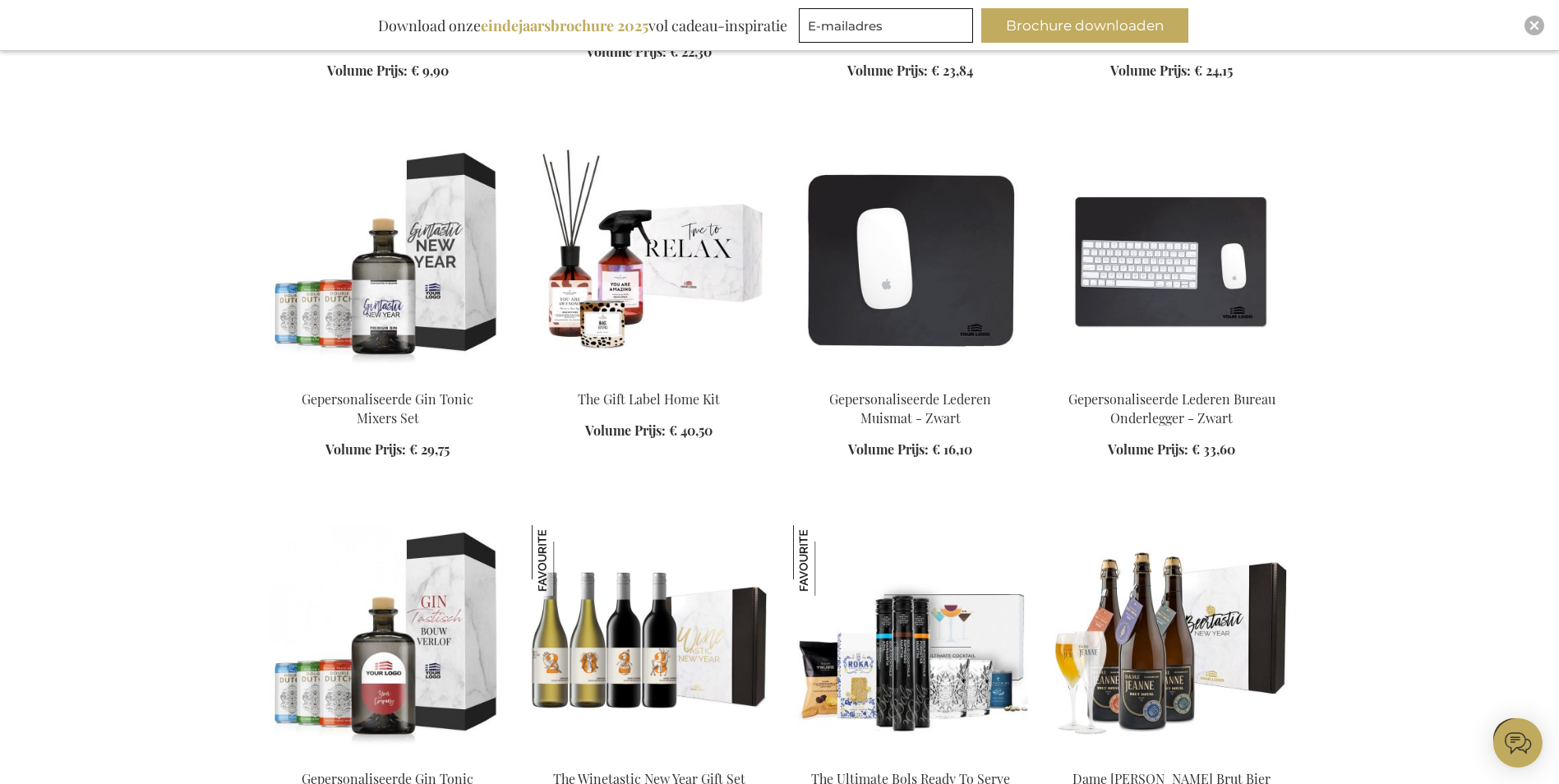
scroll to position [11446, 0]
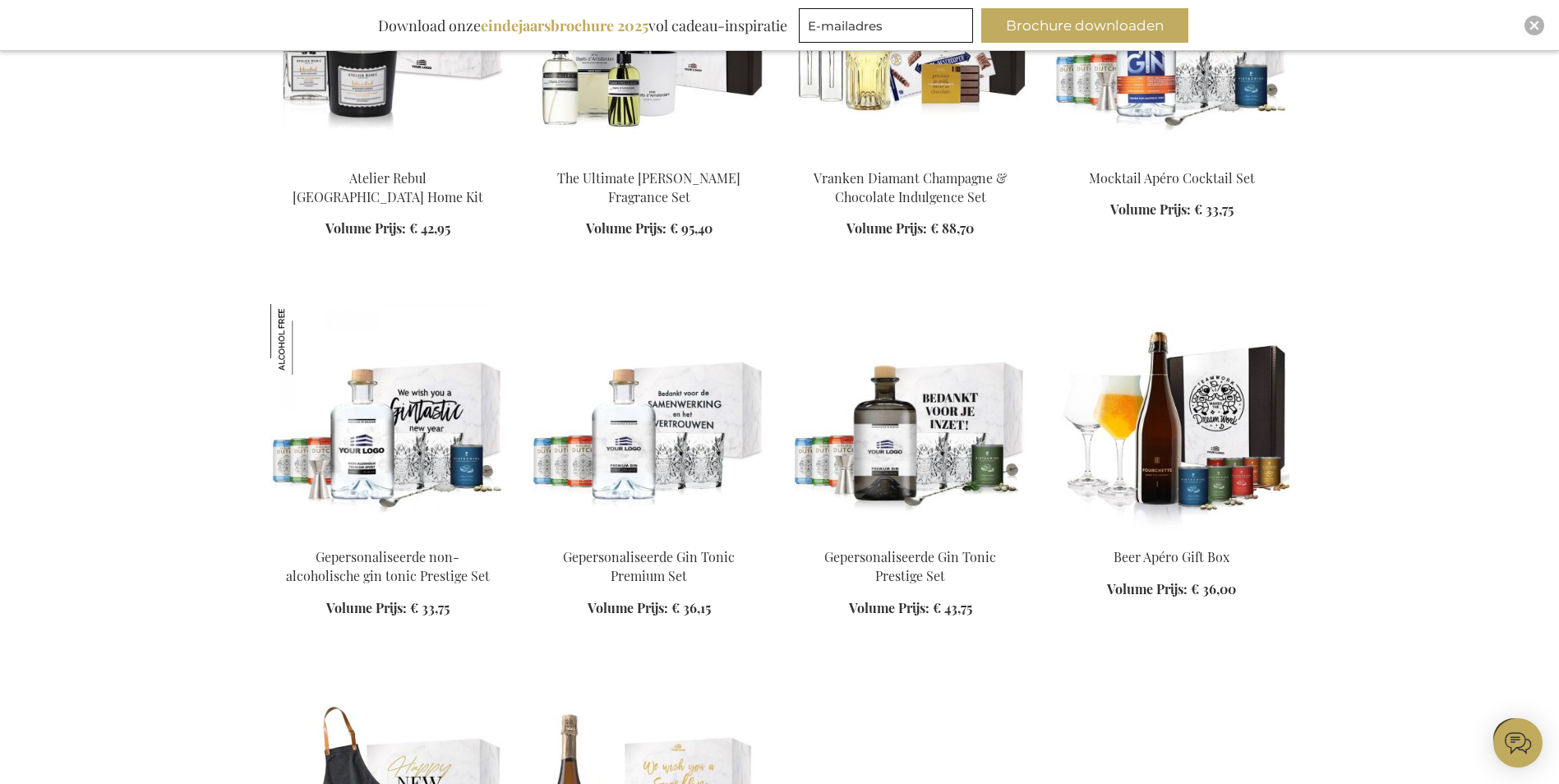
scroll to position [12431, 0]
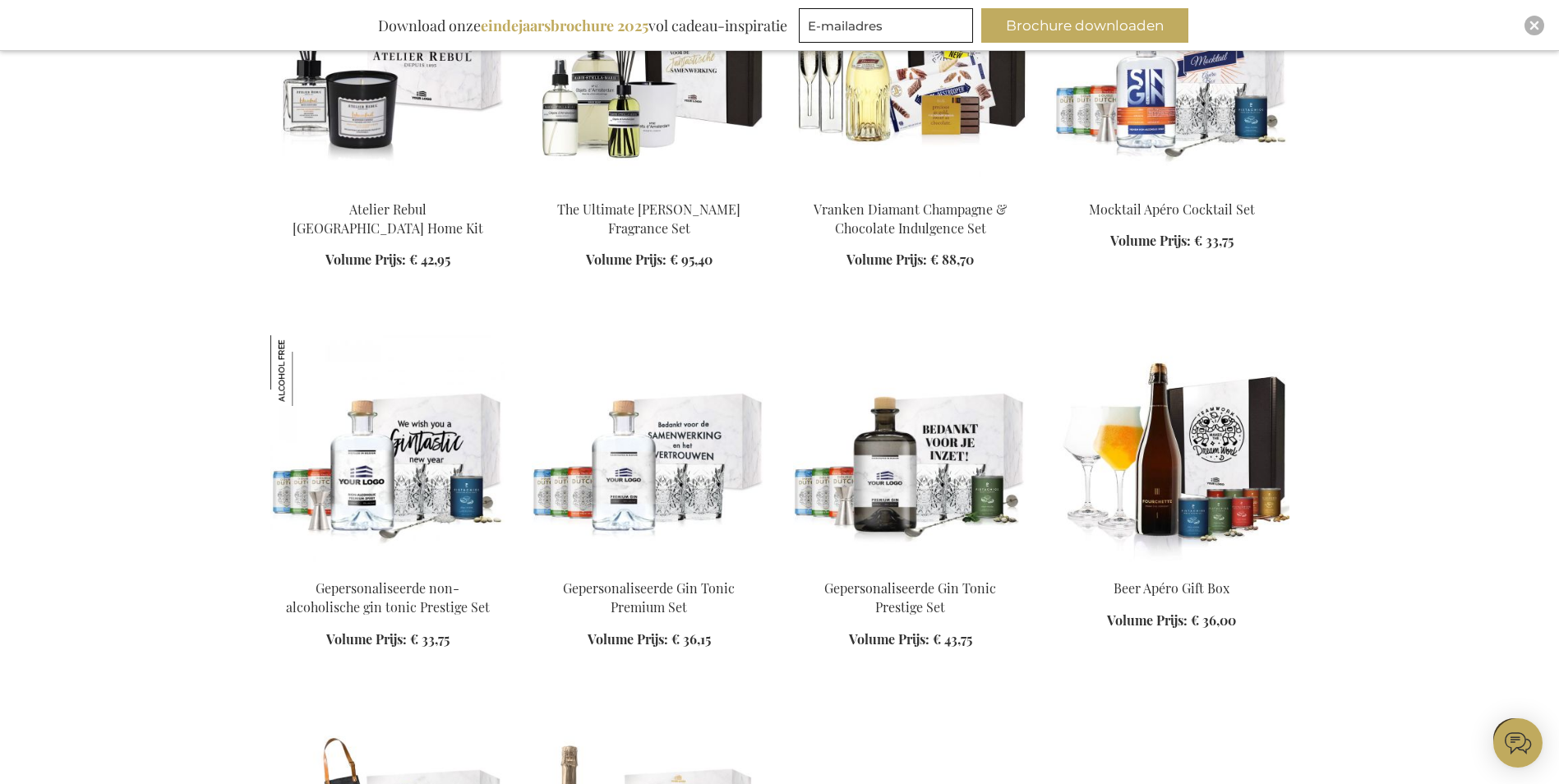
click at [415, 368] on img at bounding box center [388, 450] width 235 height 230
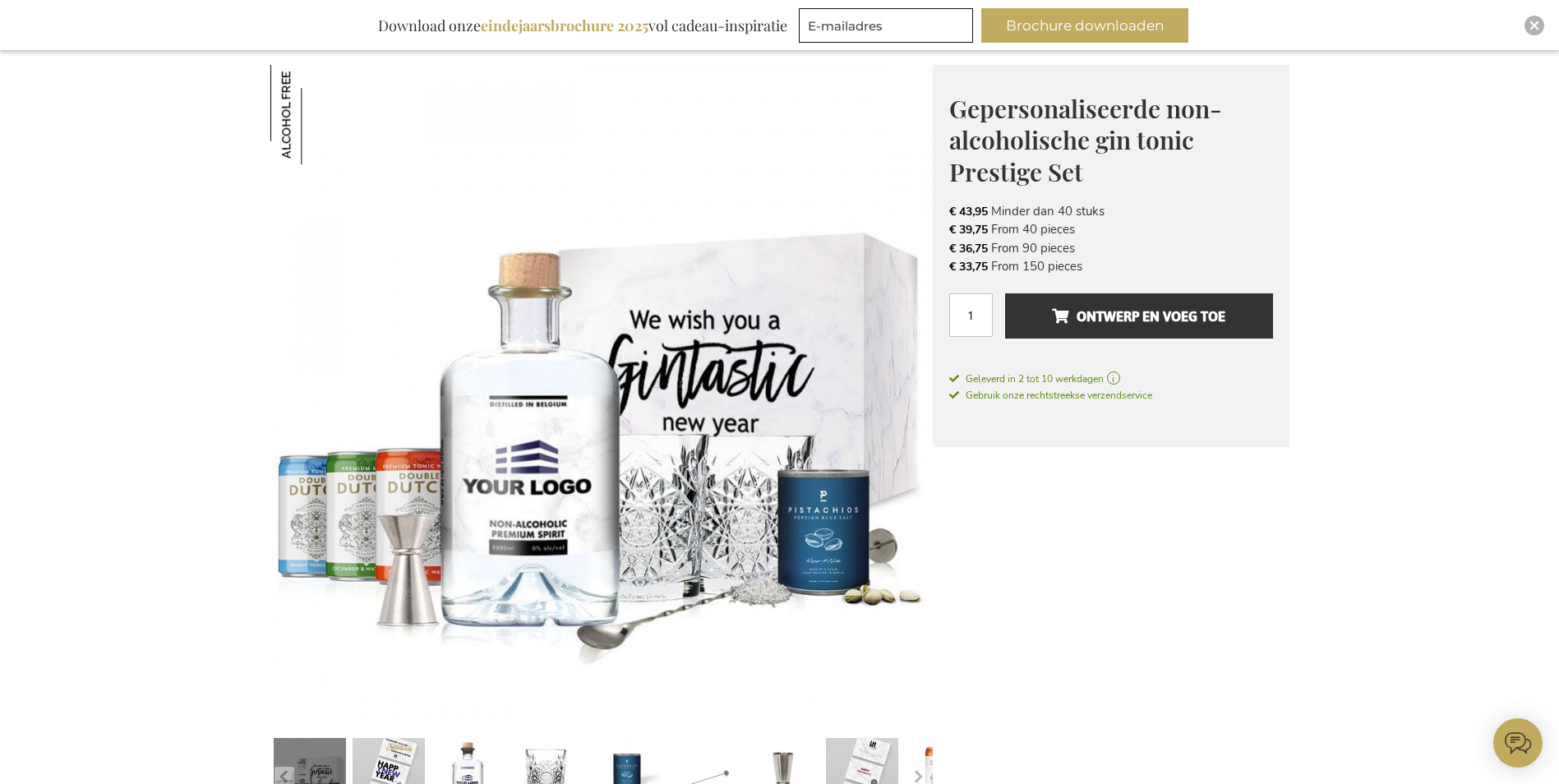
scroll to position [298, 0]
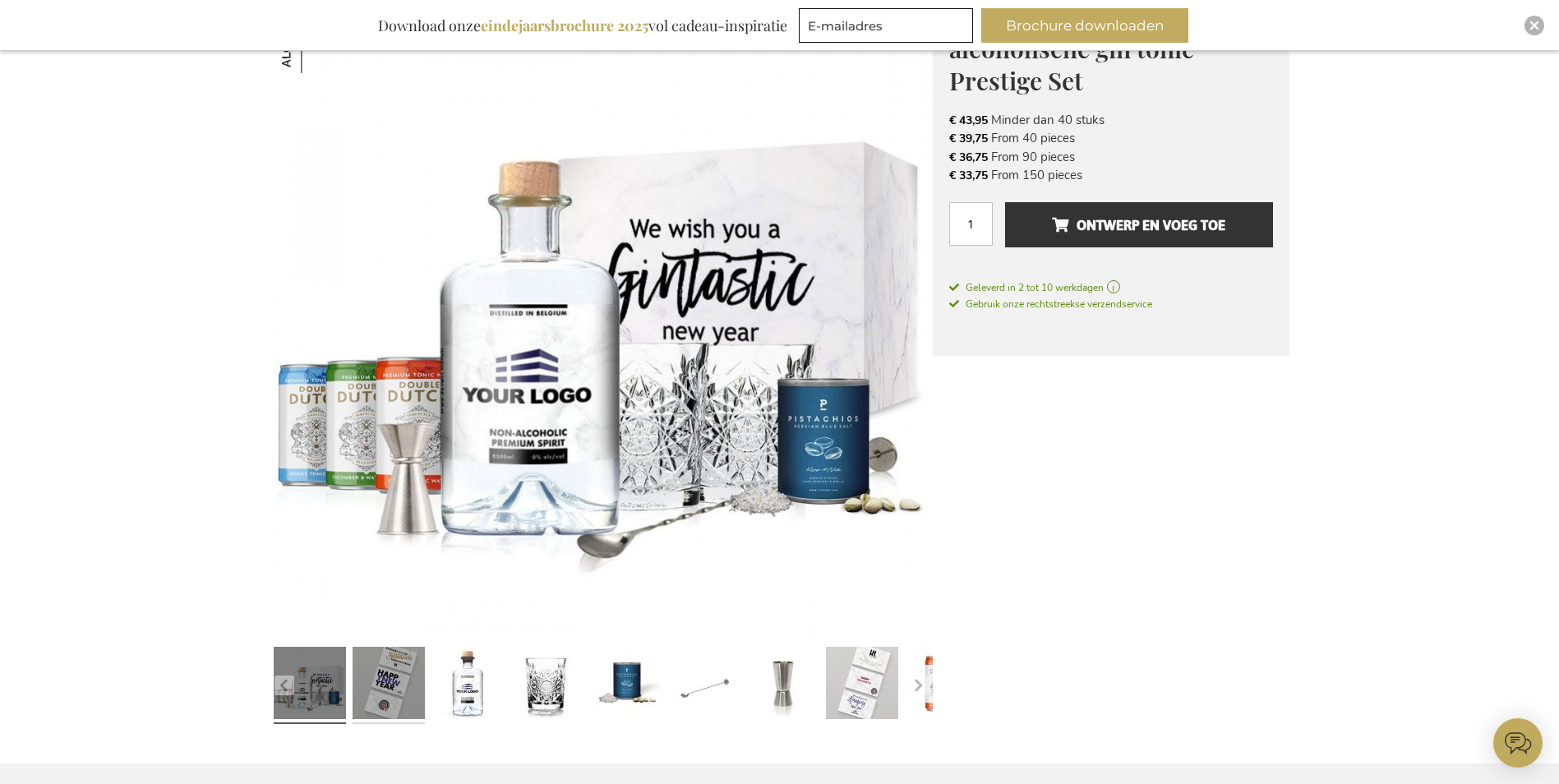
click at [400, 689] on link at bounding box center [388, 685] width 73 height 90
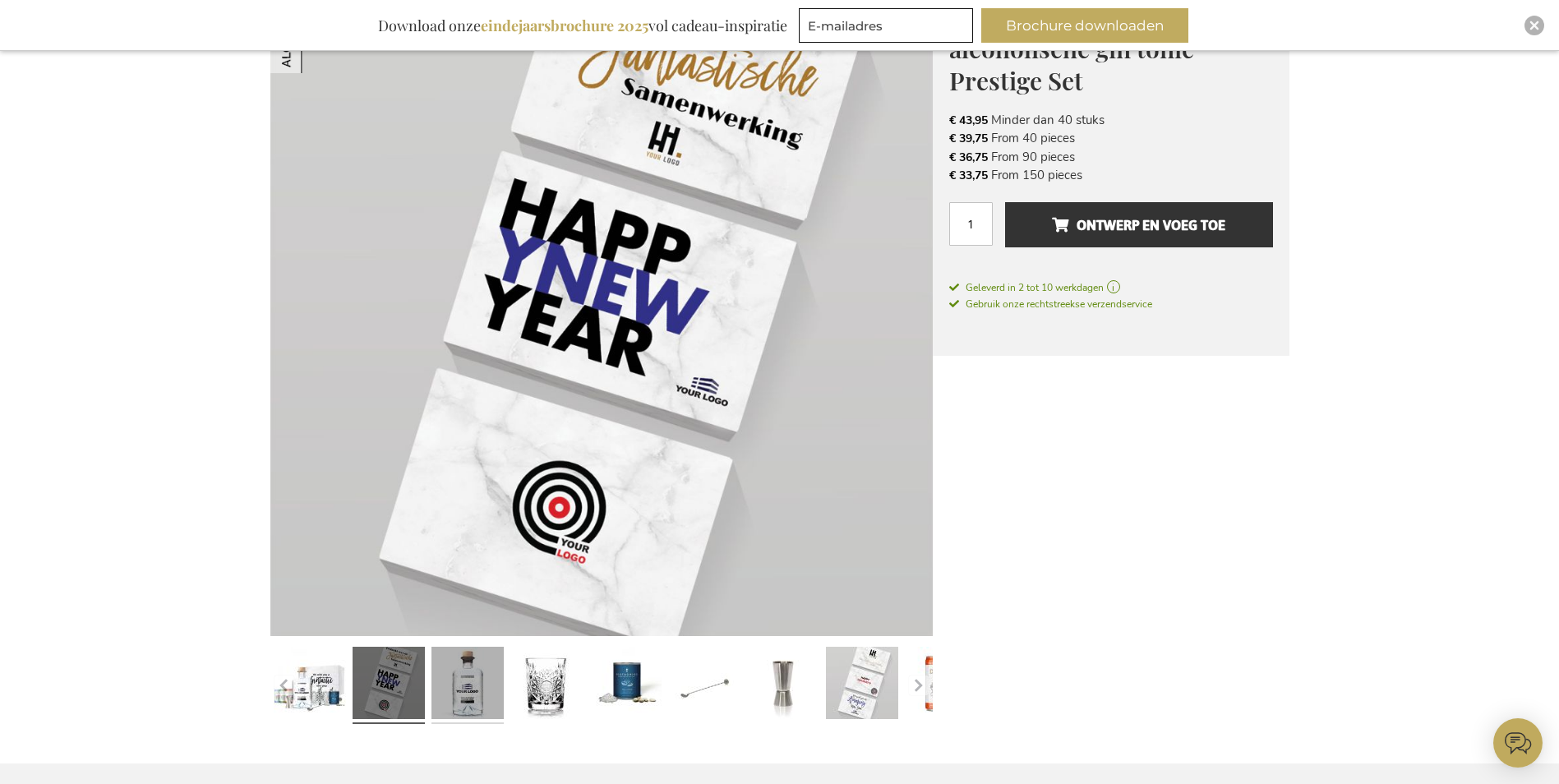
click at [471, 689] on link at bounding box center [467, 685] width 73 height 90
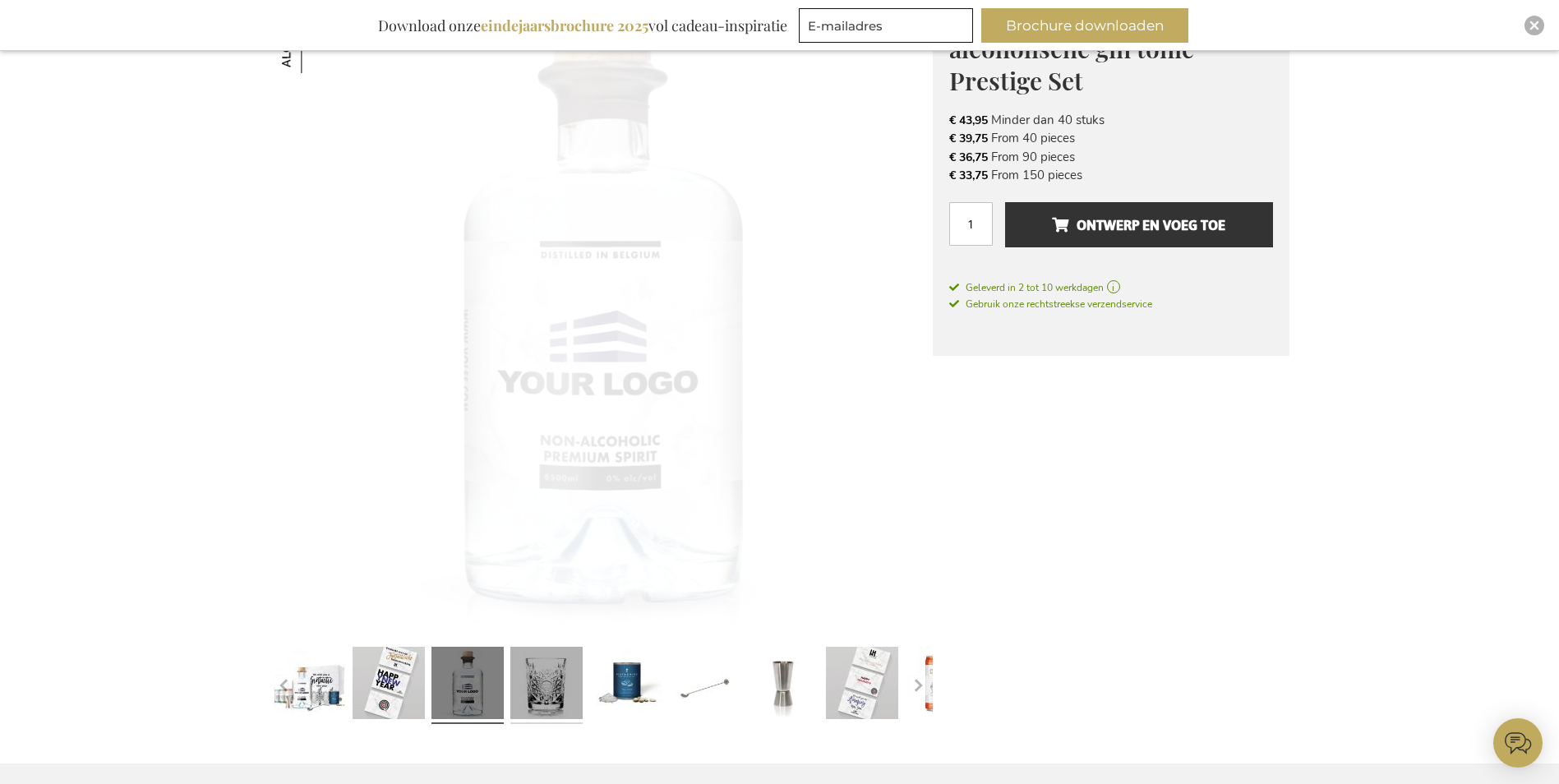
click at [549, 683] on link at bounding box center [546, 685] width 73 height 90
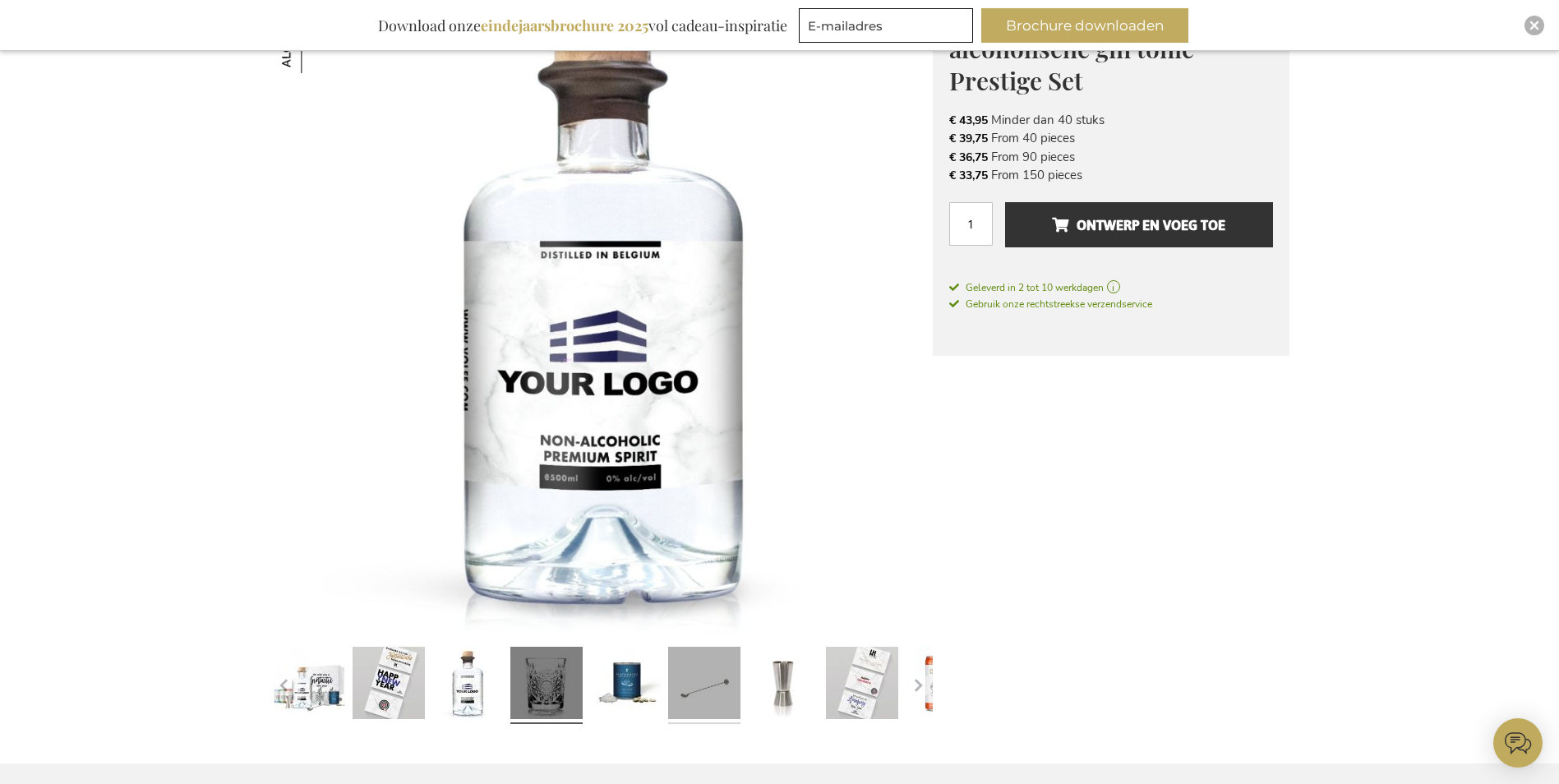
click at [696, 679] on link at bounding box center [704, 685] width 73 height 90
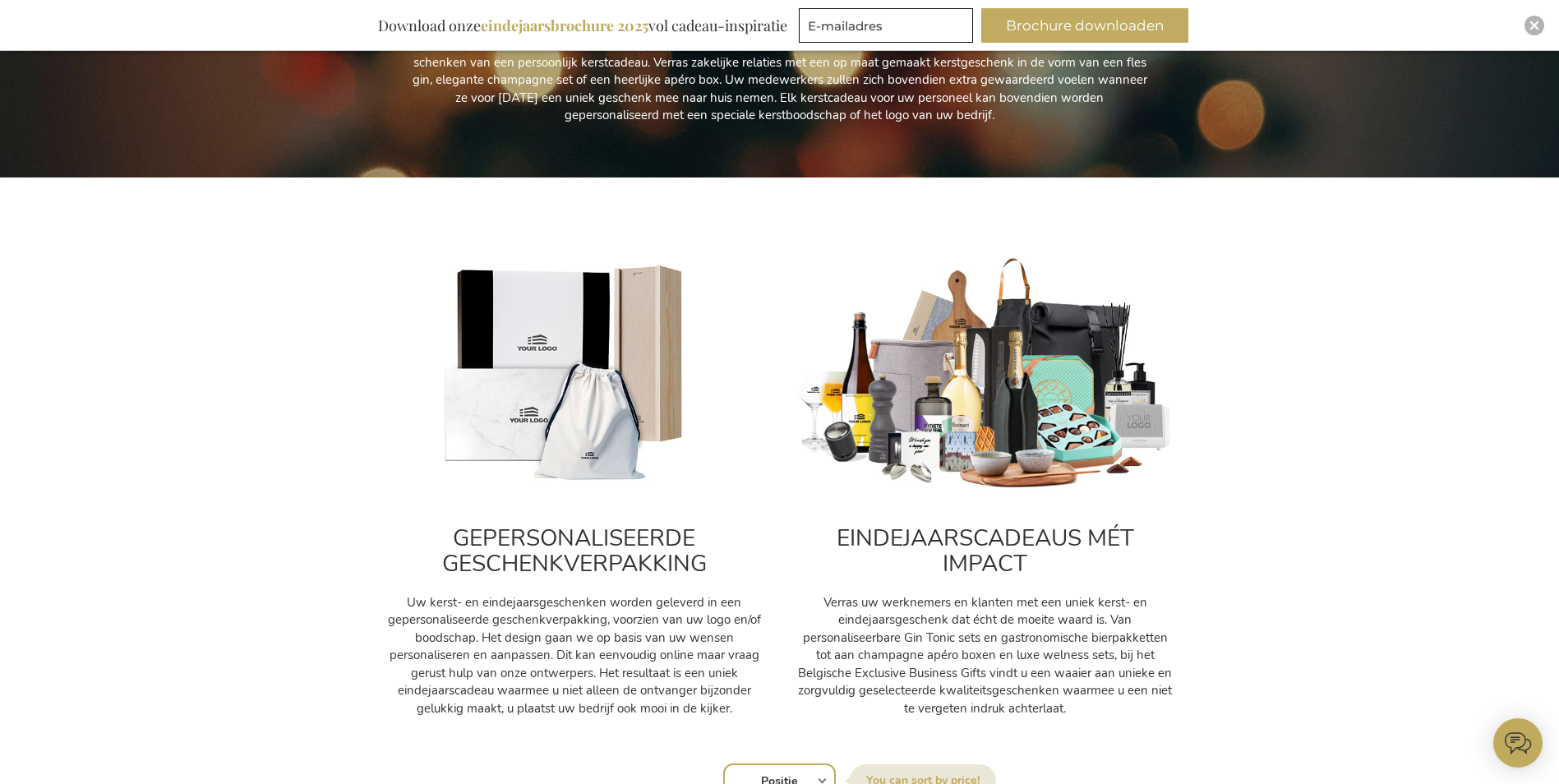
scroll to position [543, 0]
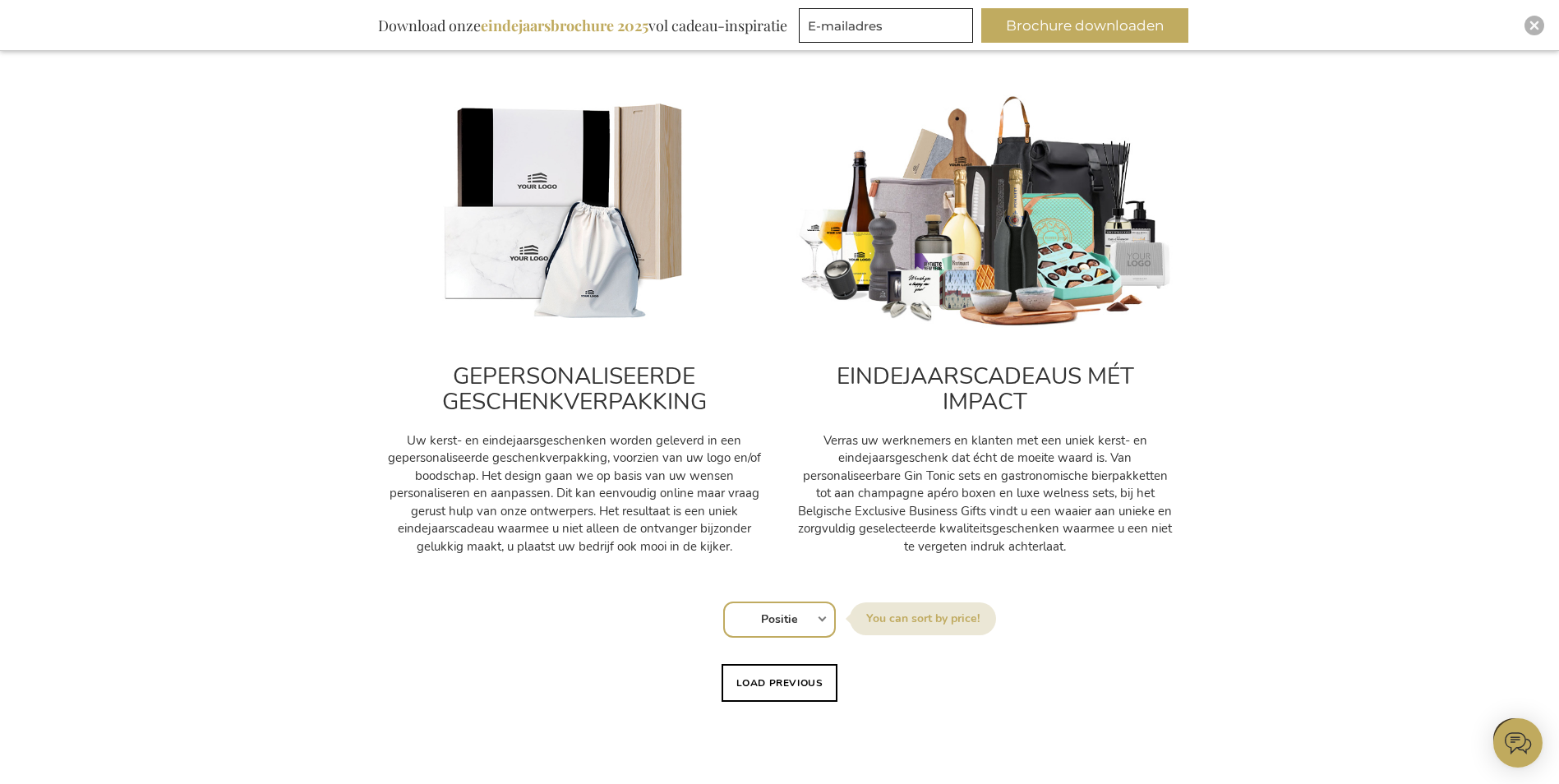
click at [1012, 408] on h2 "EINDEJAARSCADEAUS MÉT IMPACT" at bounding box center [985, 389] width 378 height 51
click at [939, 210] on img at bounding box center [985, 212] width 378 height 236
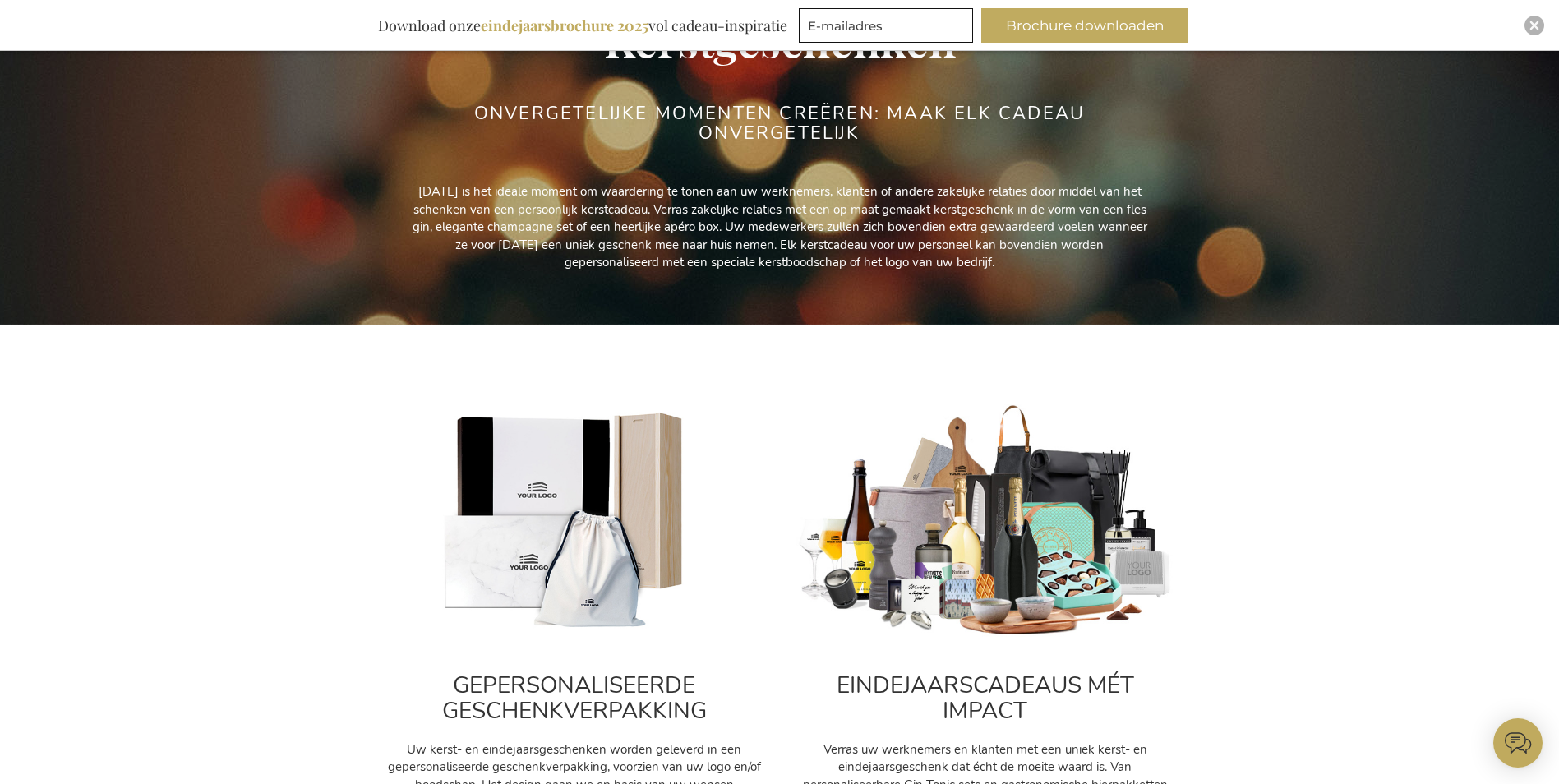
scroll to position [0, 0]
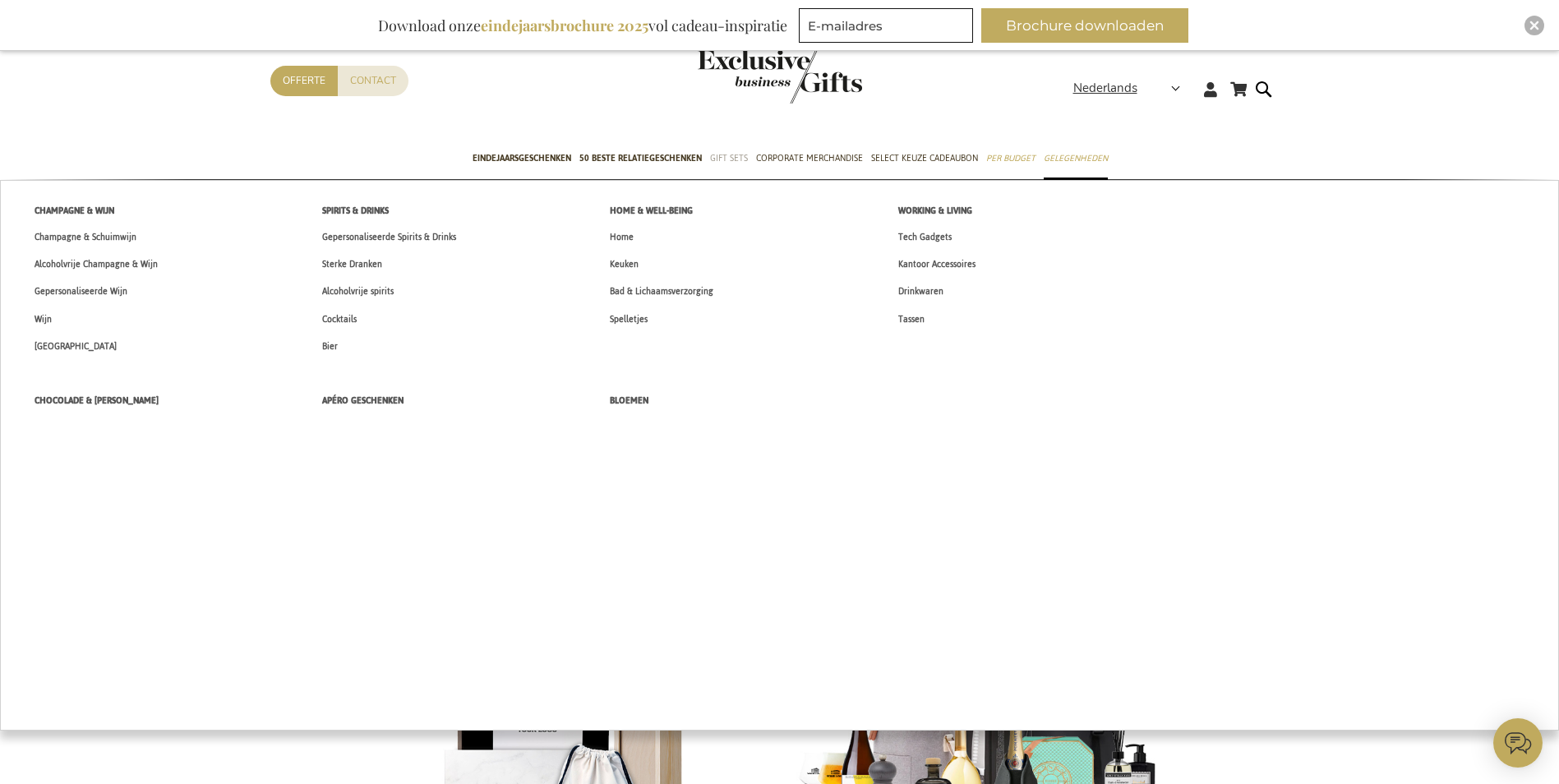
click at [726, 156] on span "Gift Sets" at bounding box center [728, 159] width 38 height 18
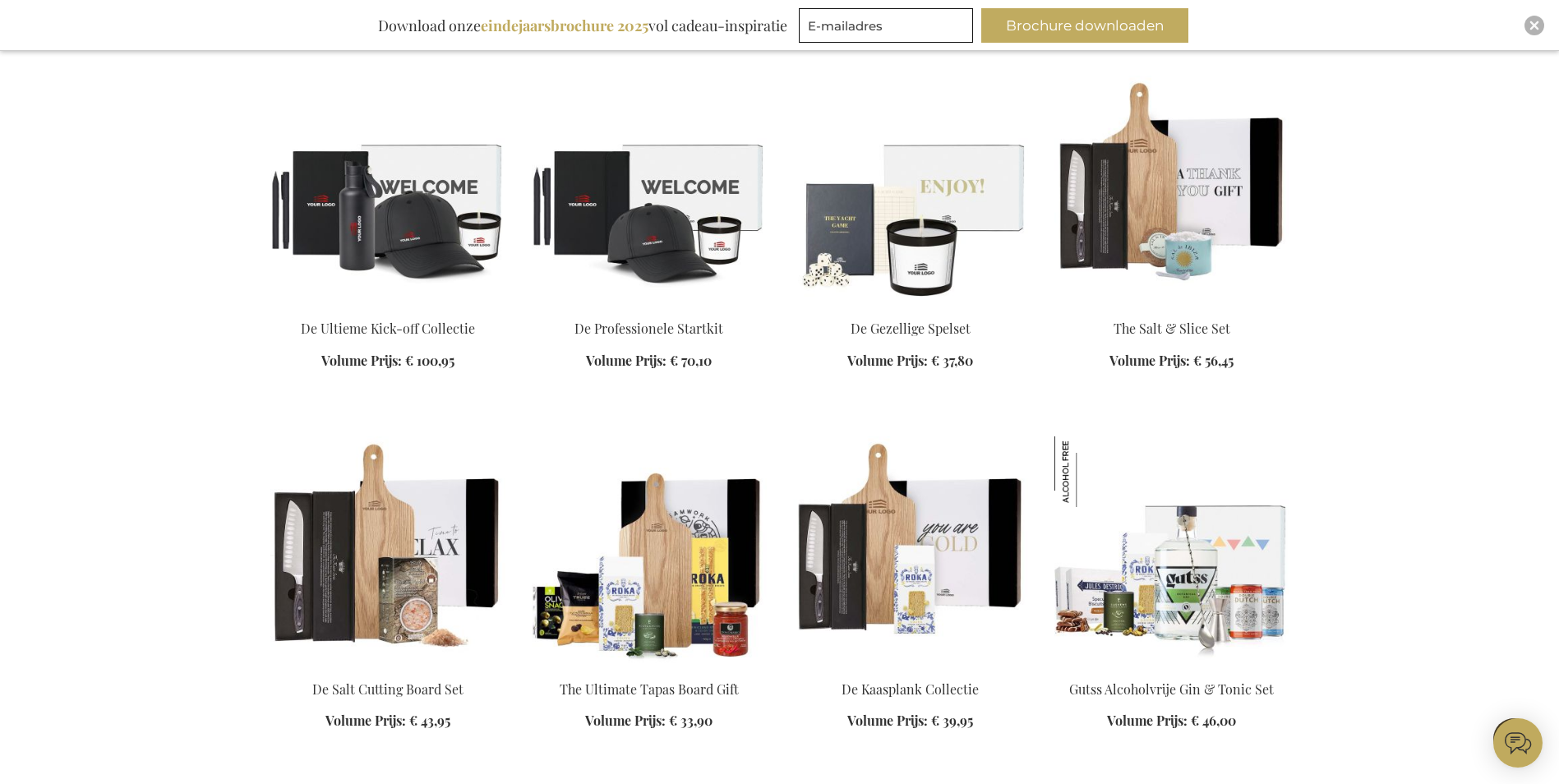
scroll to position [2054, 0]
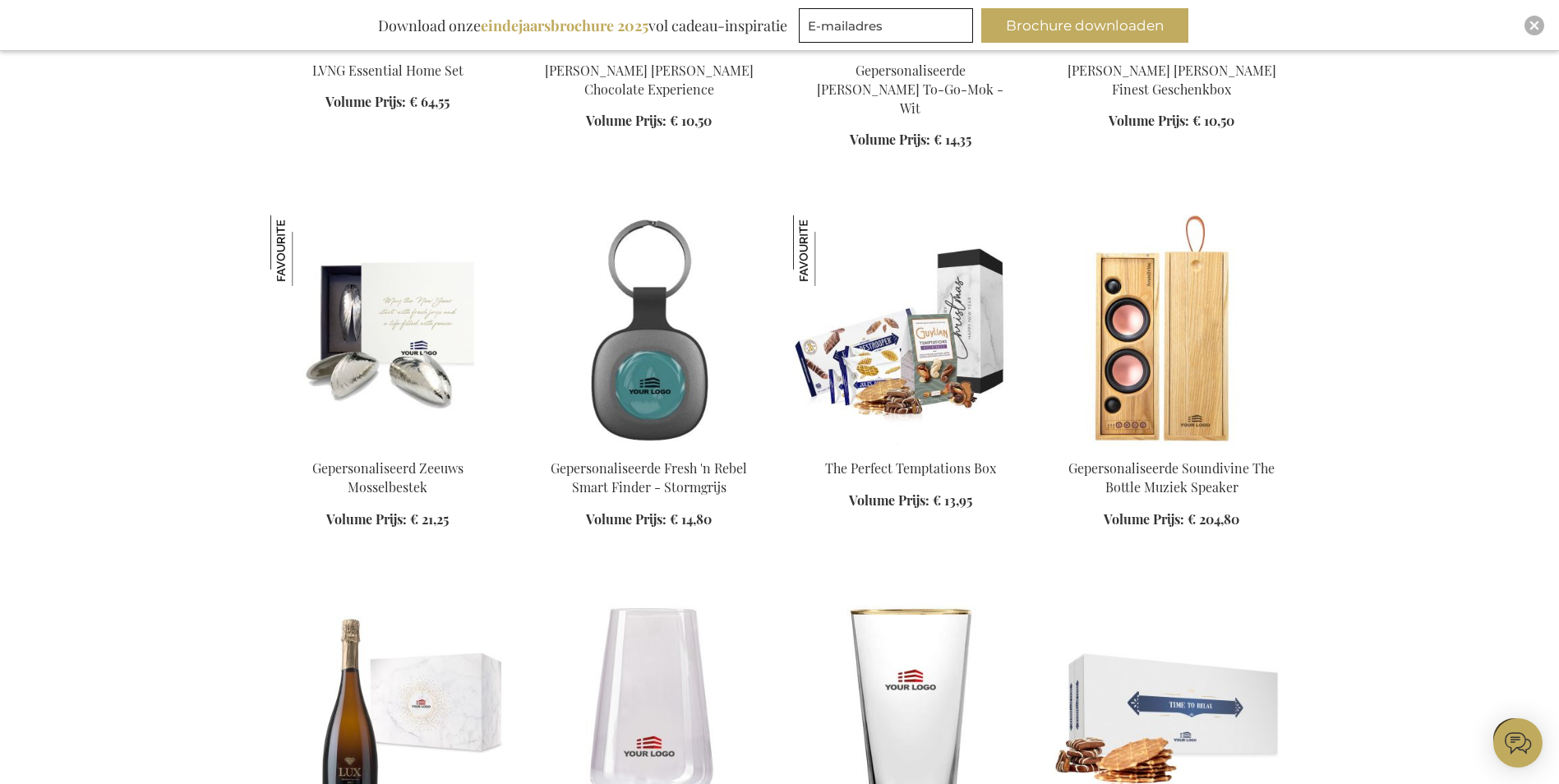
scroll to position [9530, 0]
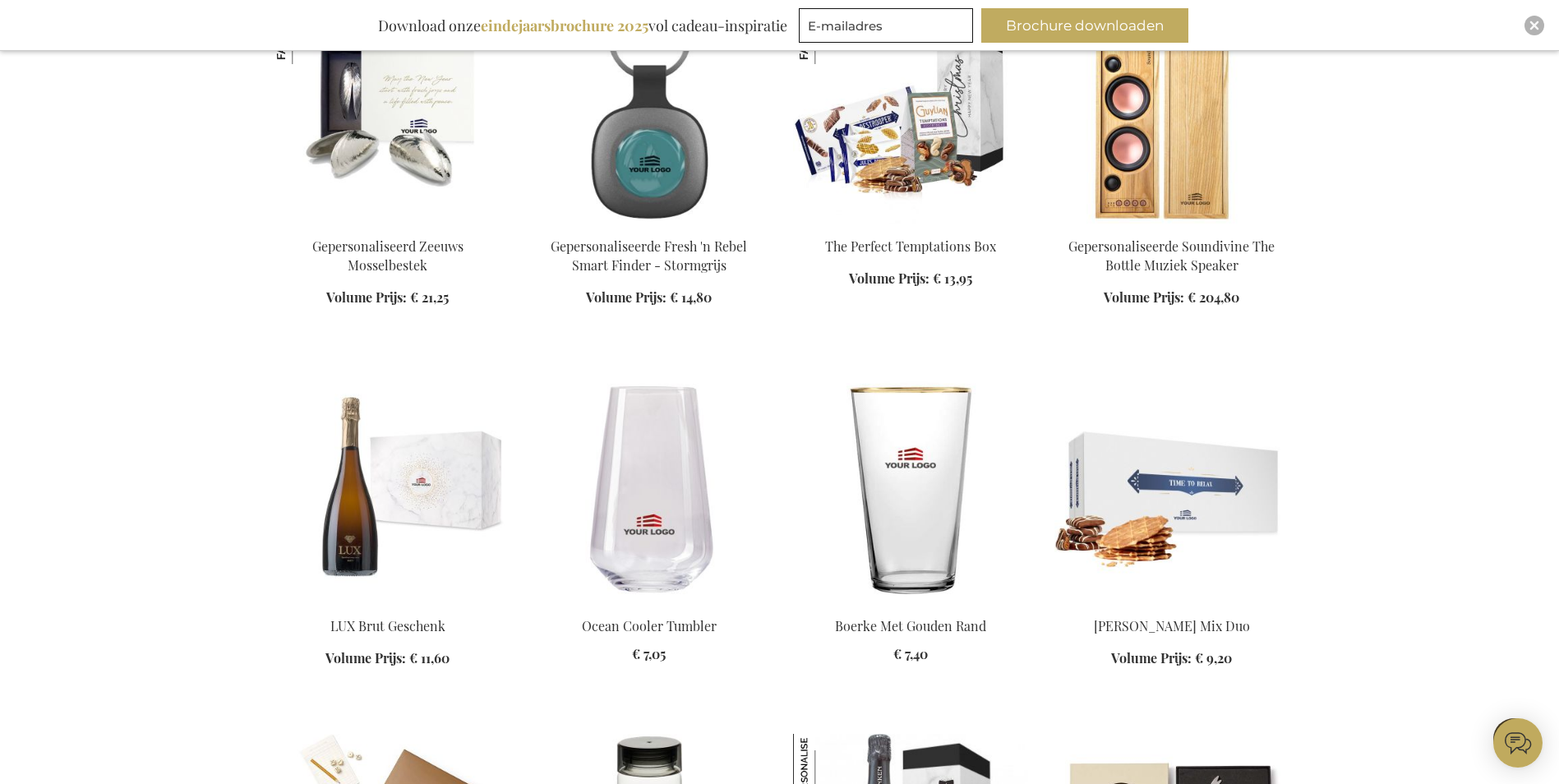
scroll to position [9777, 0]
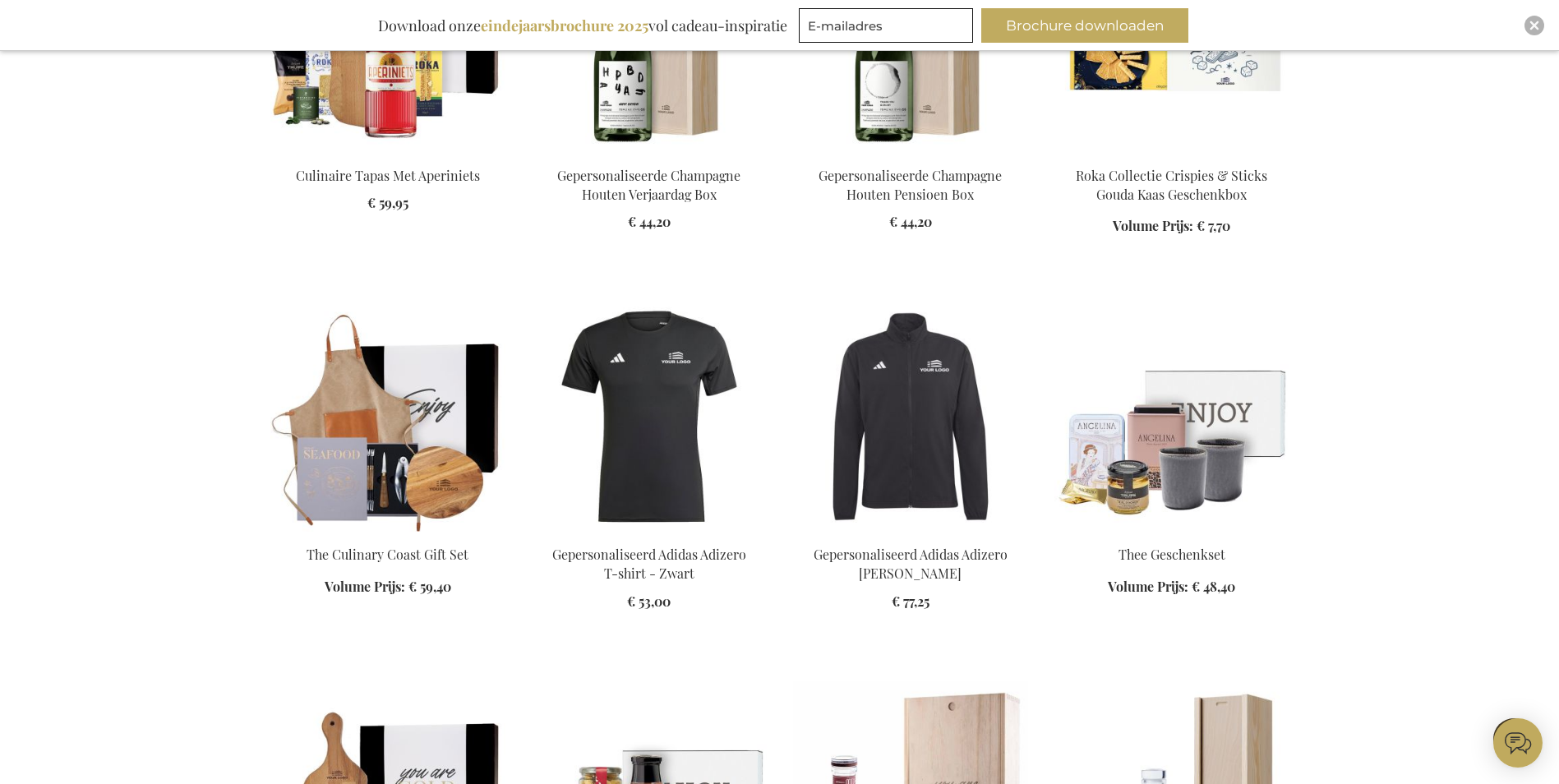
scroll to position [18567, 0]
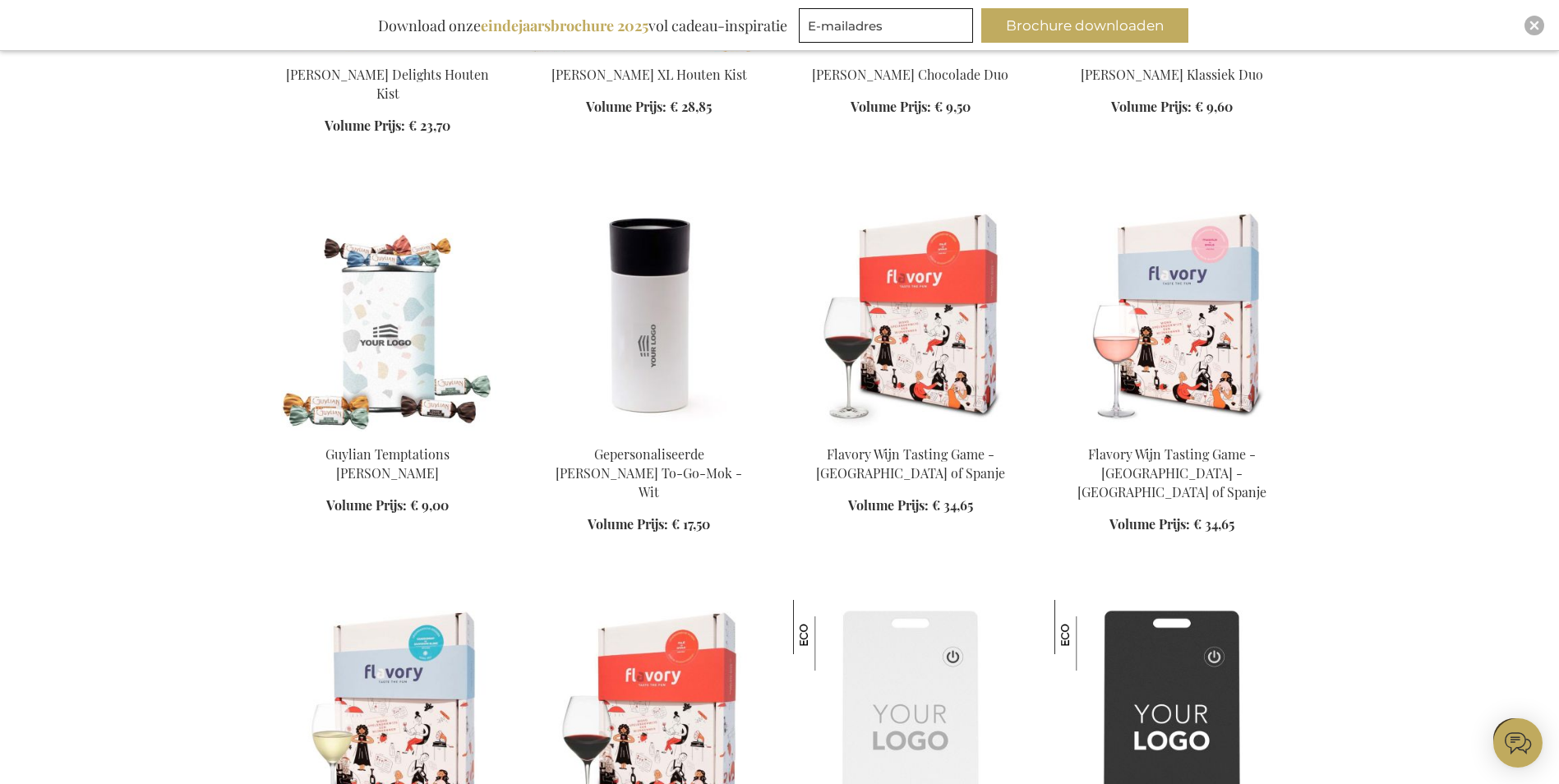
scroll to position [21361, 0]
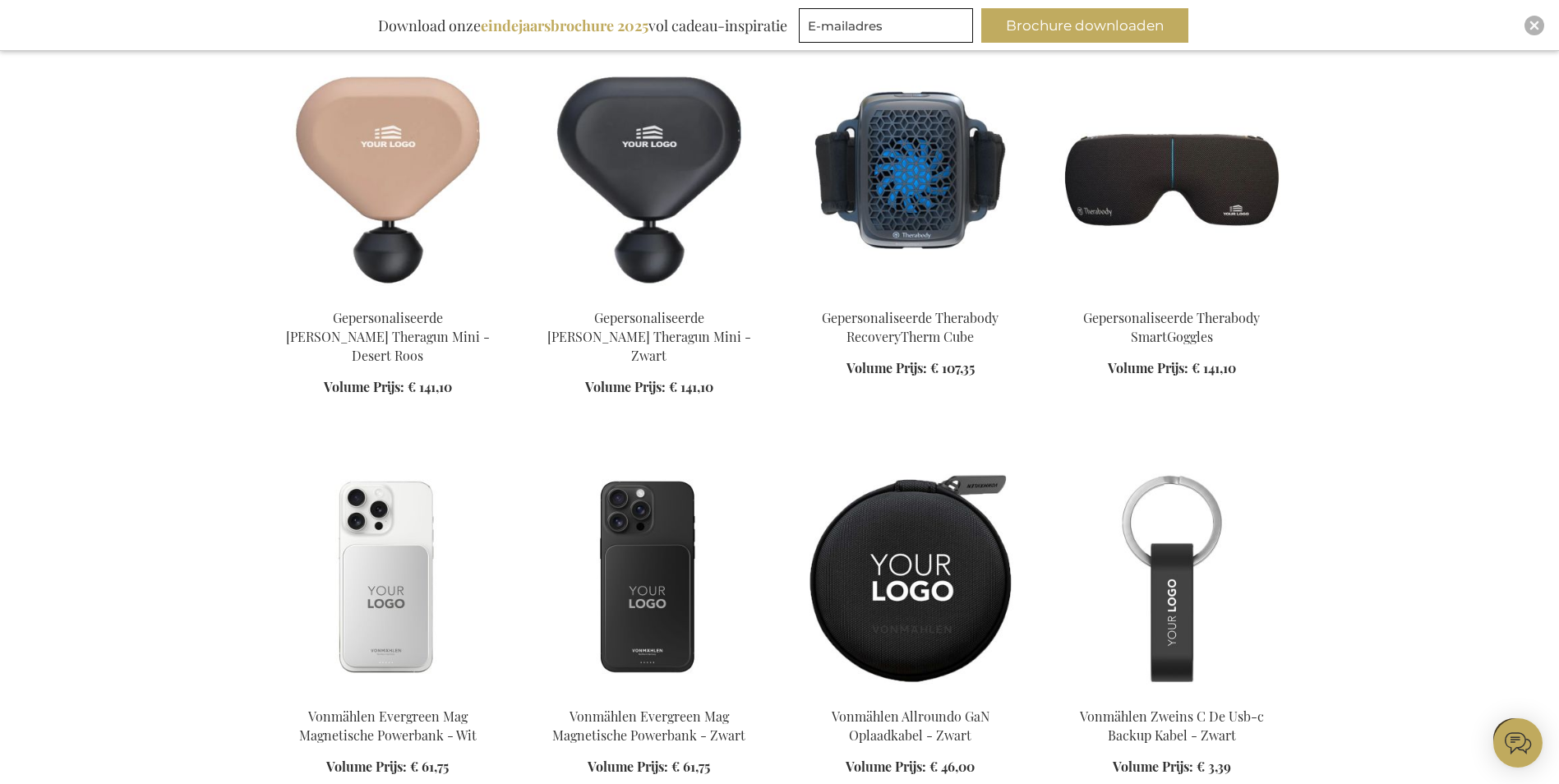
scroll to position [22675, 0]
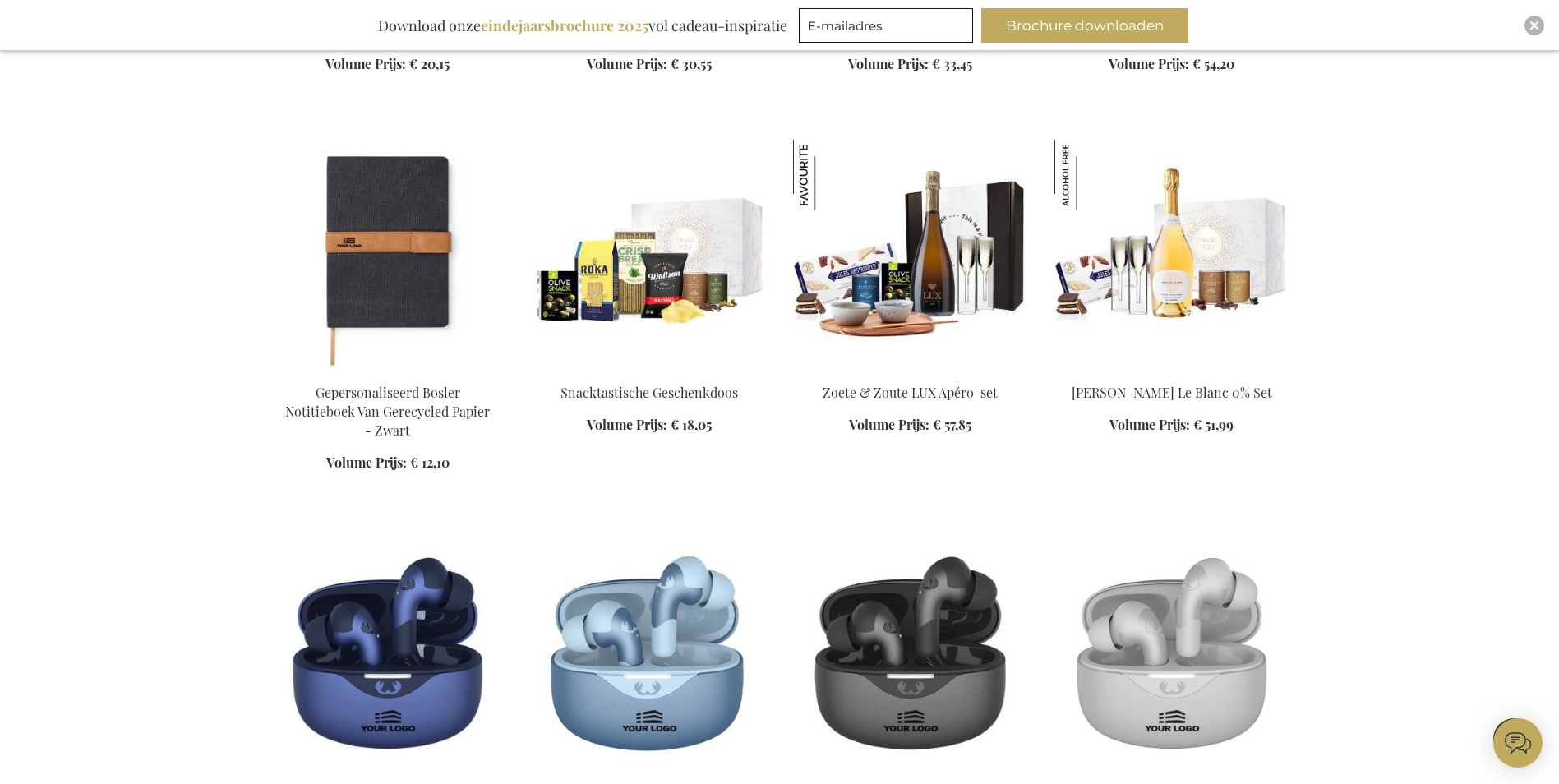
scroll to position [26455, 0]
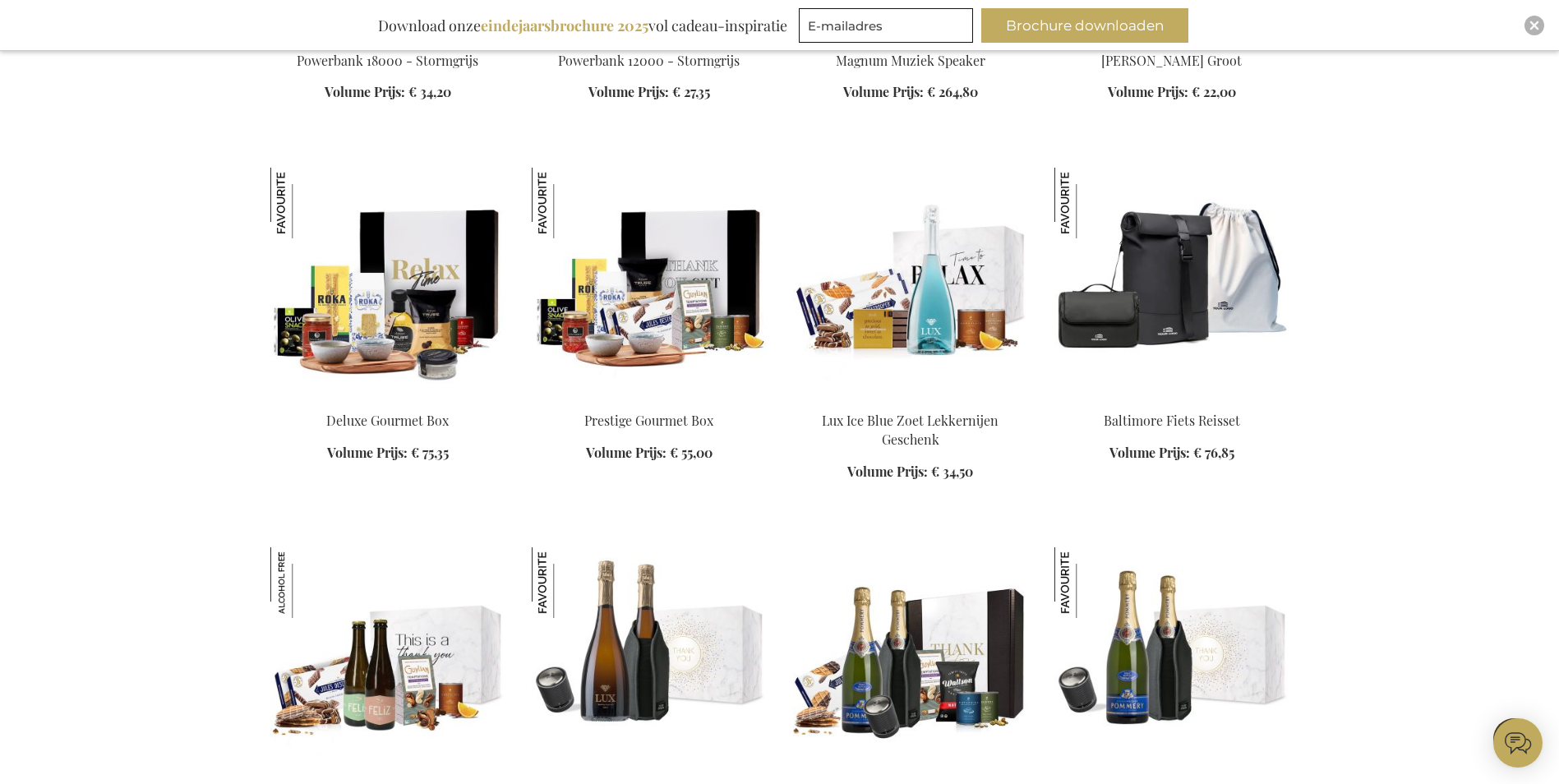
scroll to position [30562, 0]
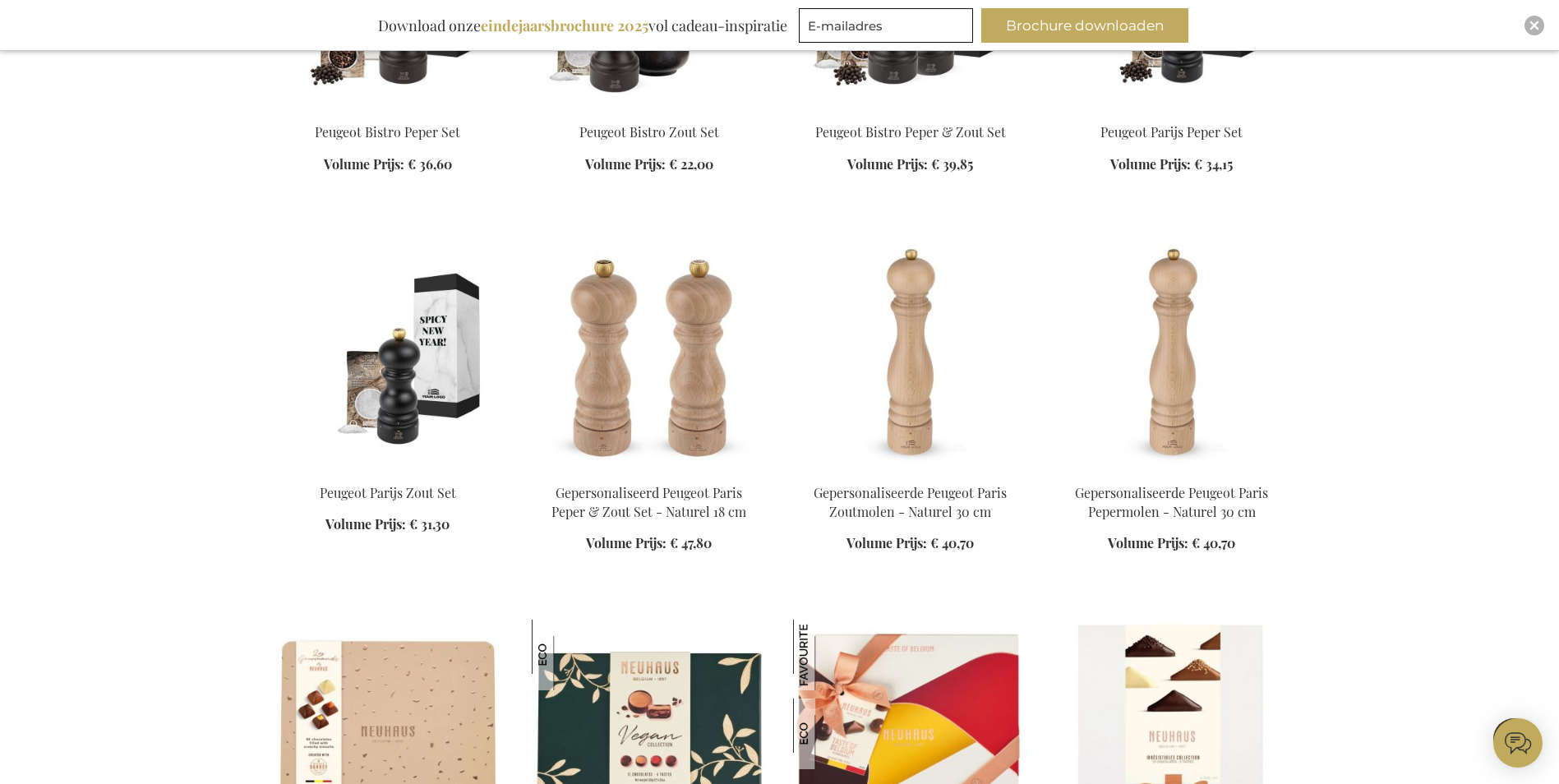
scroll to position [31958, 0]
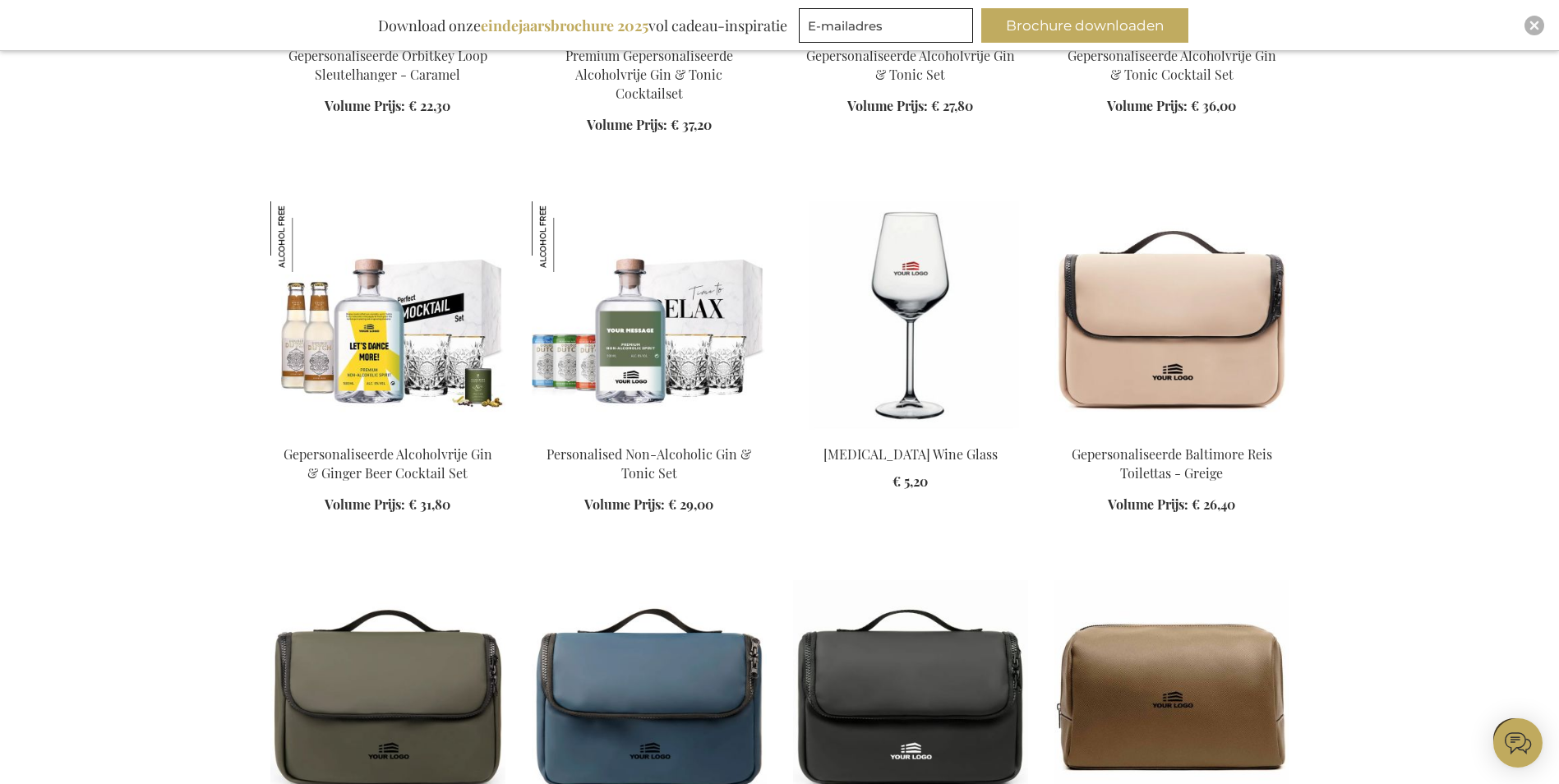
scroll to position [34423, 0]
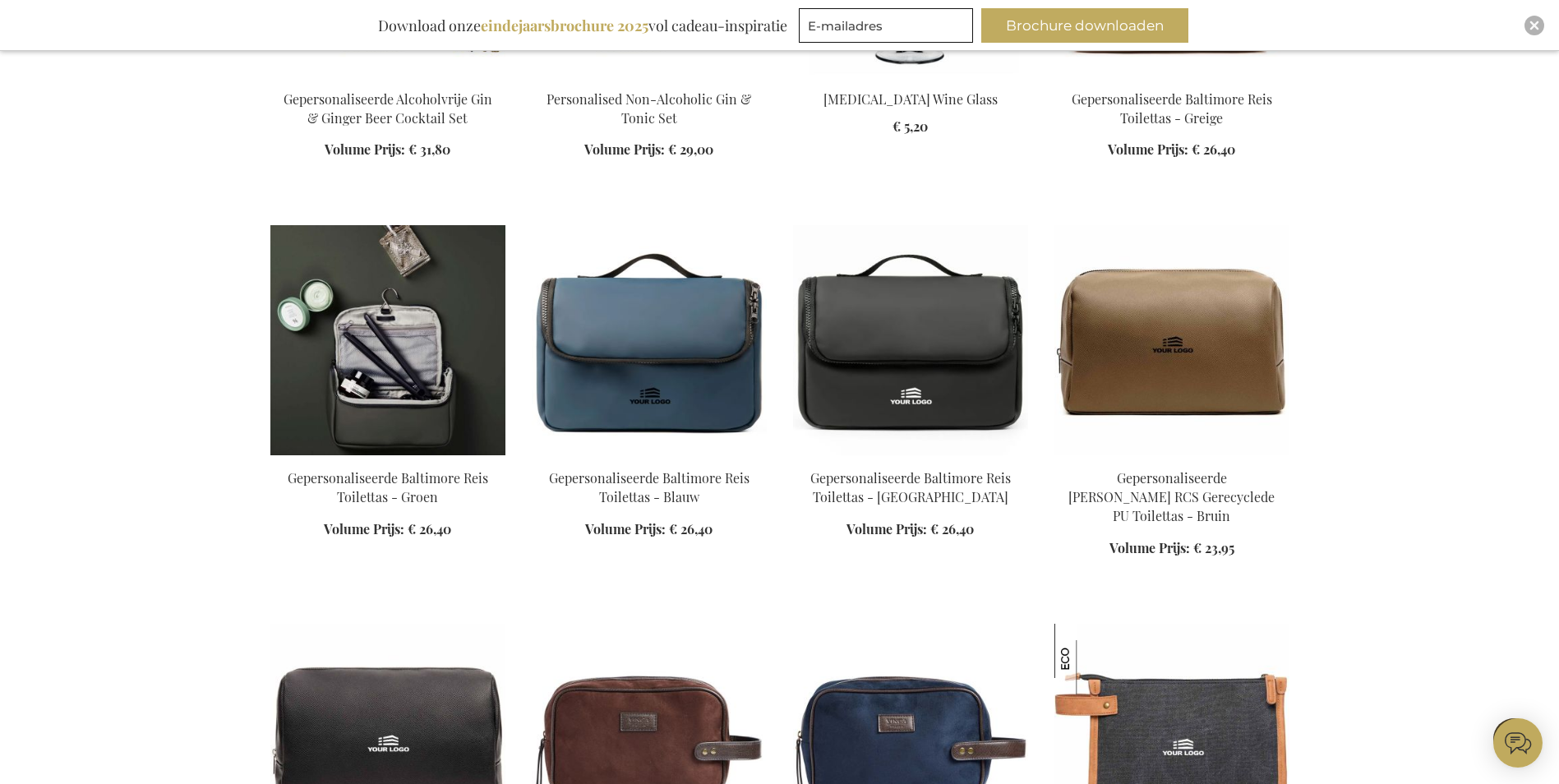
scroll to position [35080, 0]
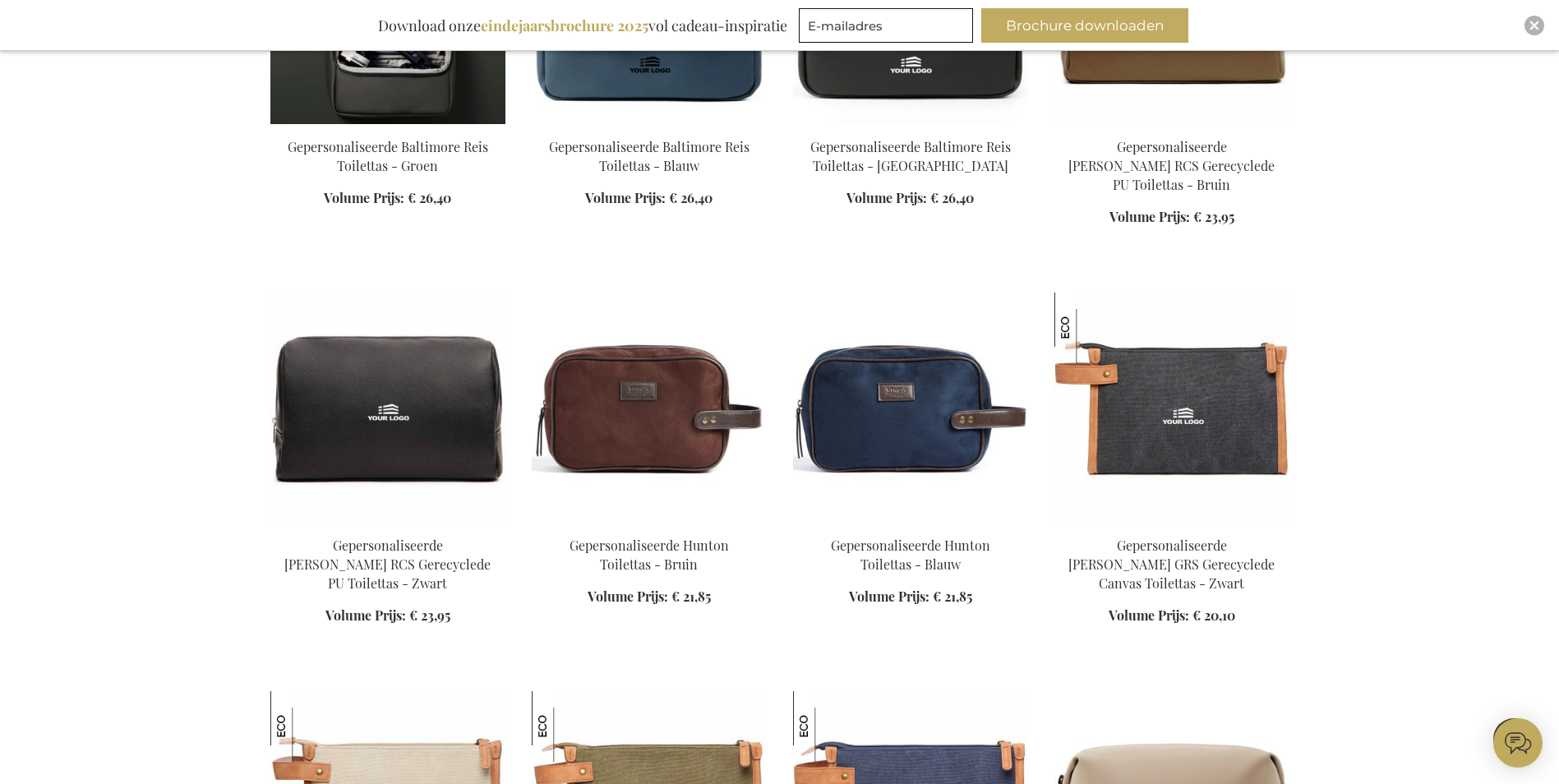
scroll to position [35820, 0]
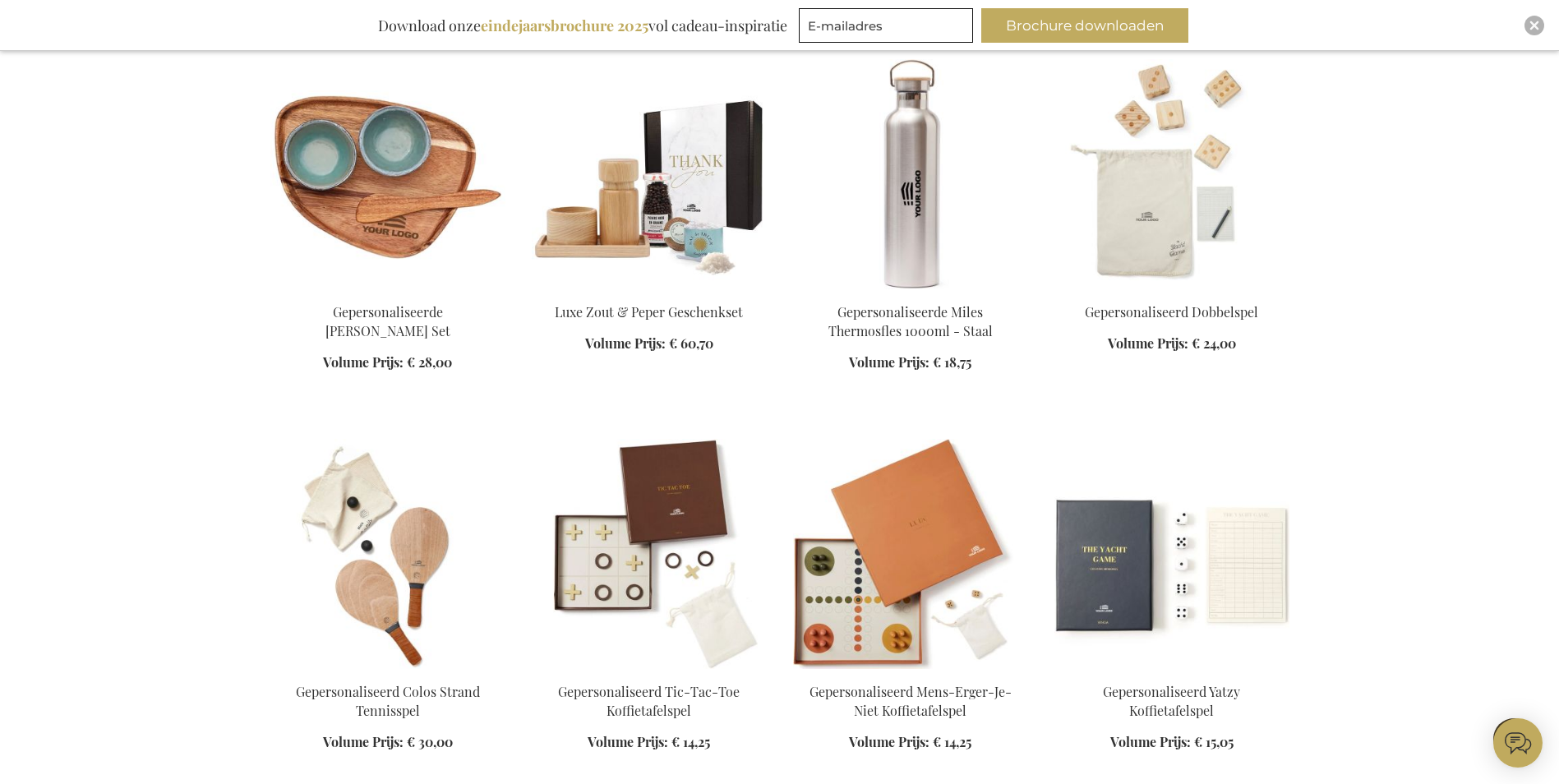
scroll to position [39270, 0]
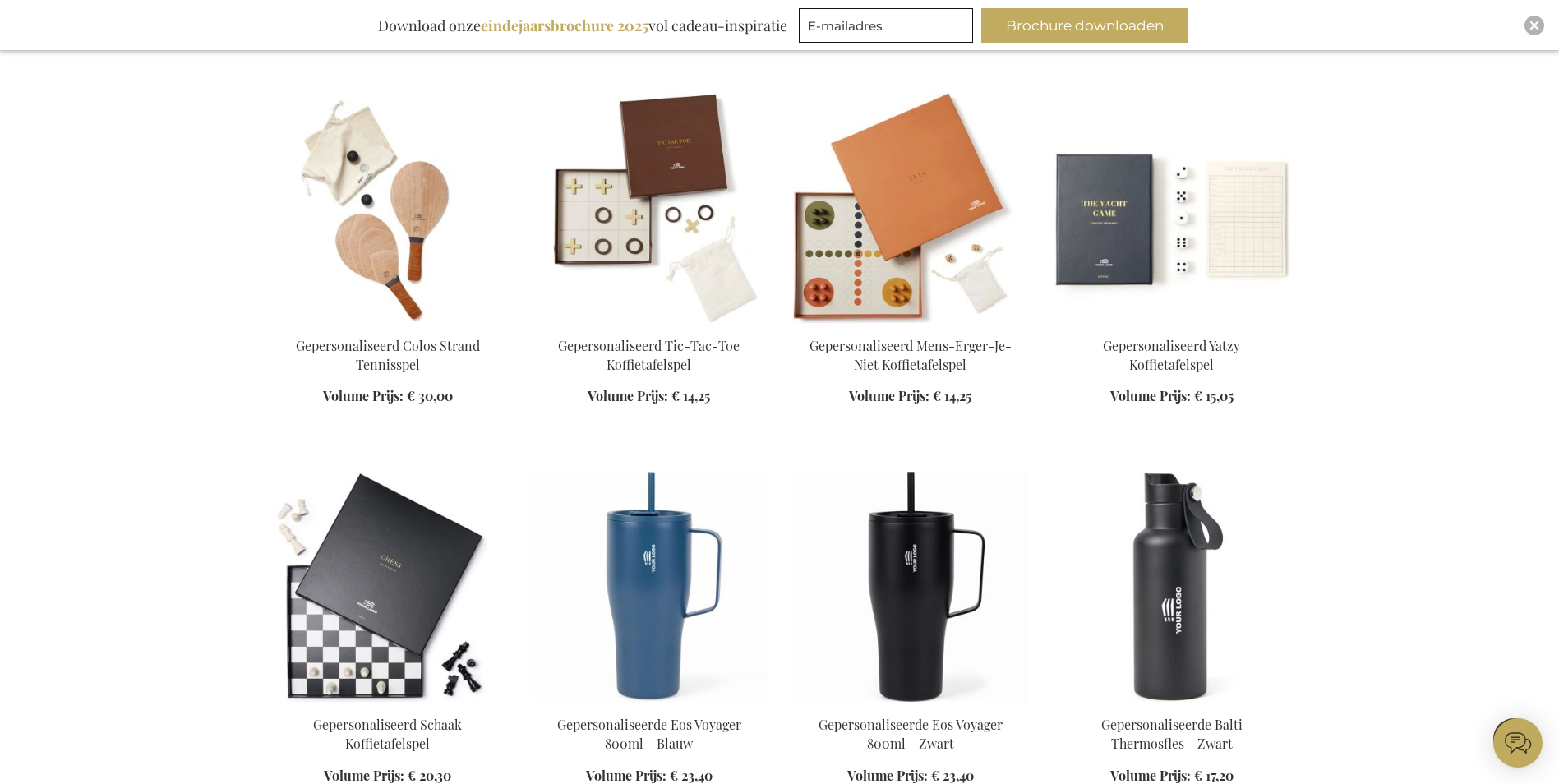
scroll to position [39928, 0]
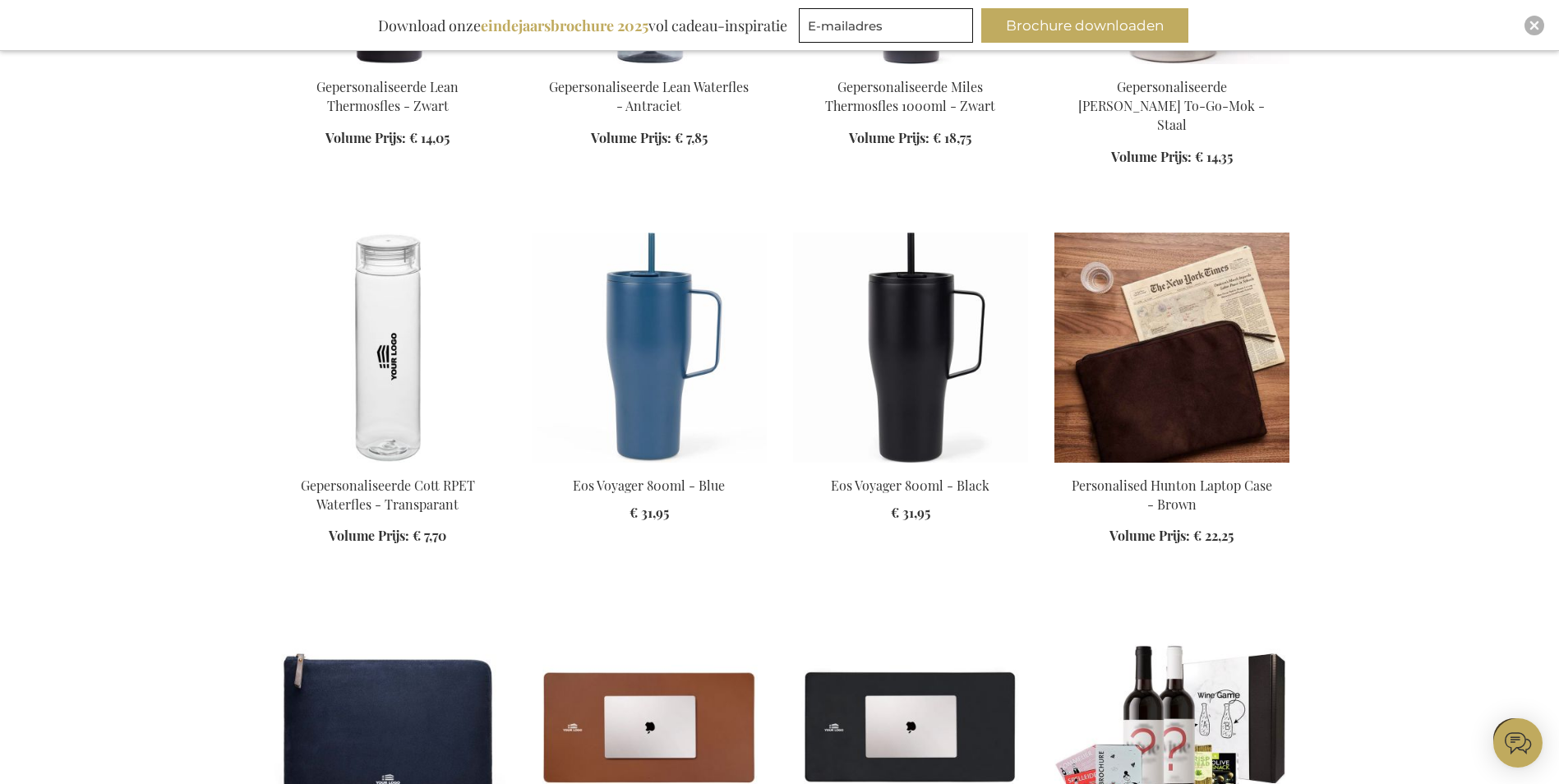
scroll to position [41324, 0]
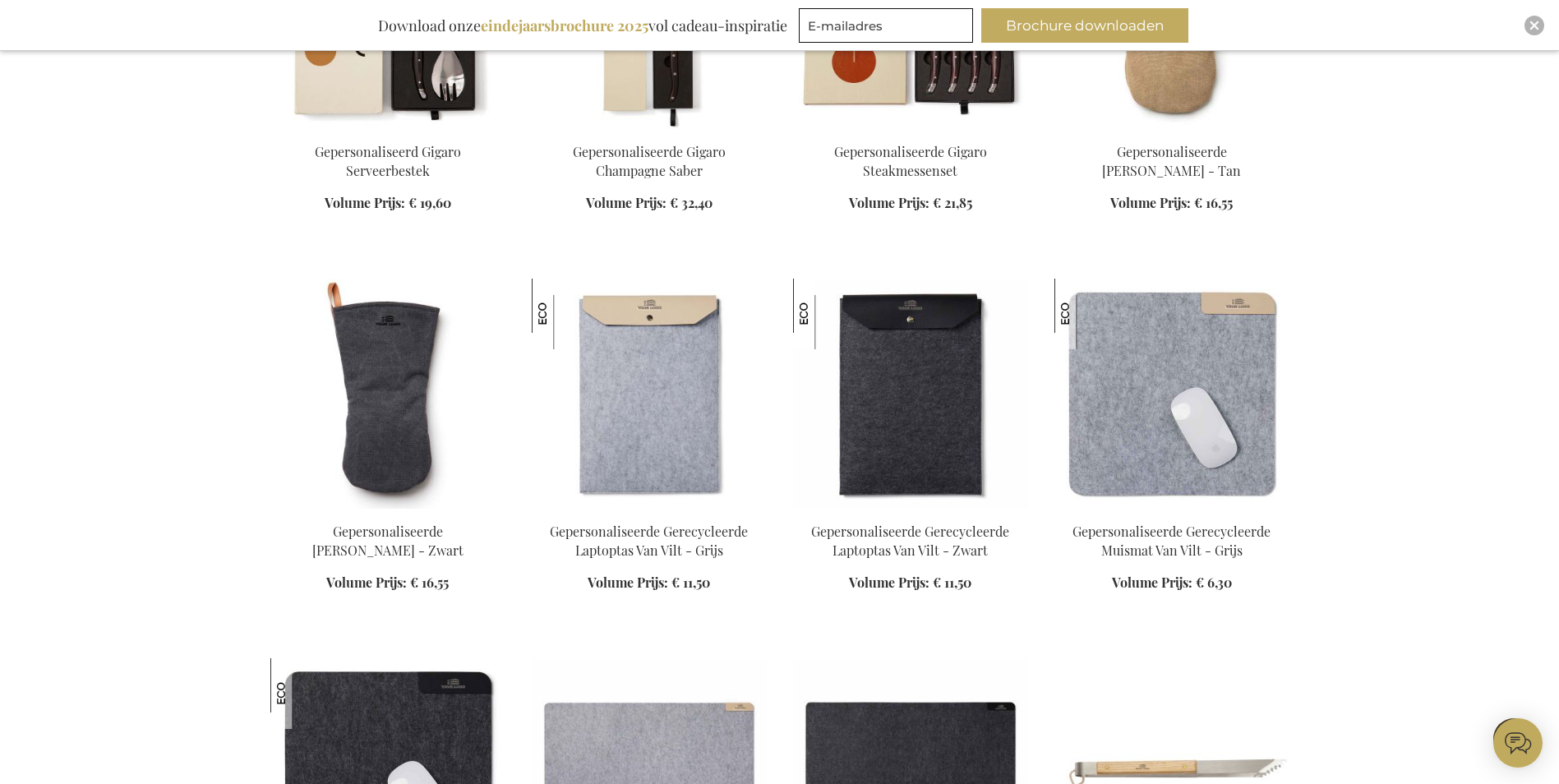
scroll to position [45361, 0]
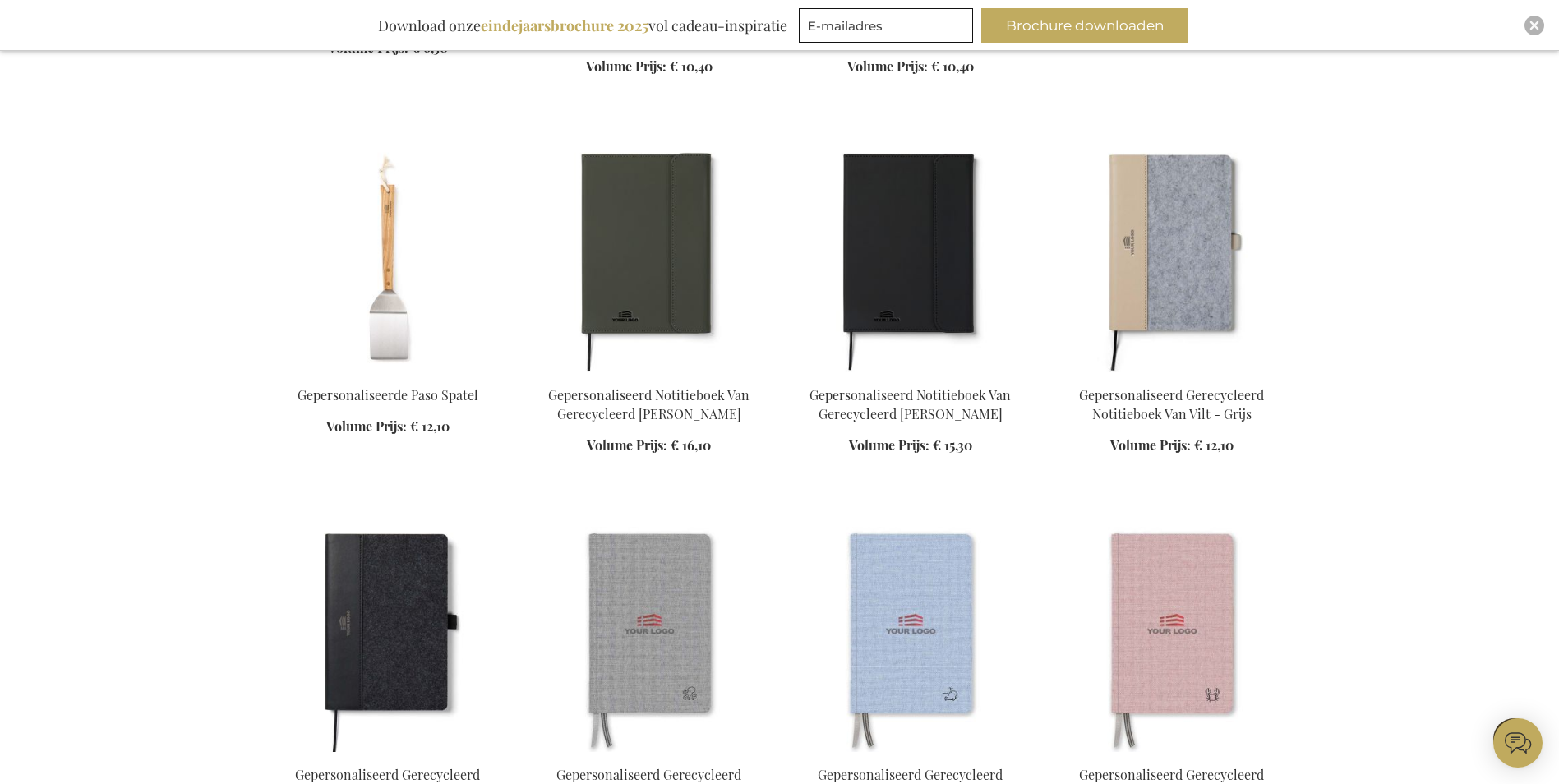
scroll to position [45679, 0]
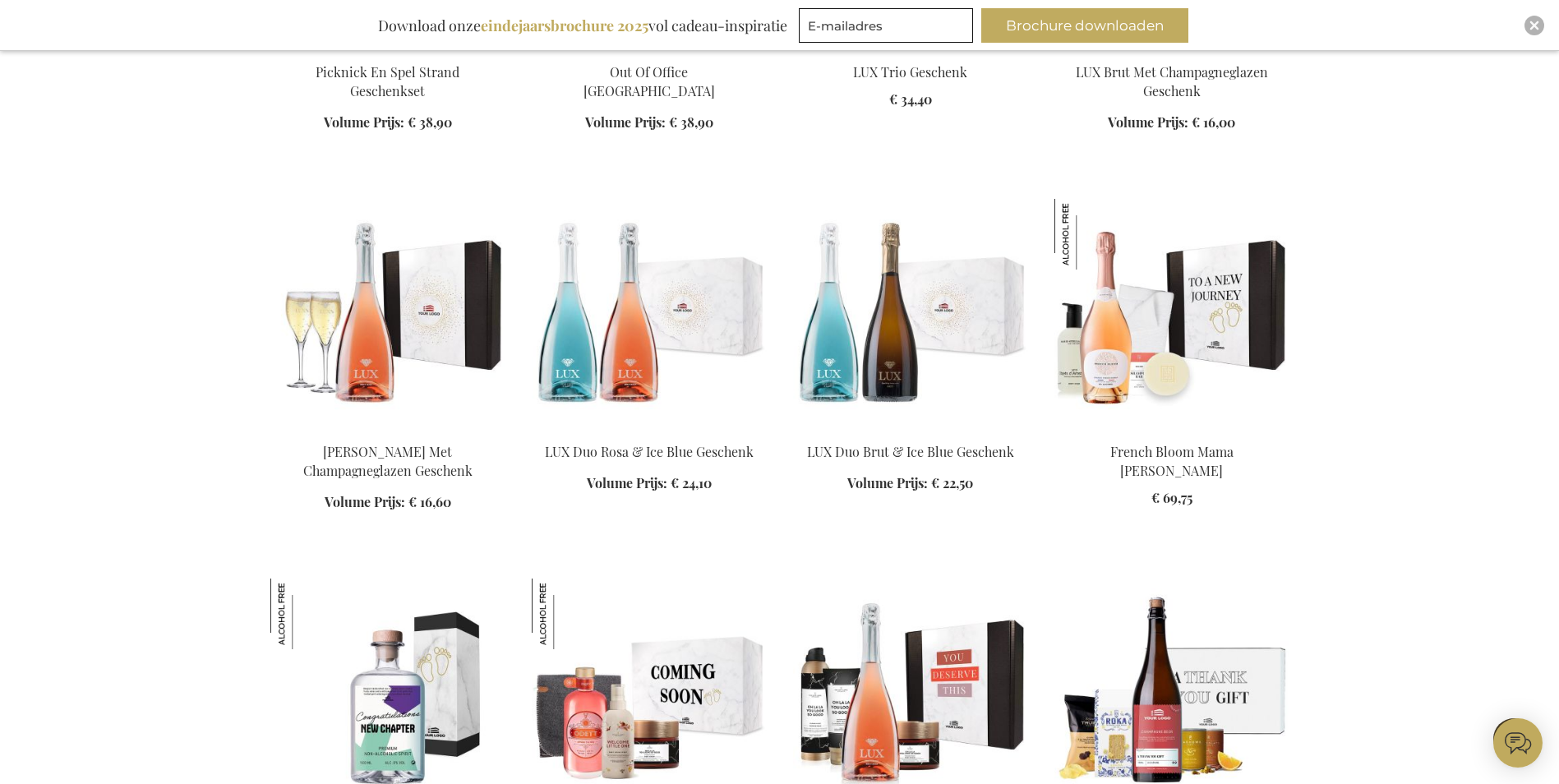
scroll to position [48718, 0]
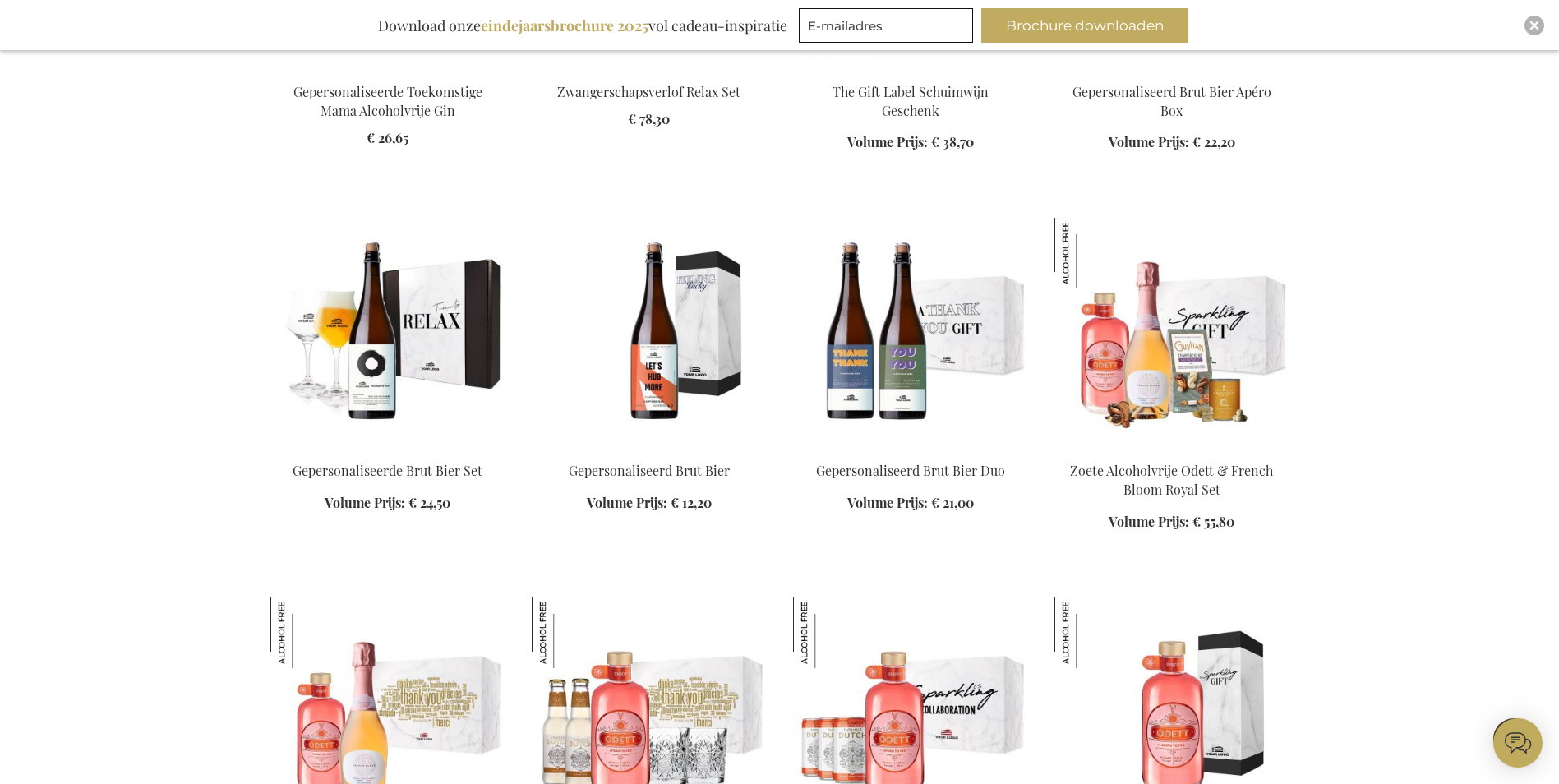
scroll to position [50068, 0]
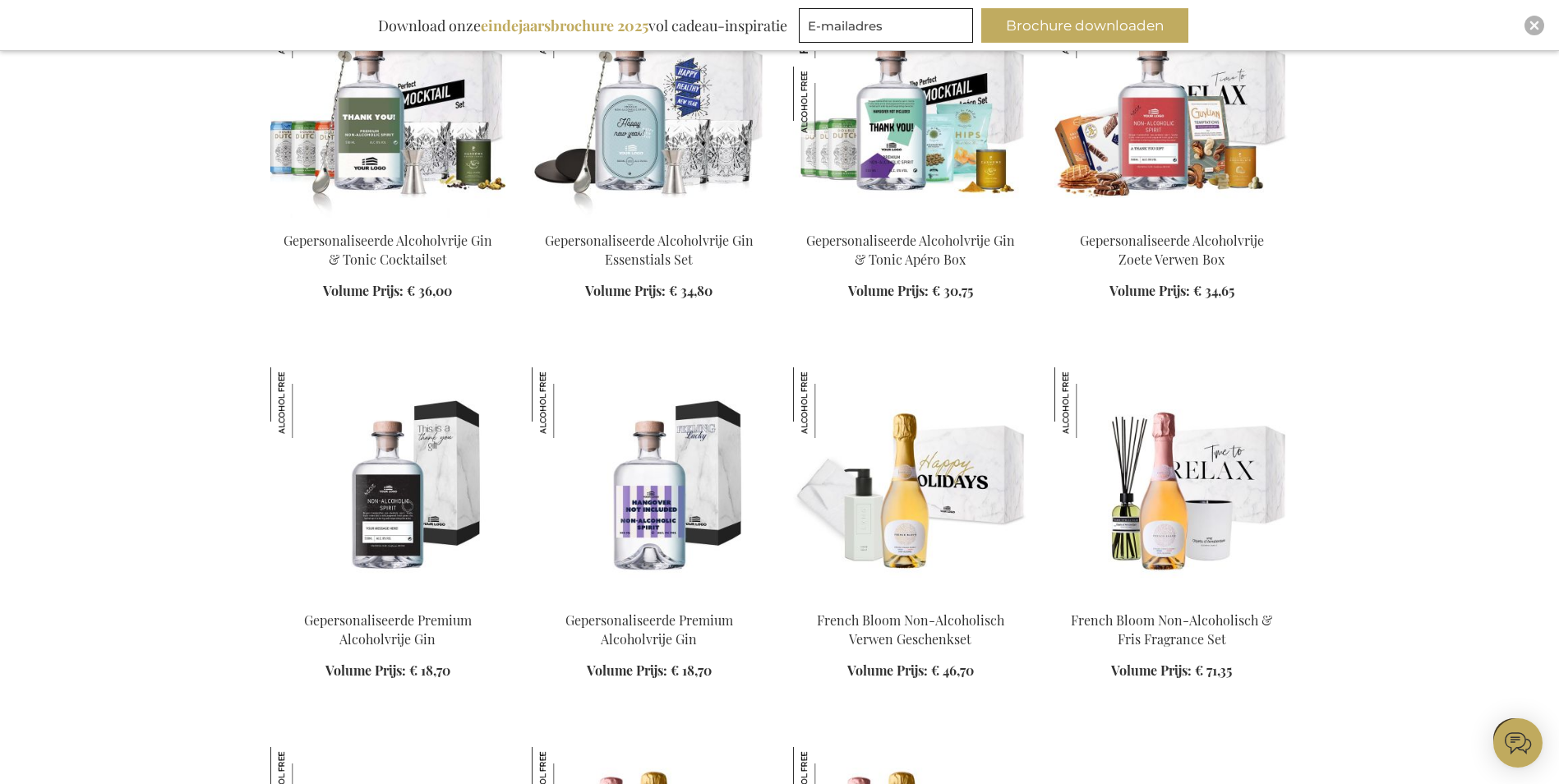
scroll to position [50608, 0]
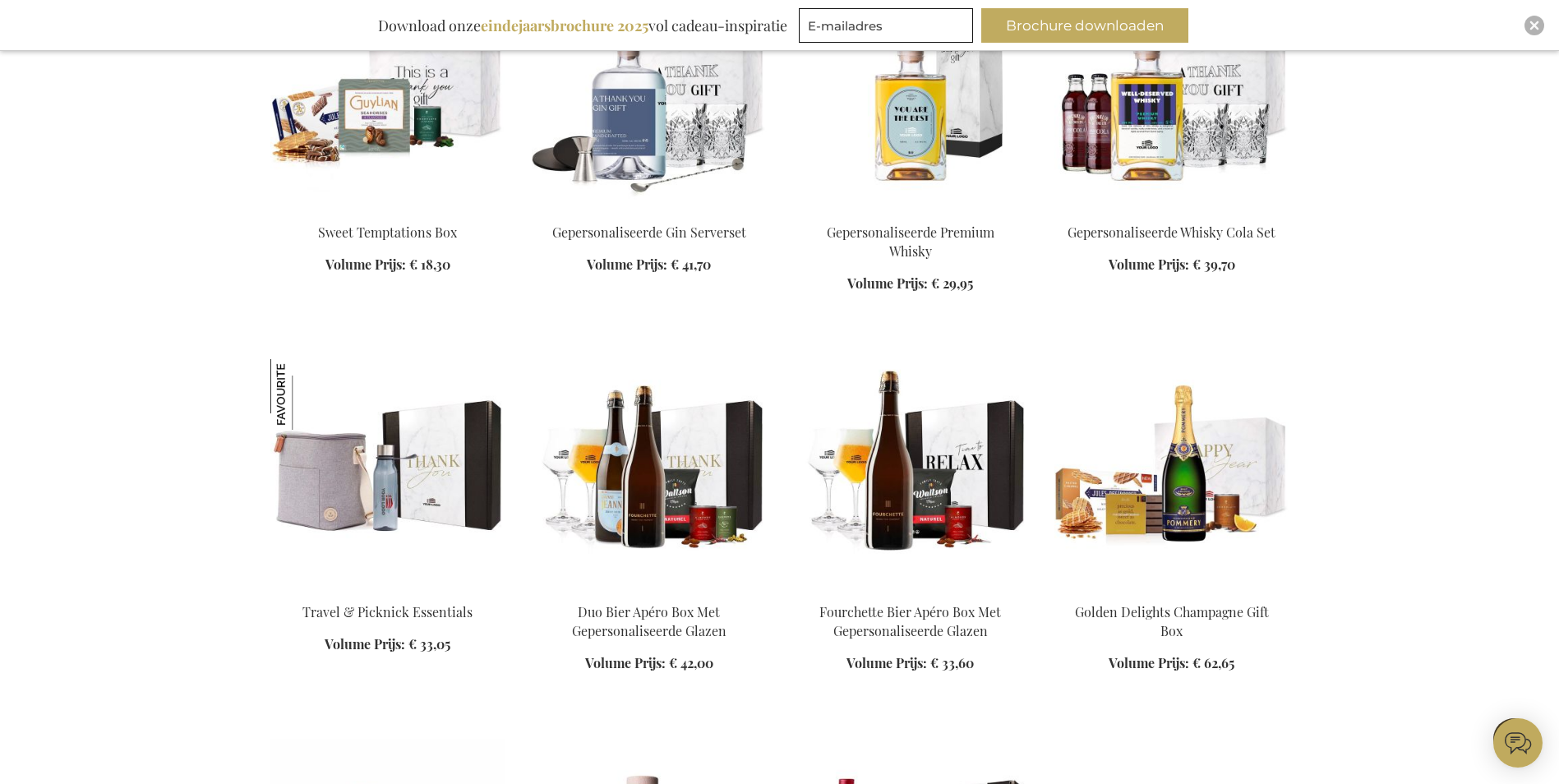
scroll to position [52251, 0]
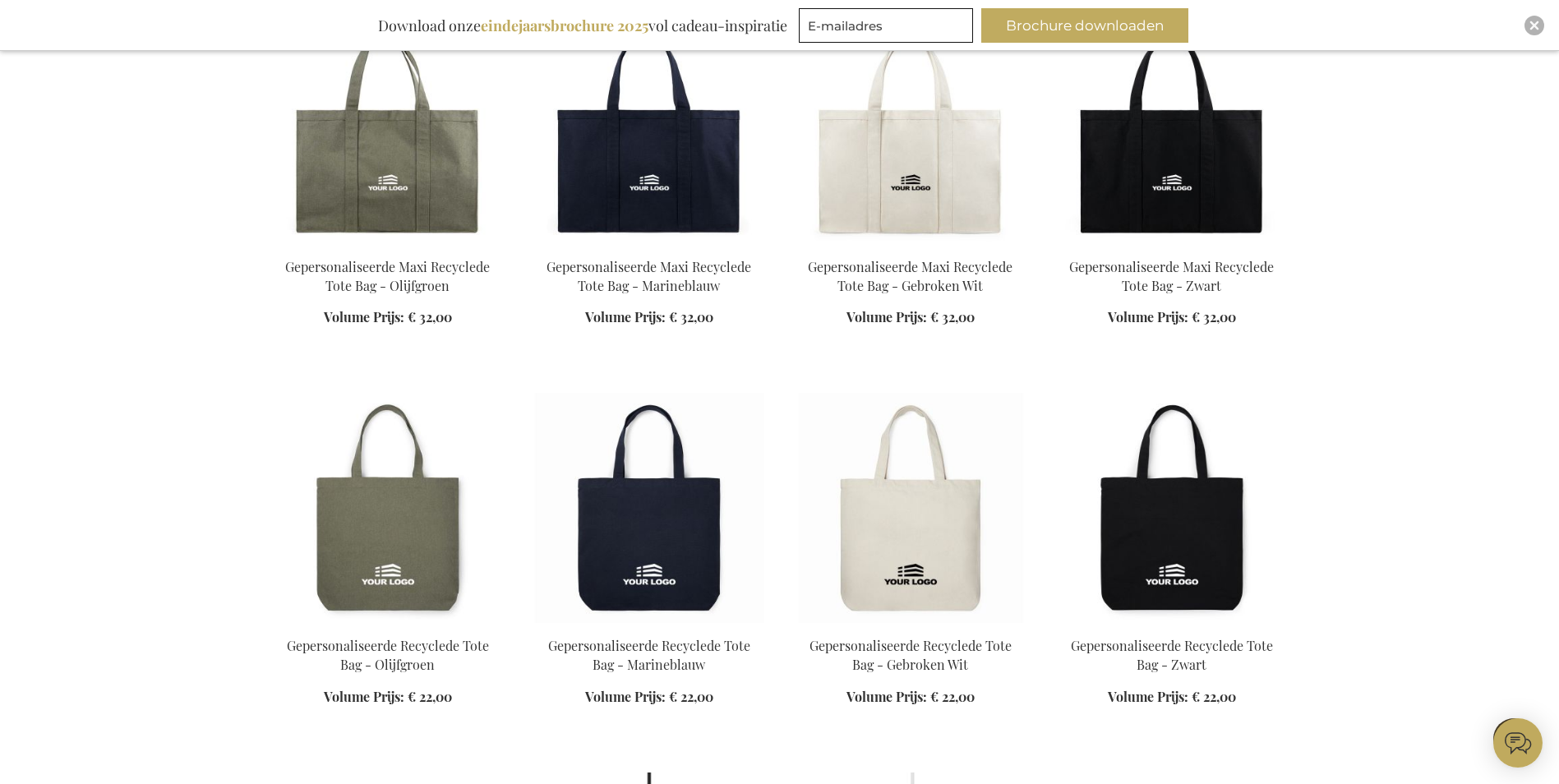
scroll to position [56627, 0]
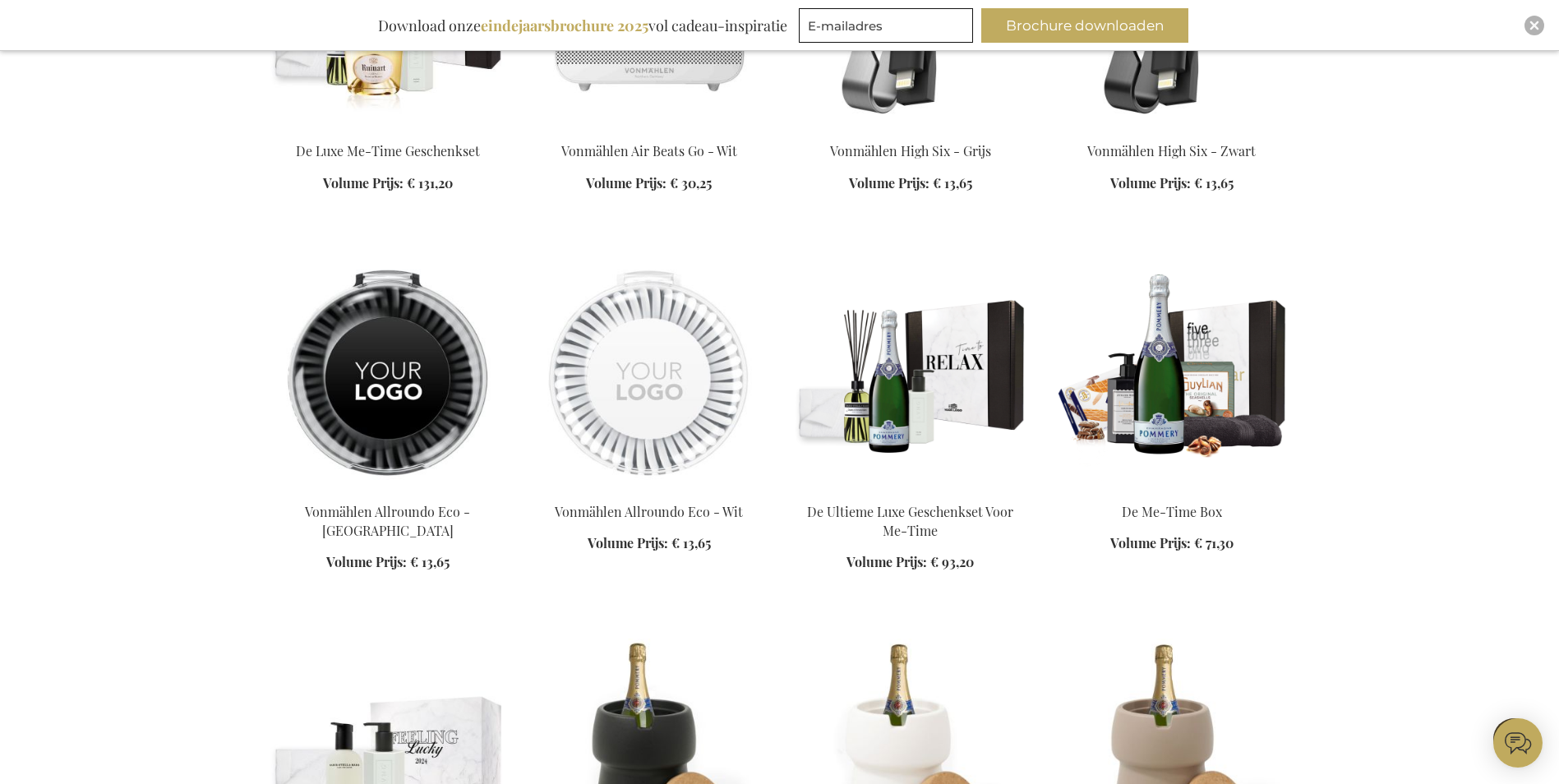
scroll to position [57673, 0]
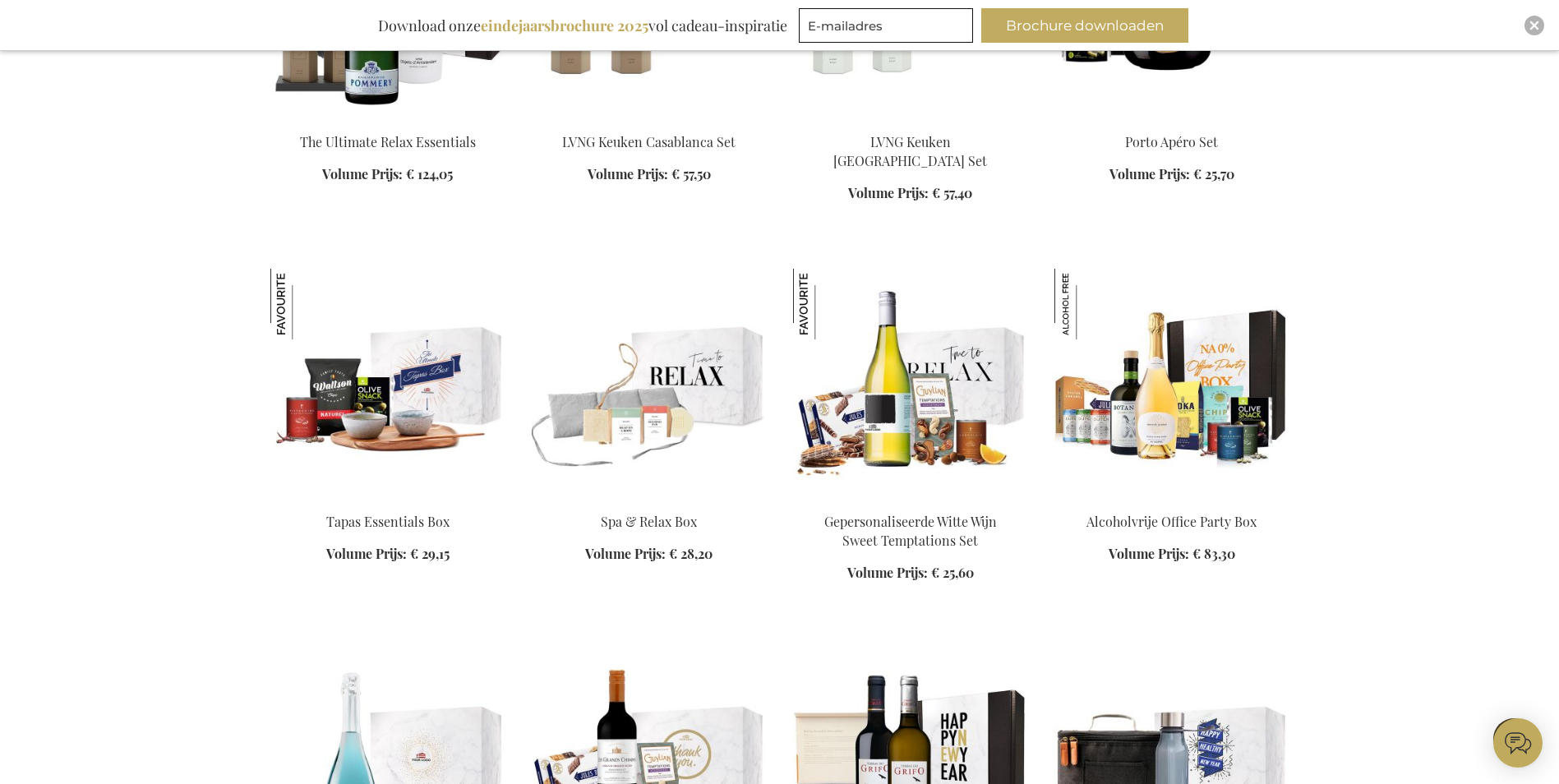
scroll to position [59234, 0]
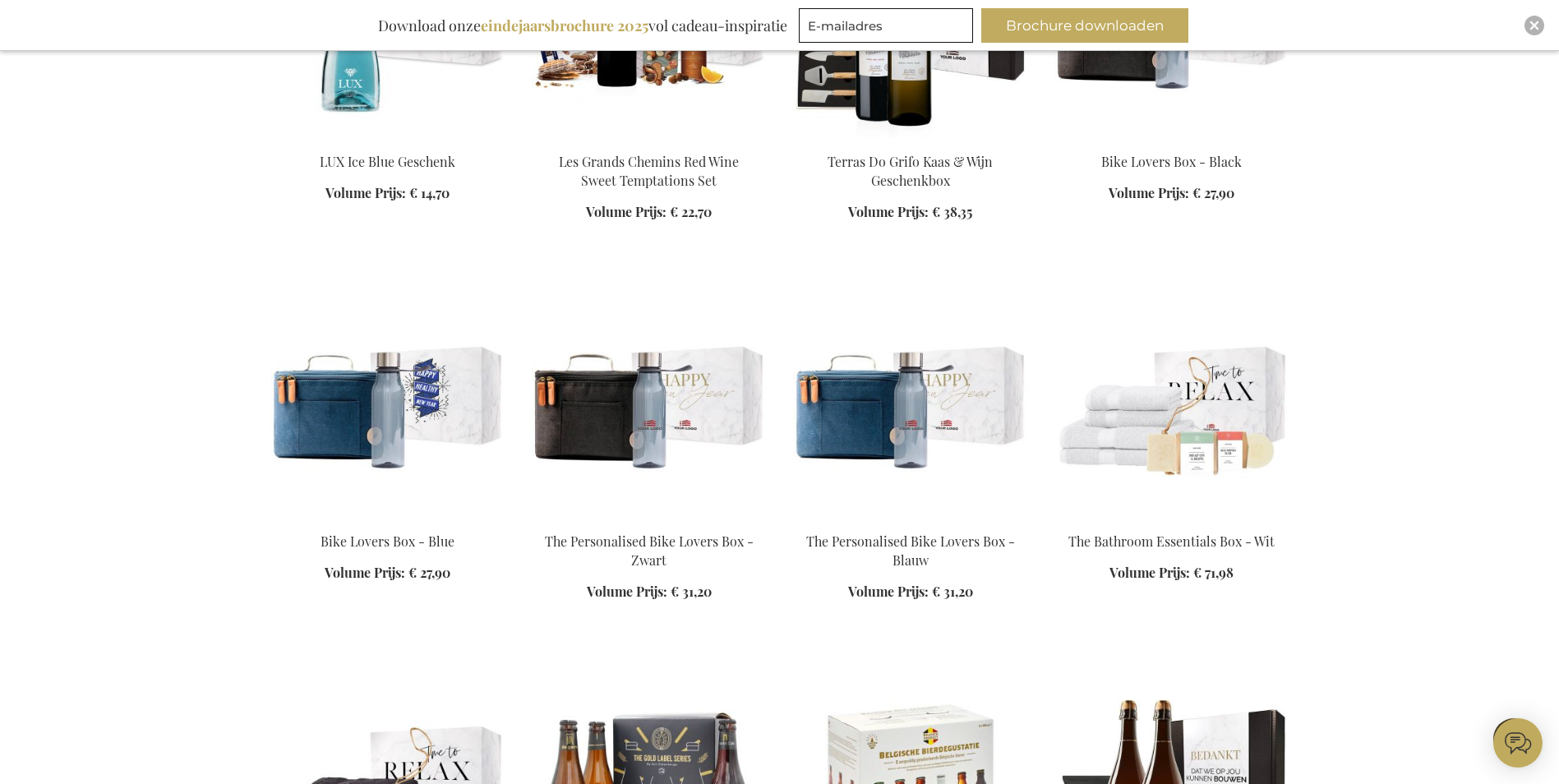
scroll to position [60878, 0]
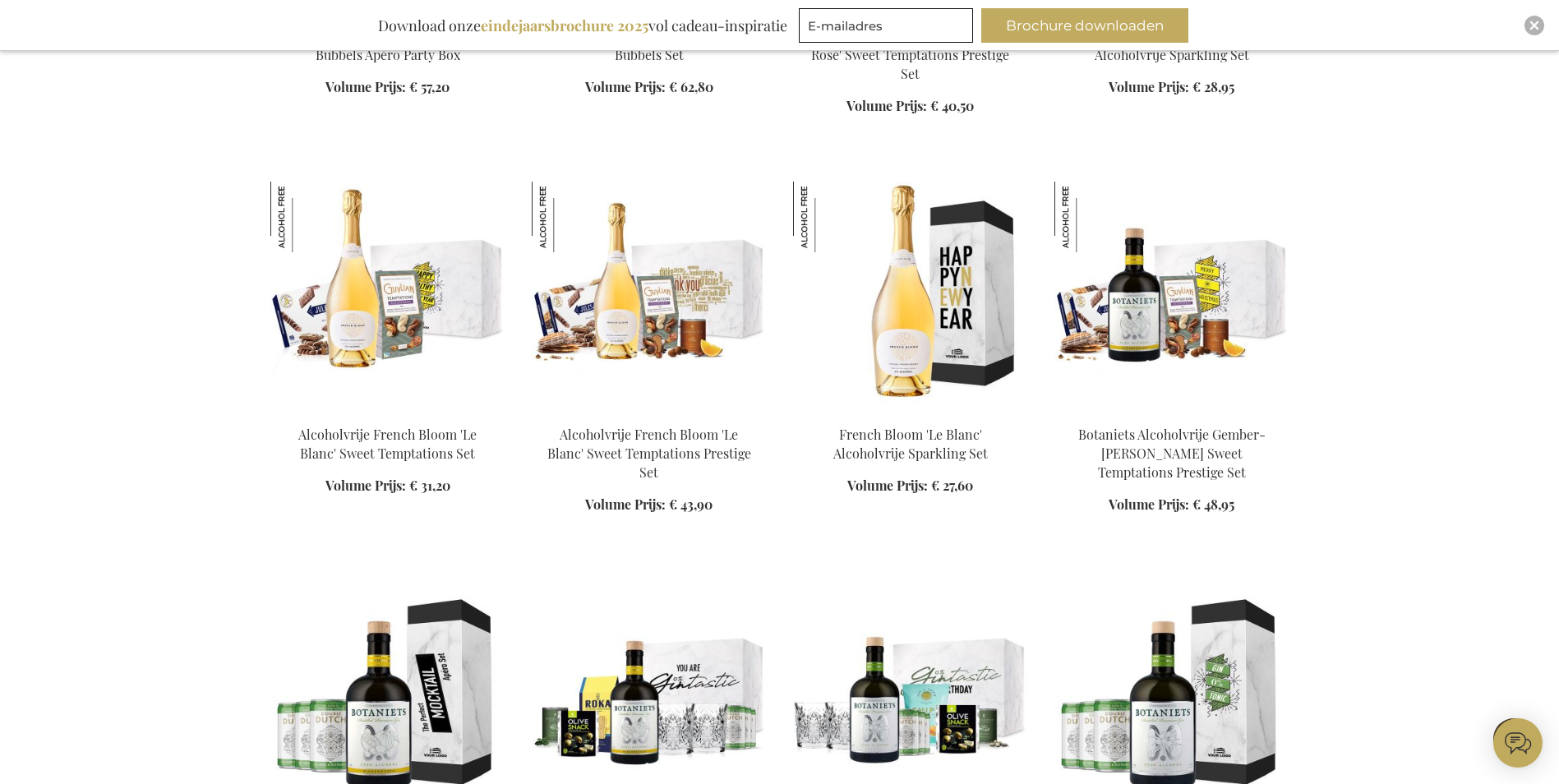
scroll to position [62356, 0]
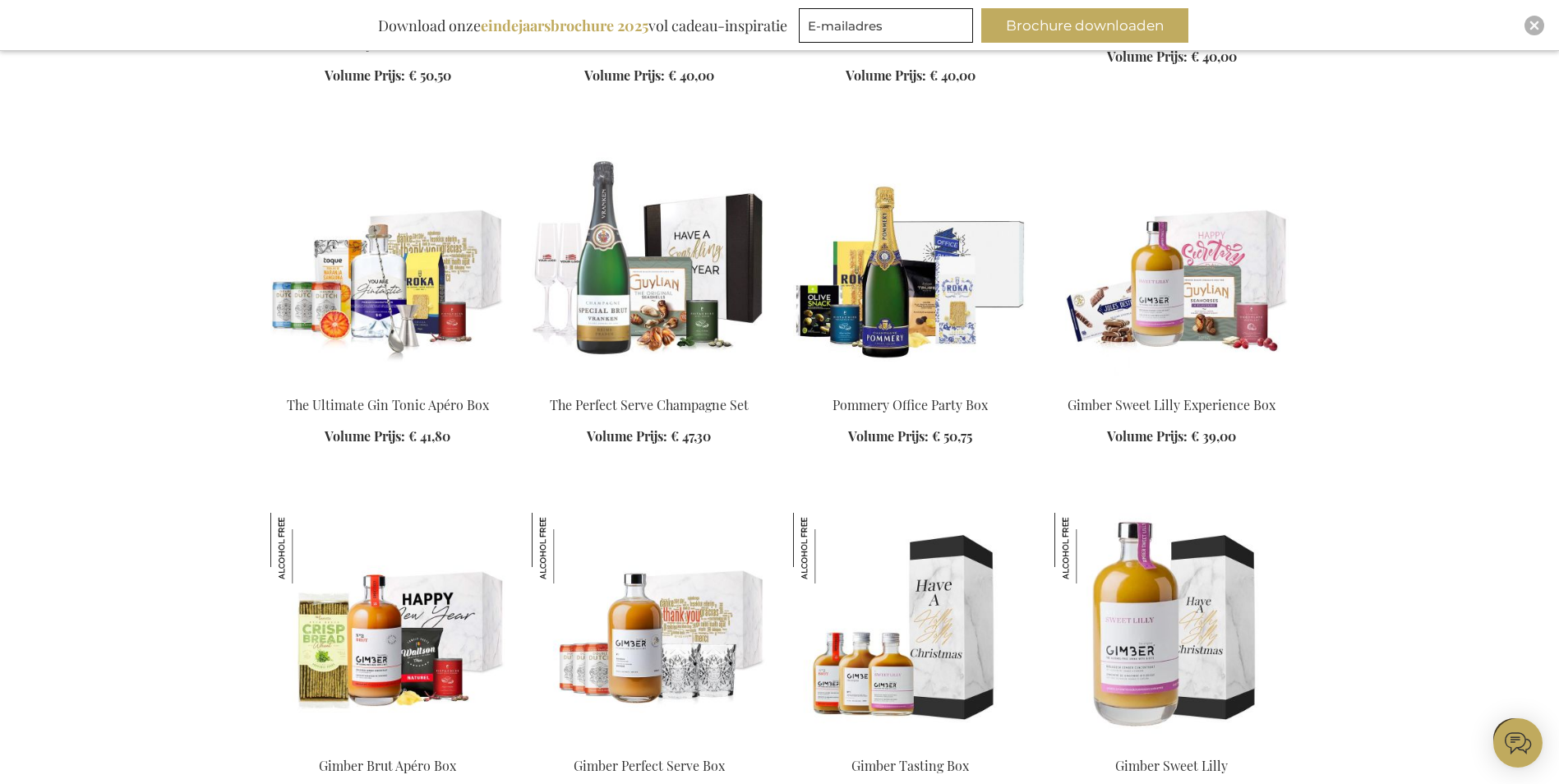
scroll to position [63733, 0]
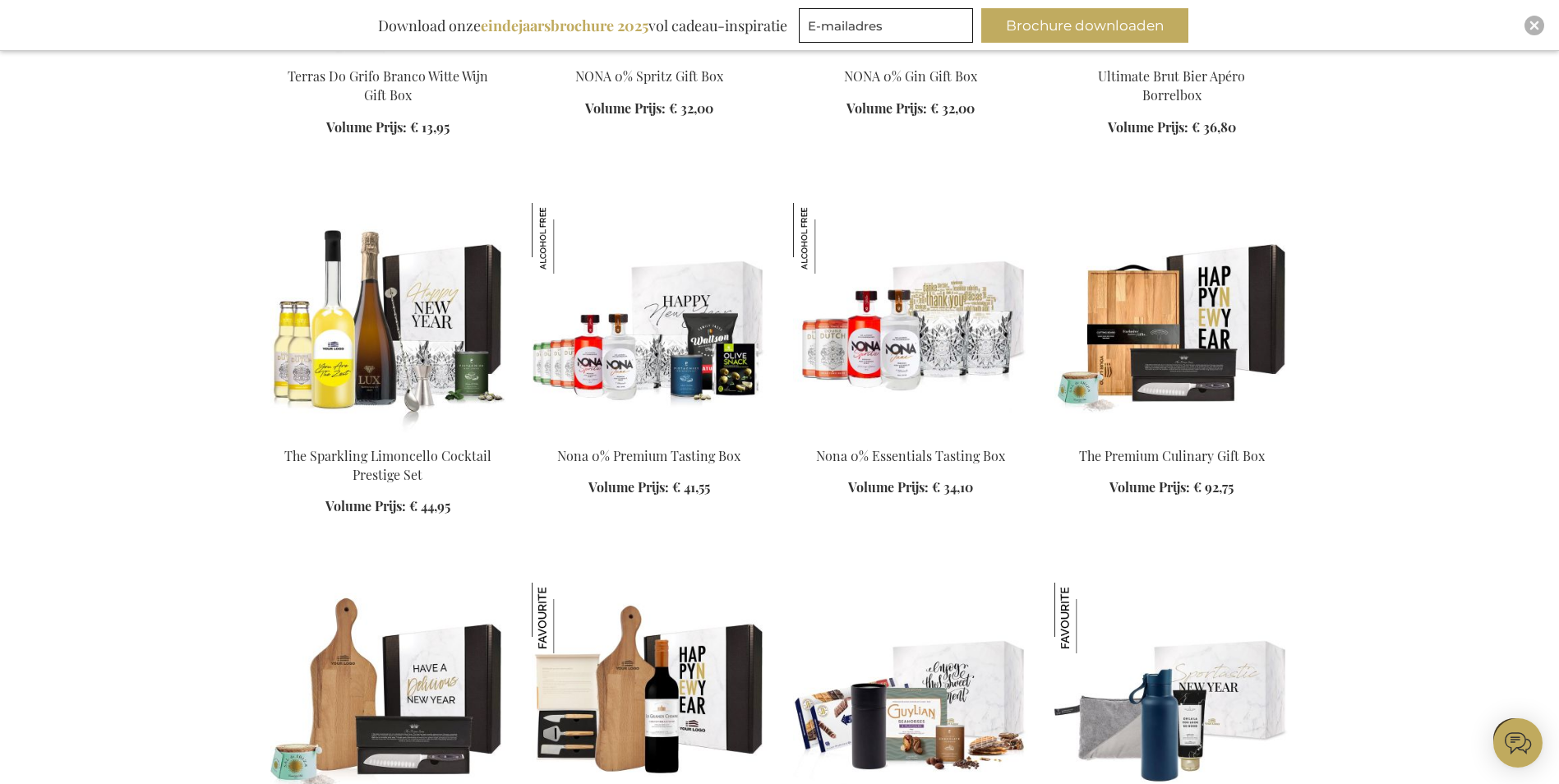
scroll to position [66792, 0]
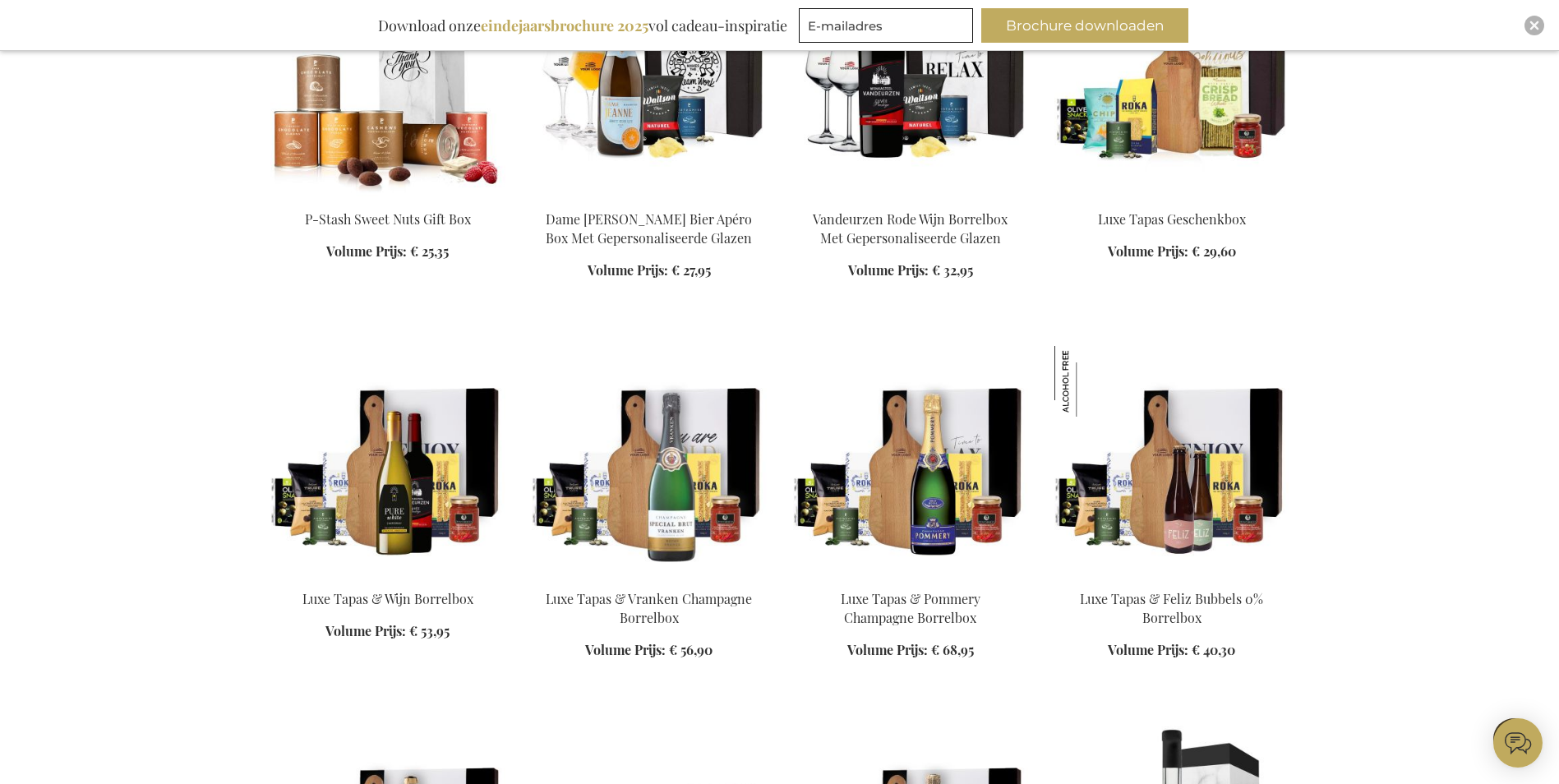
scroll to position [68353, 0]
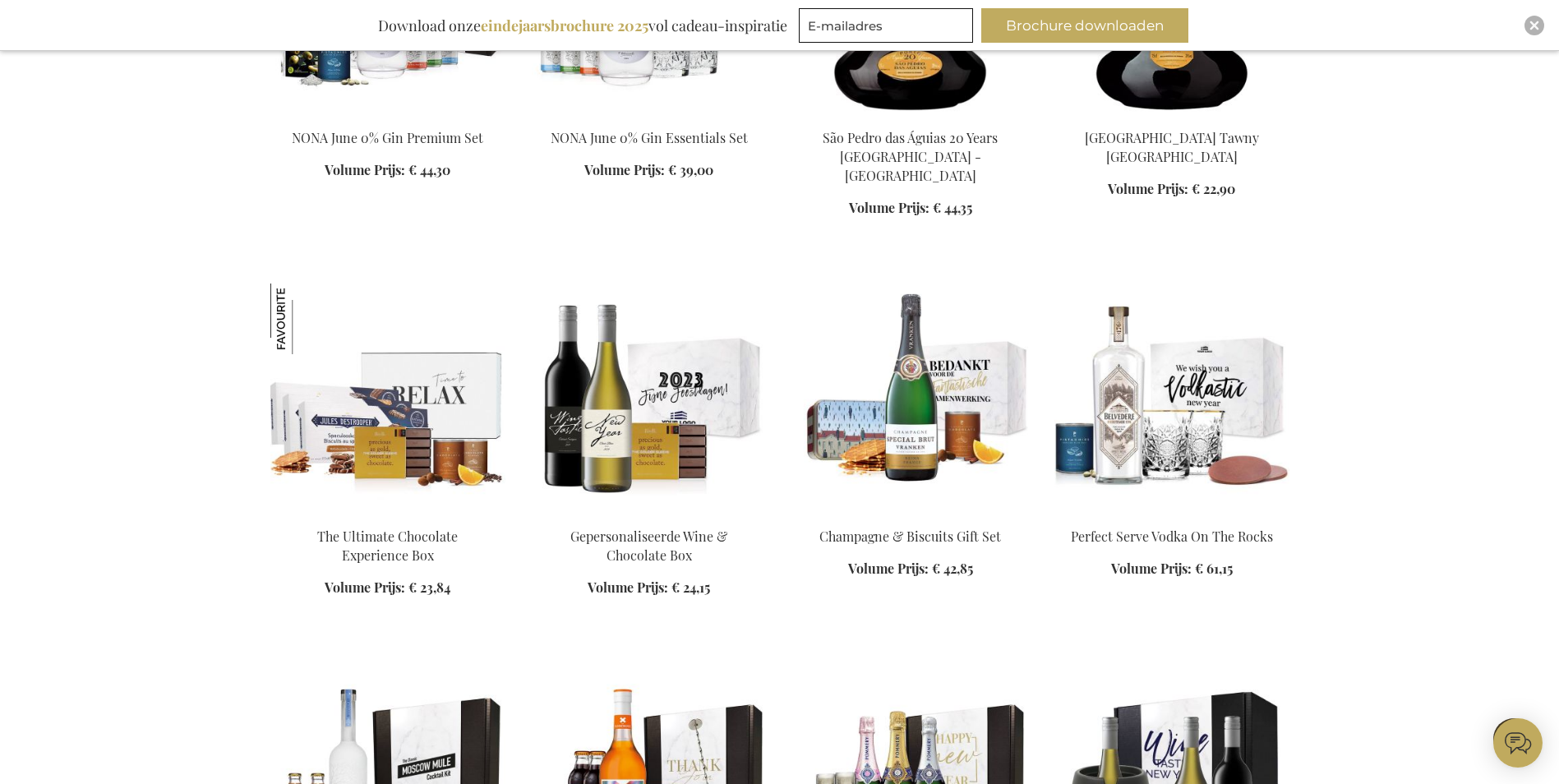
scroll to position [69914, 0]
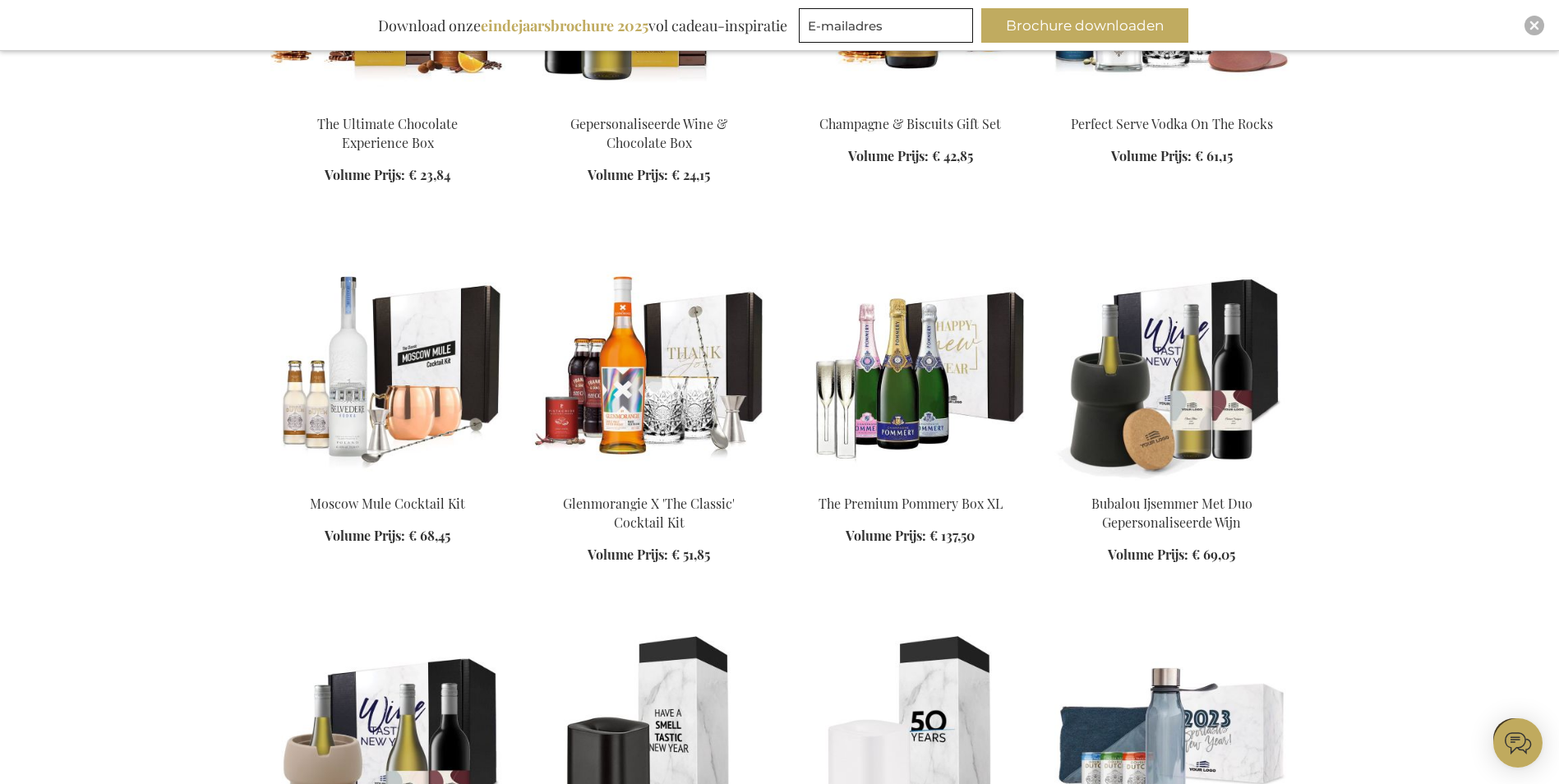
scroll to position [70654, 0]
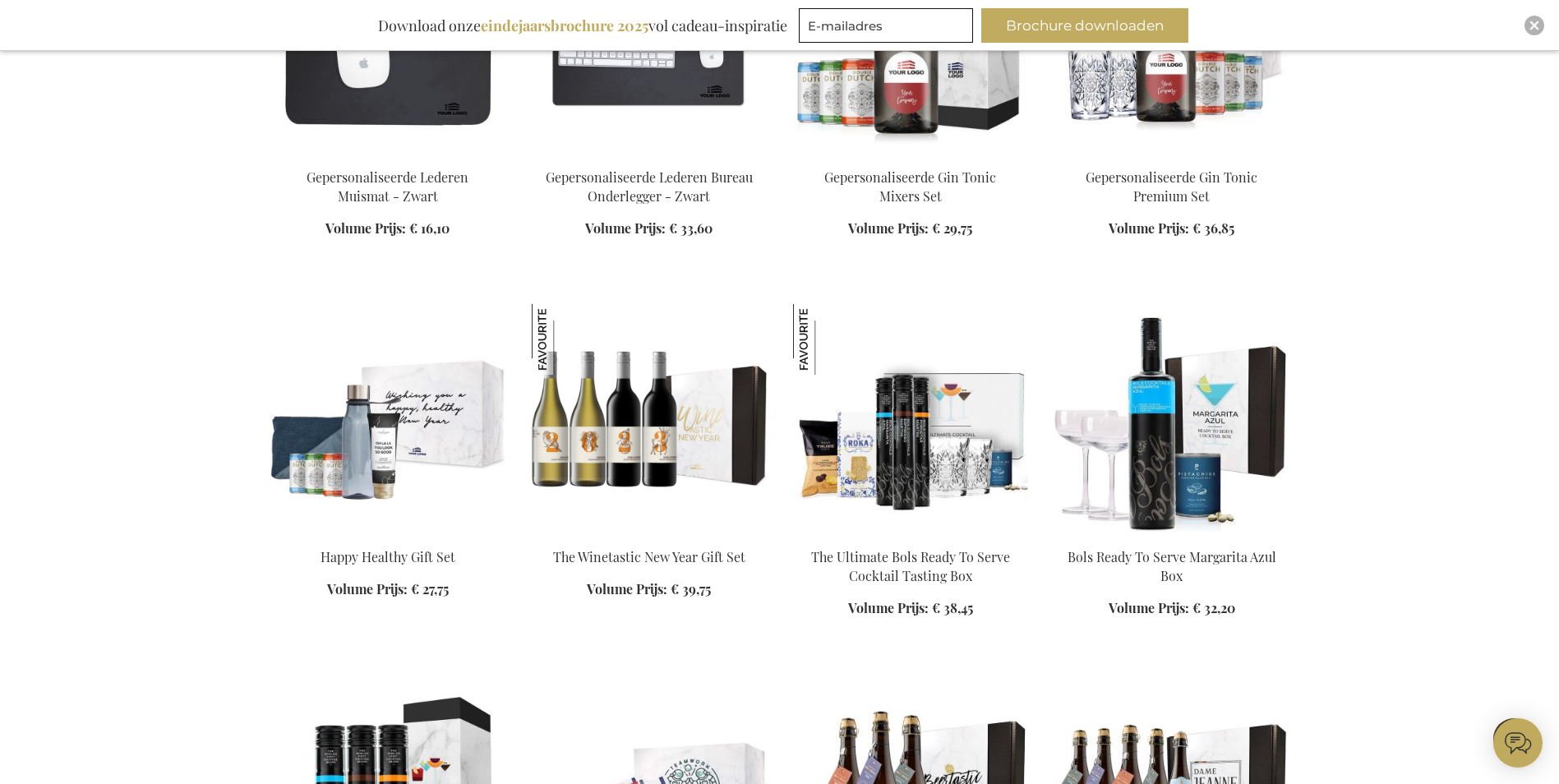
scroll to position [72297, 0]
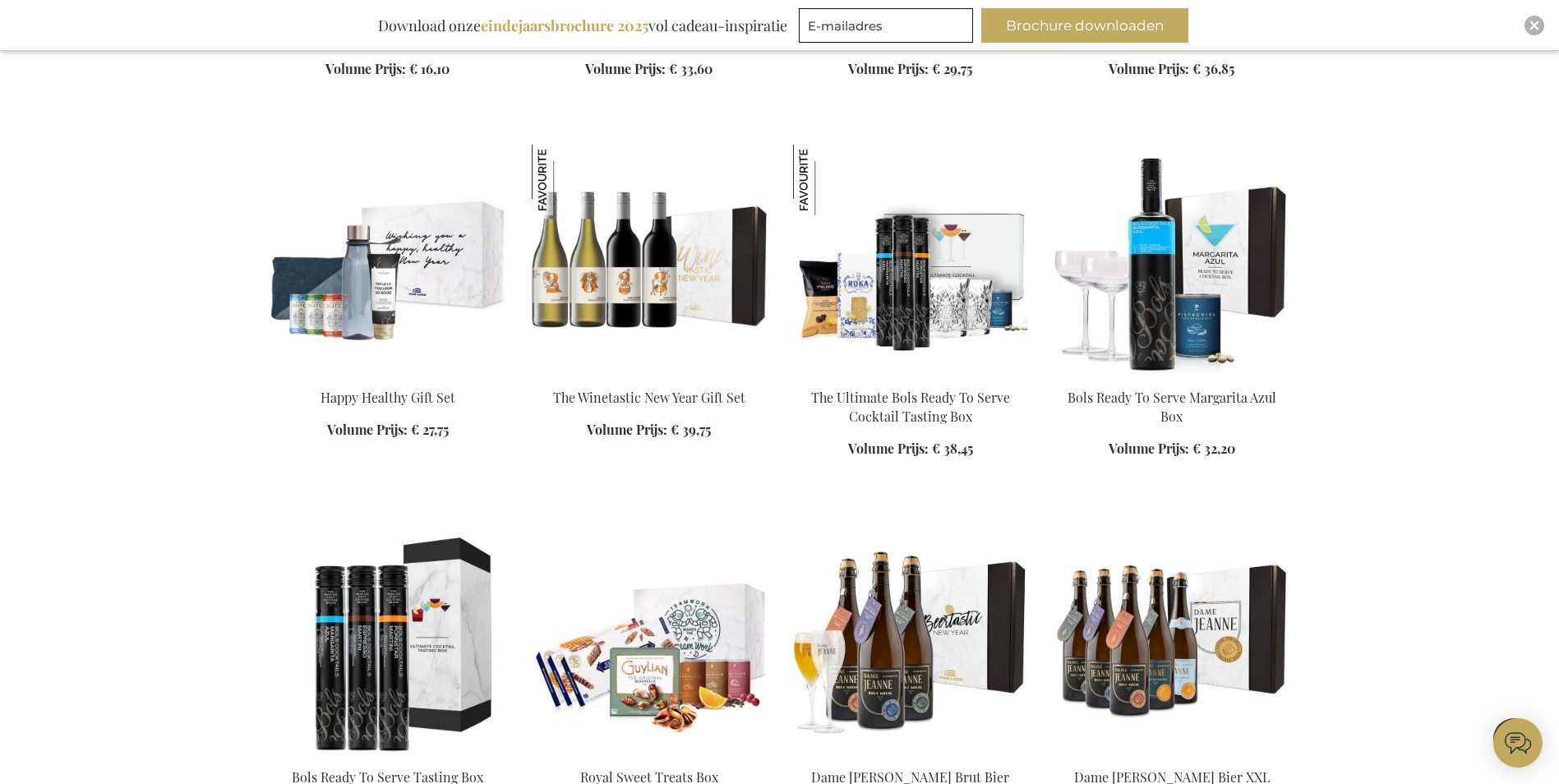
scroll to position [73036, 0]
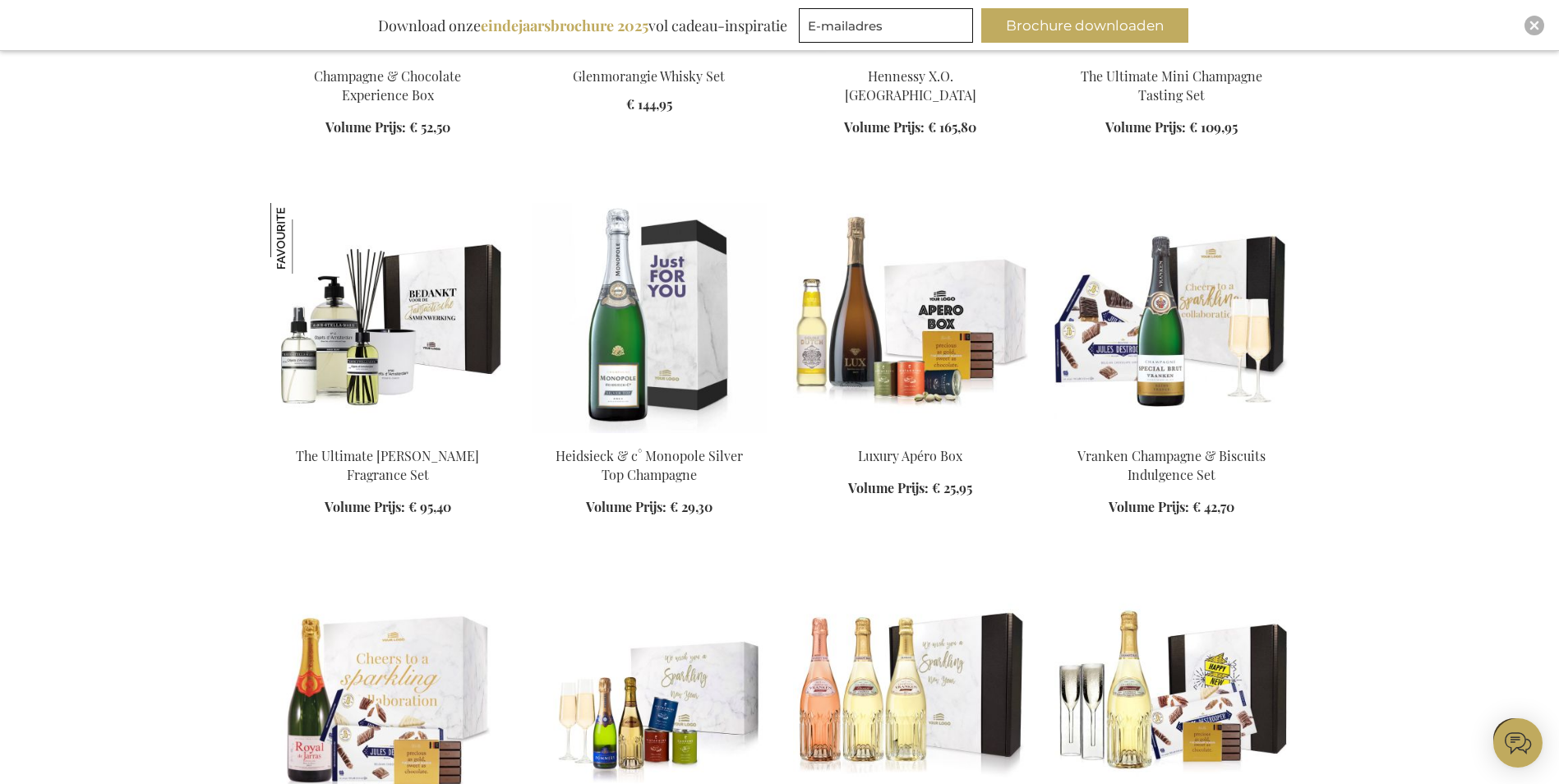
scroll to position [74776, 0]
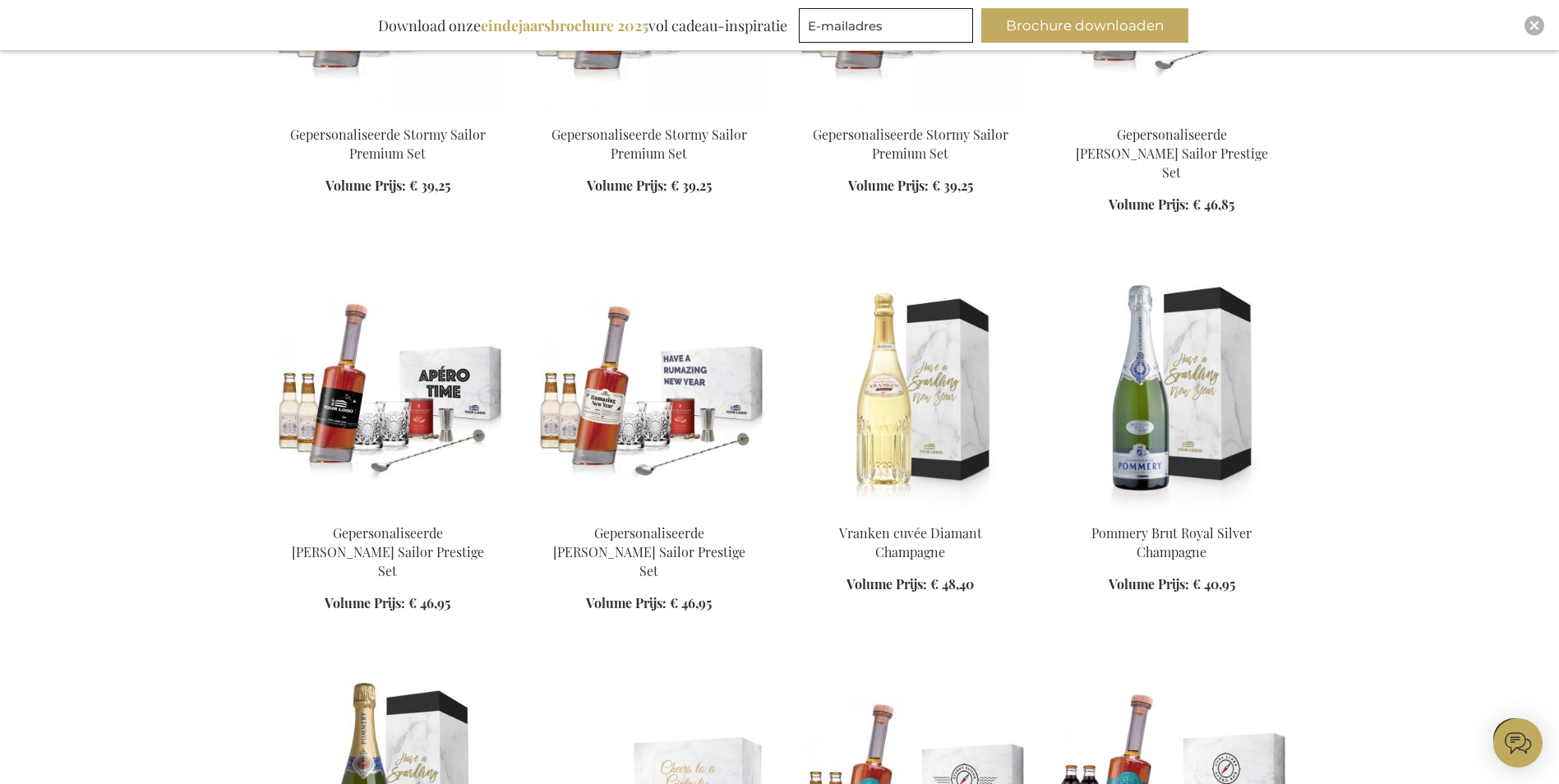
scroll to position [77071, 0]
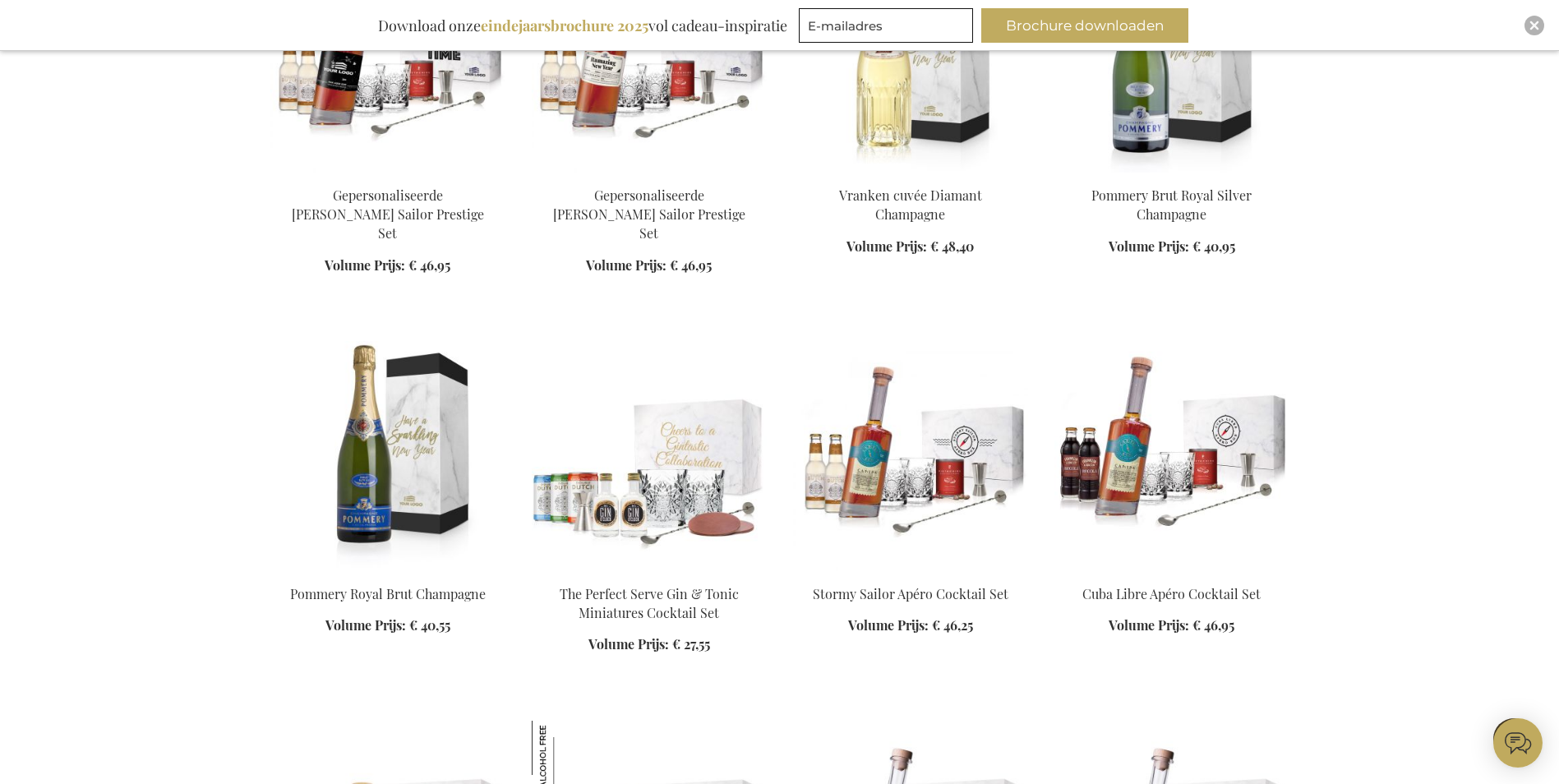
scroll to position [78776, 0]
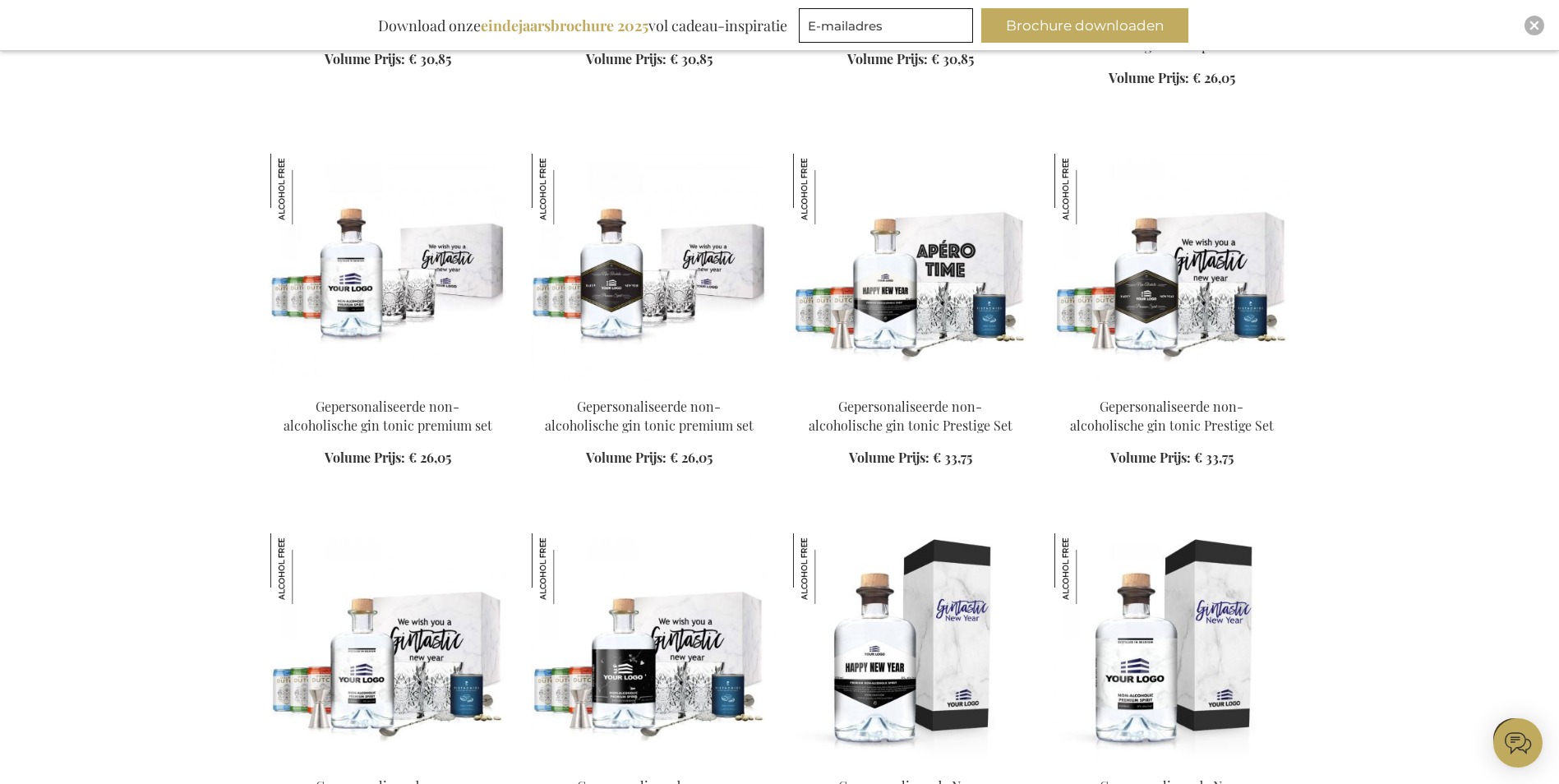
scroll to position [78952, 0]
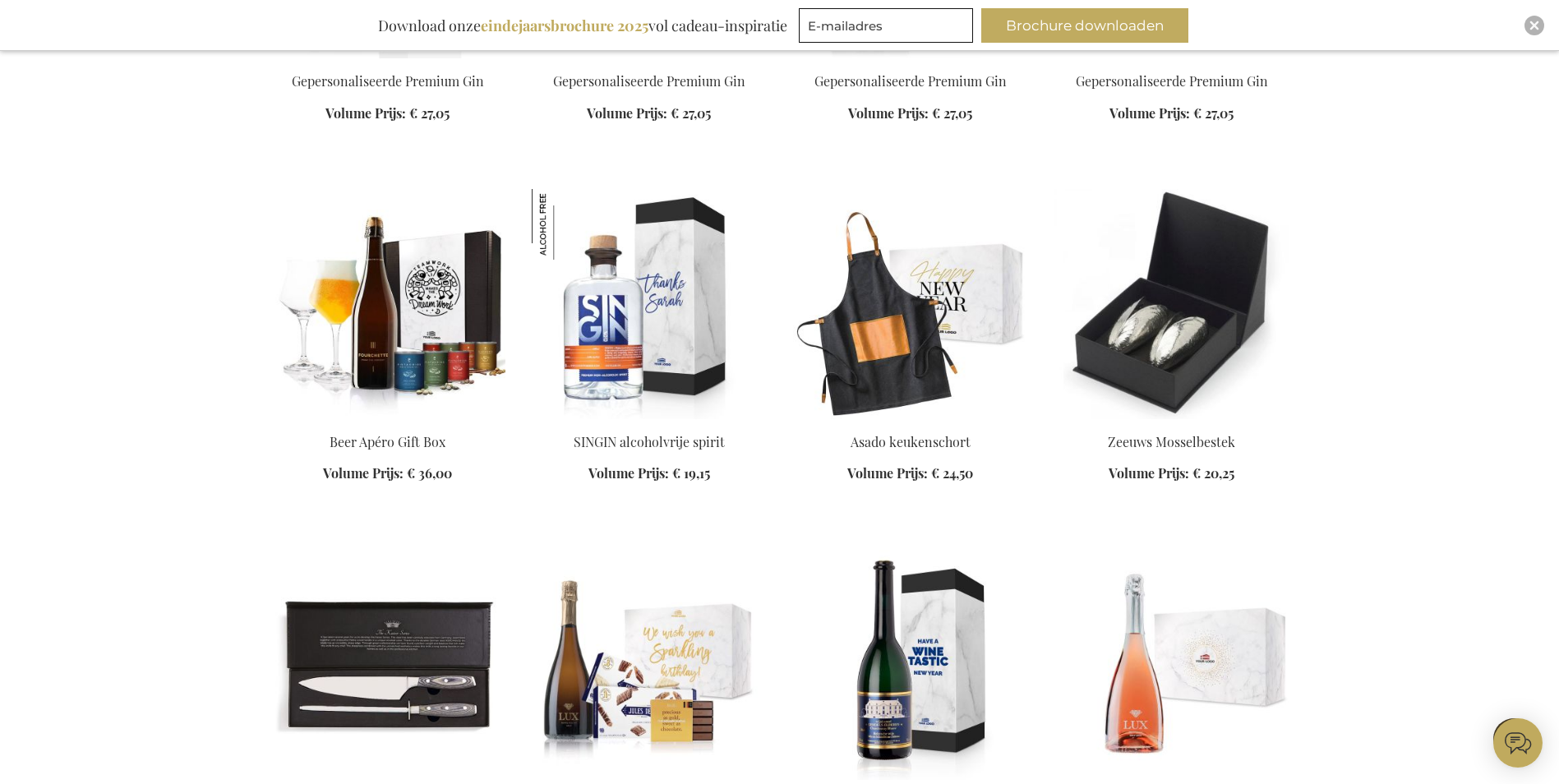
scroll to position [82648, 0]
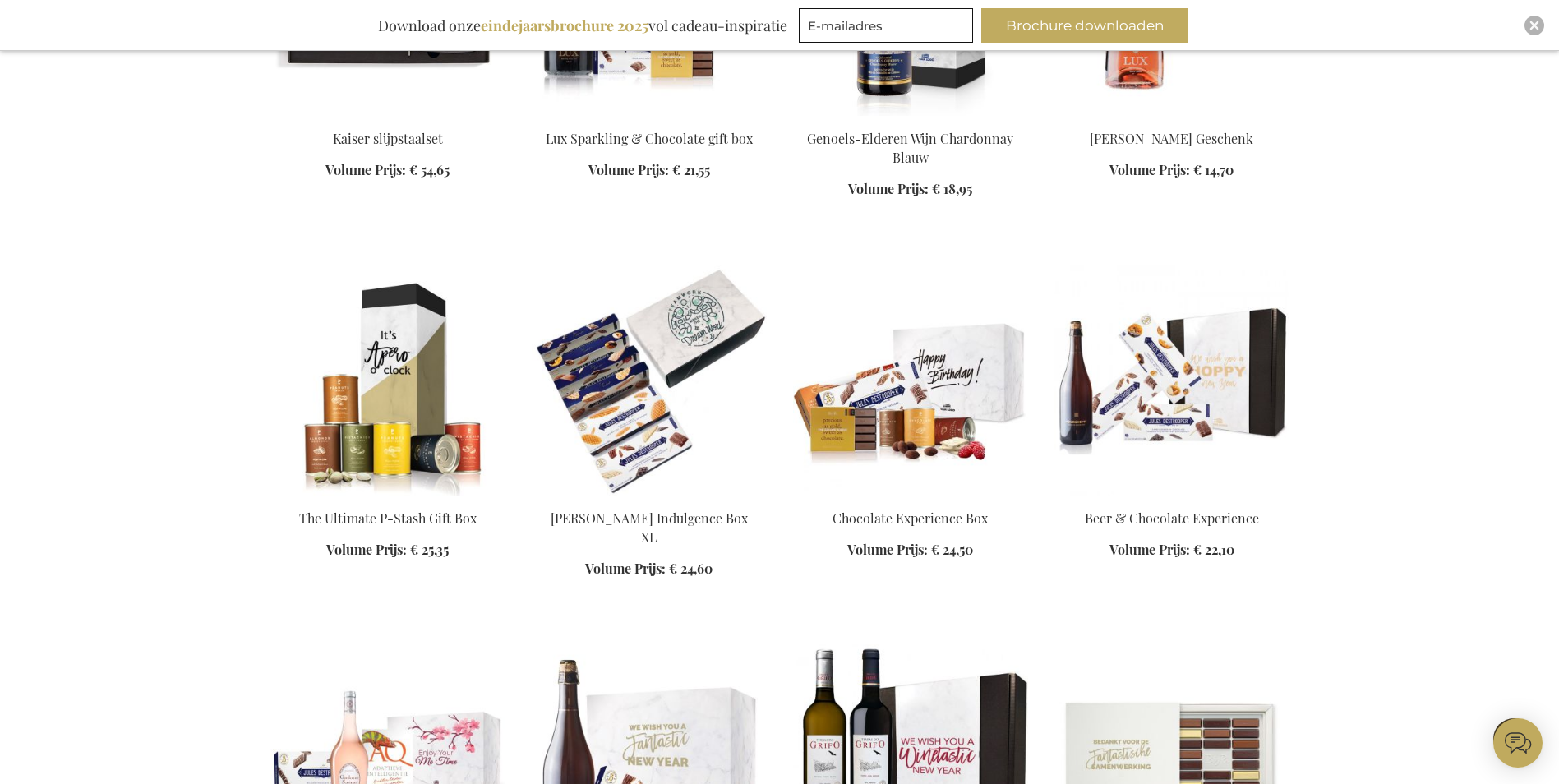
scroll to position [81581, 0]
